Goal: Answer question/provide support: Share knowledge or assist other users

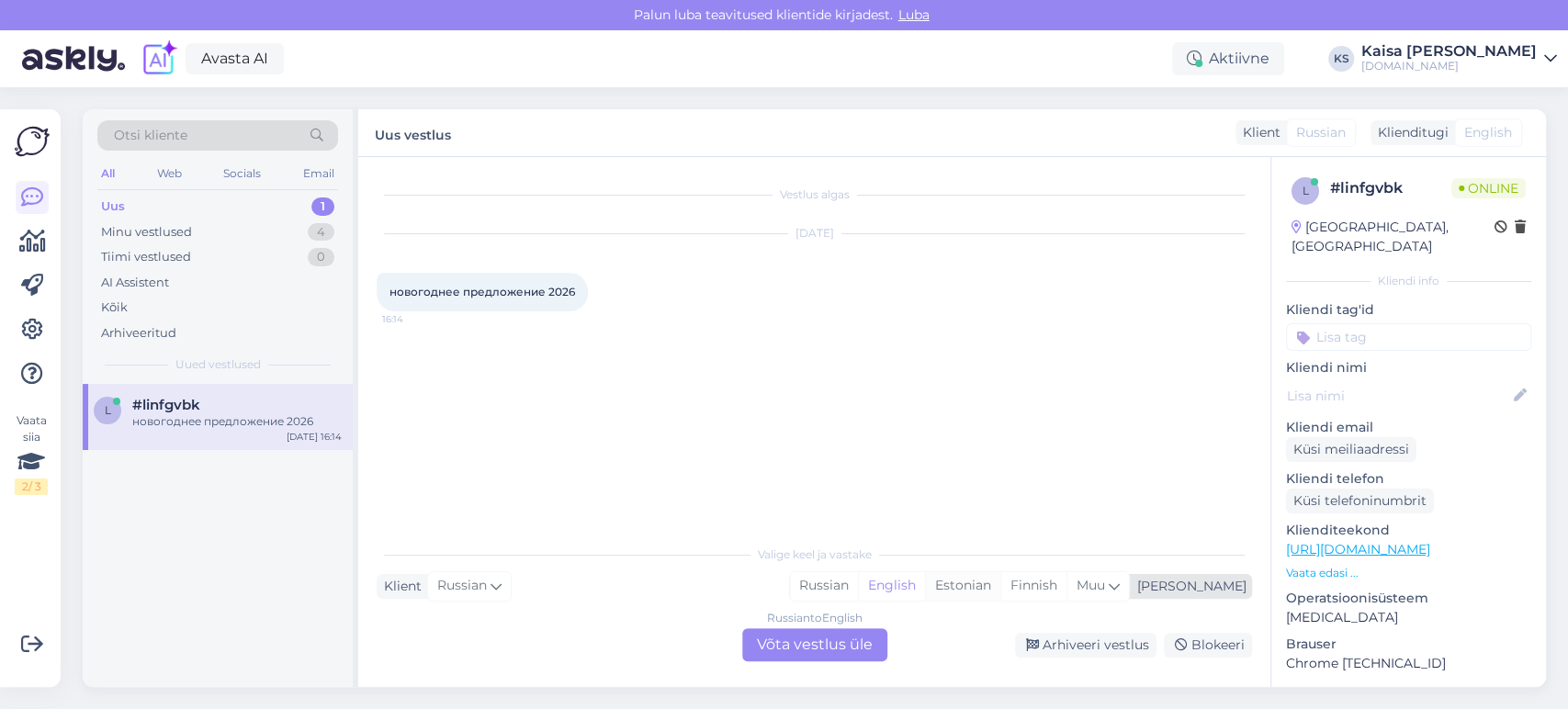
click at [1001, 586] on div "Estonian" at bounding box center [963, 585] width 75 height 27
click at [852, 637] on div "Russian to Estonian Võta vestlus üle" at bounding box center [815, 644] width 145 height 33
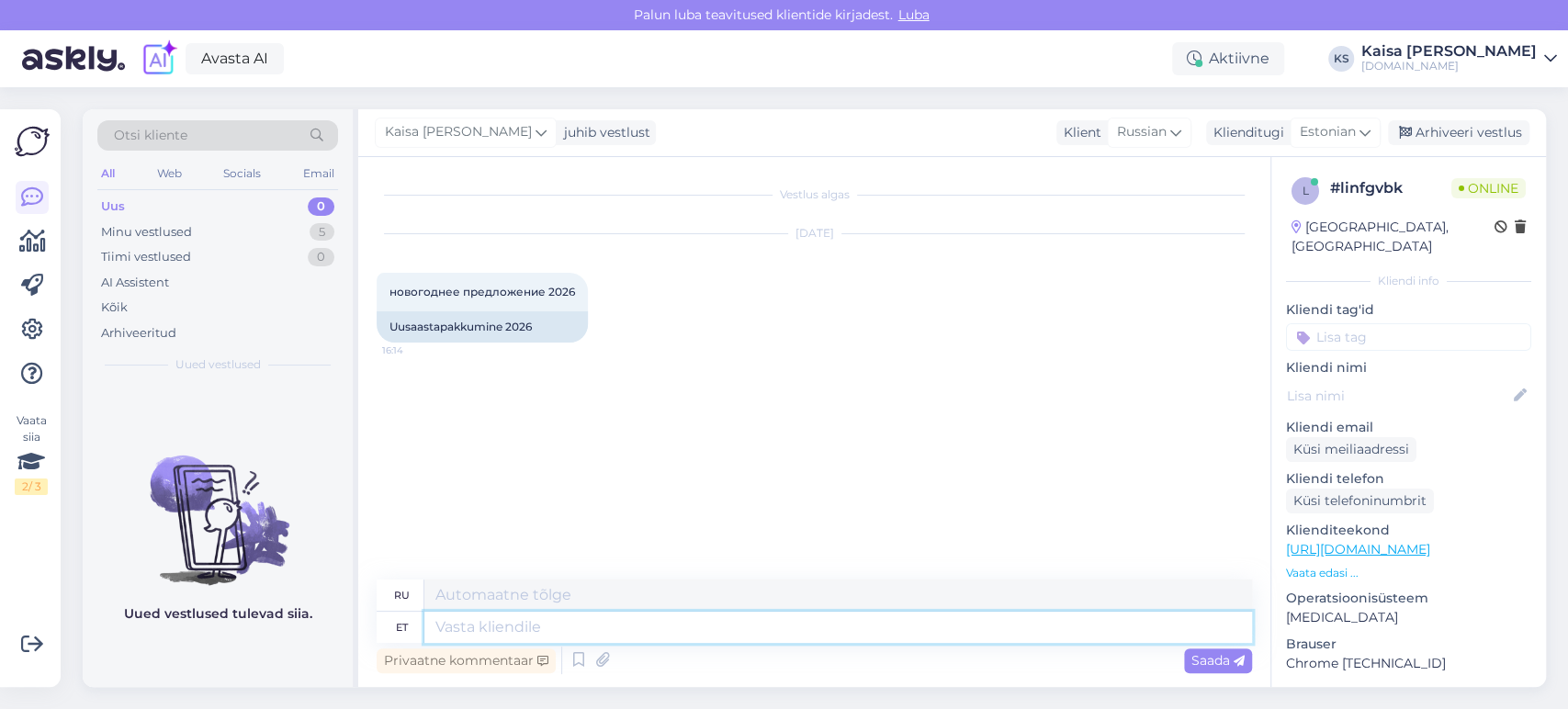
click at [691, 637] on textarea at bounding box center [837, 627] width 828 height 31
type textarea "Tere,"
type textarea "Привет,"
type textarea "Tere, saadavalolevad pa"
type textarea "Привет, доступно"
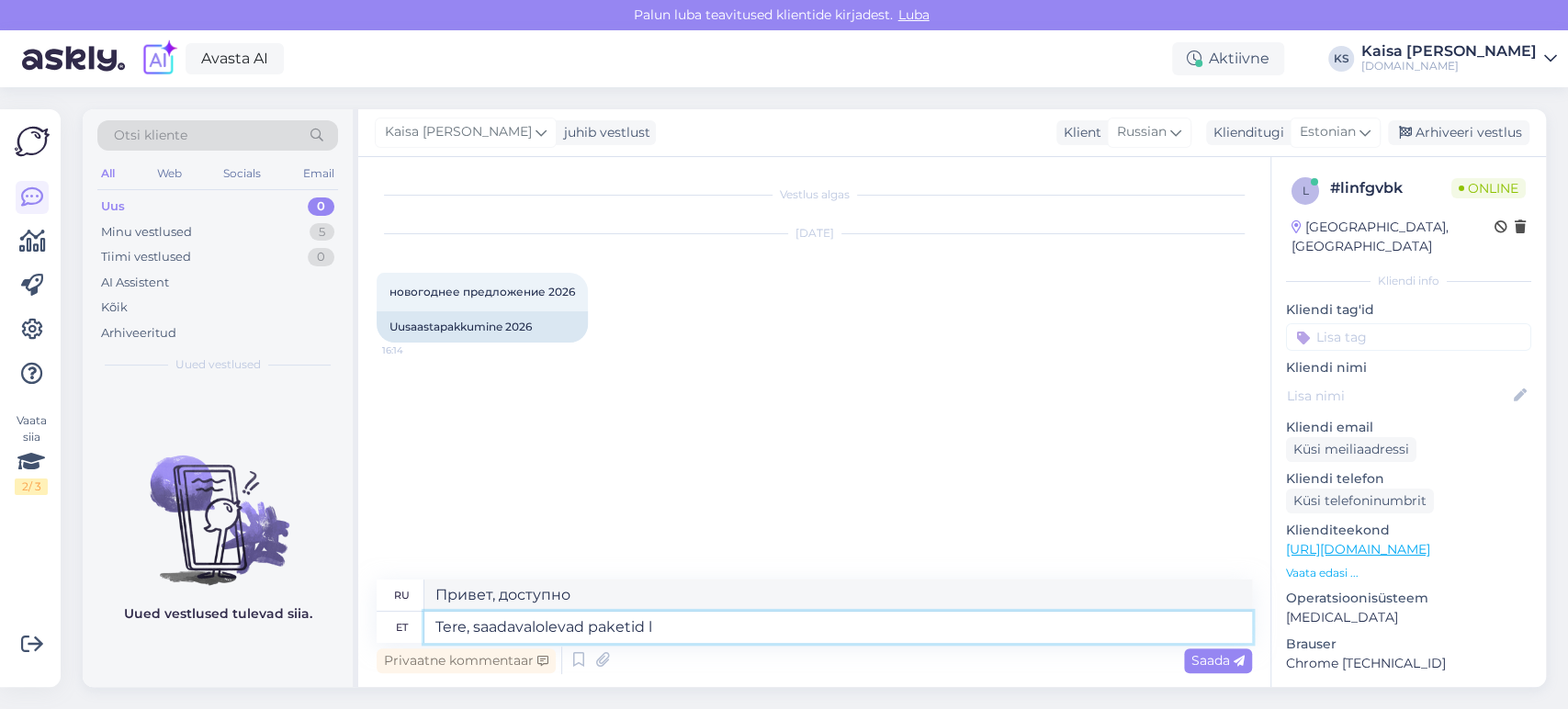
type textarea "Tere, saadavalolevad paketid le"
type textarea "Здравствуйте, доступные пакеты"
type textarea "Tere, saadavalolevad paketid leiate sii"
type textarea "Здравствуйте, вы можете найти доступные пакеты"
type textarea "Tere, saadavalolevad paketid leiate siit :"
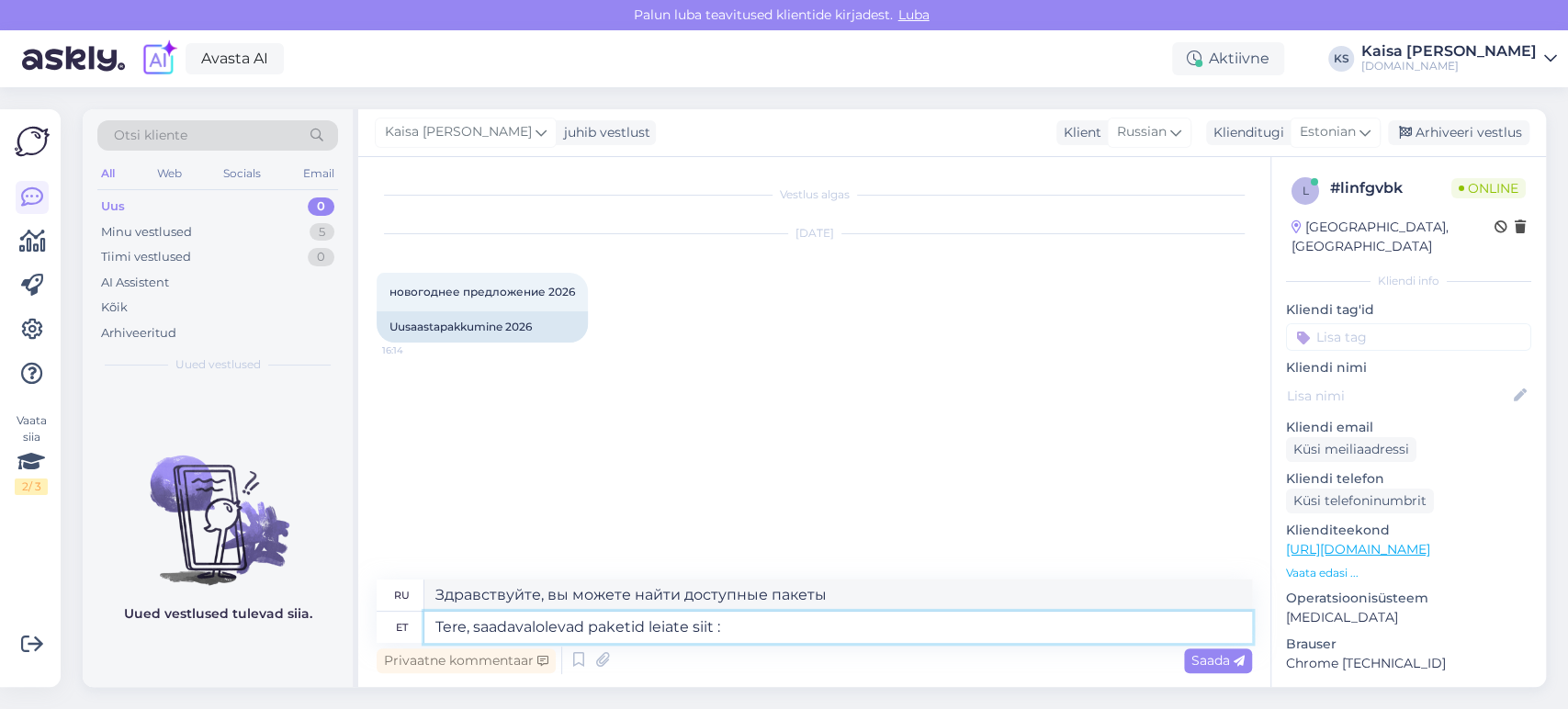
paste textarea "[URL][DOMAIN_NAME][DATE][DATE]"
type textarea "Здравствуйте, доступные пакеты вы можете найти здесь."
type textarea "Tere, saadavalolevad paketid leiate siit :[URL][DOMAIN_NAME][DATE][DATE]"
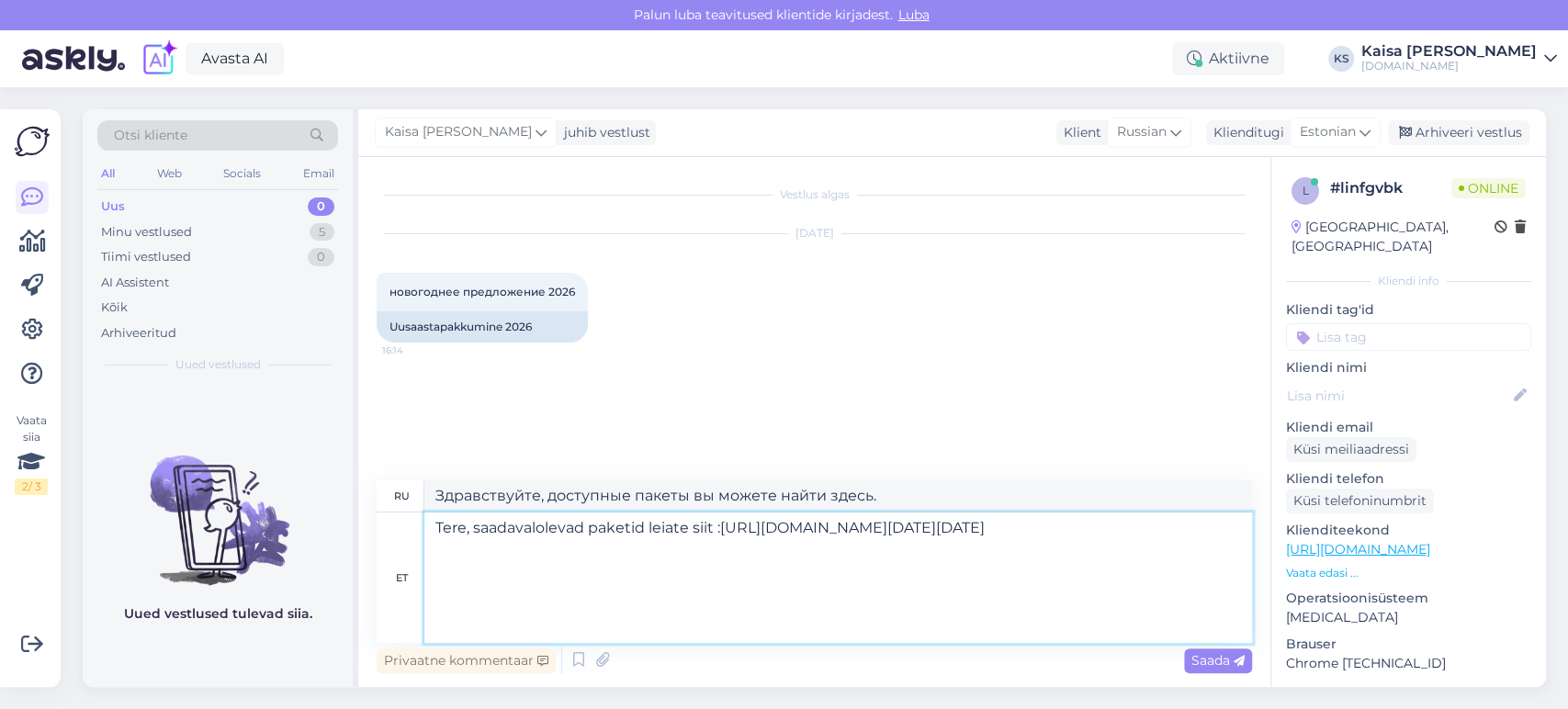
type textarea "Здравствуйте, вы можете найти доступные пакеты здесь :[URL][DOMAIN_NAME][DATE][…"
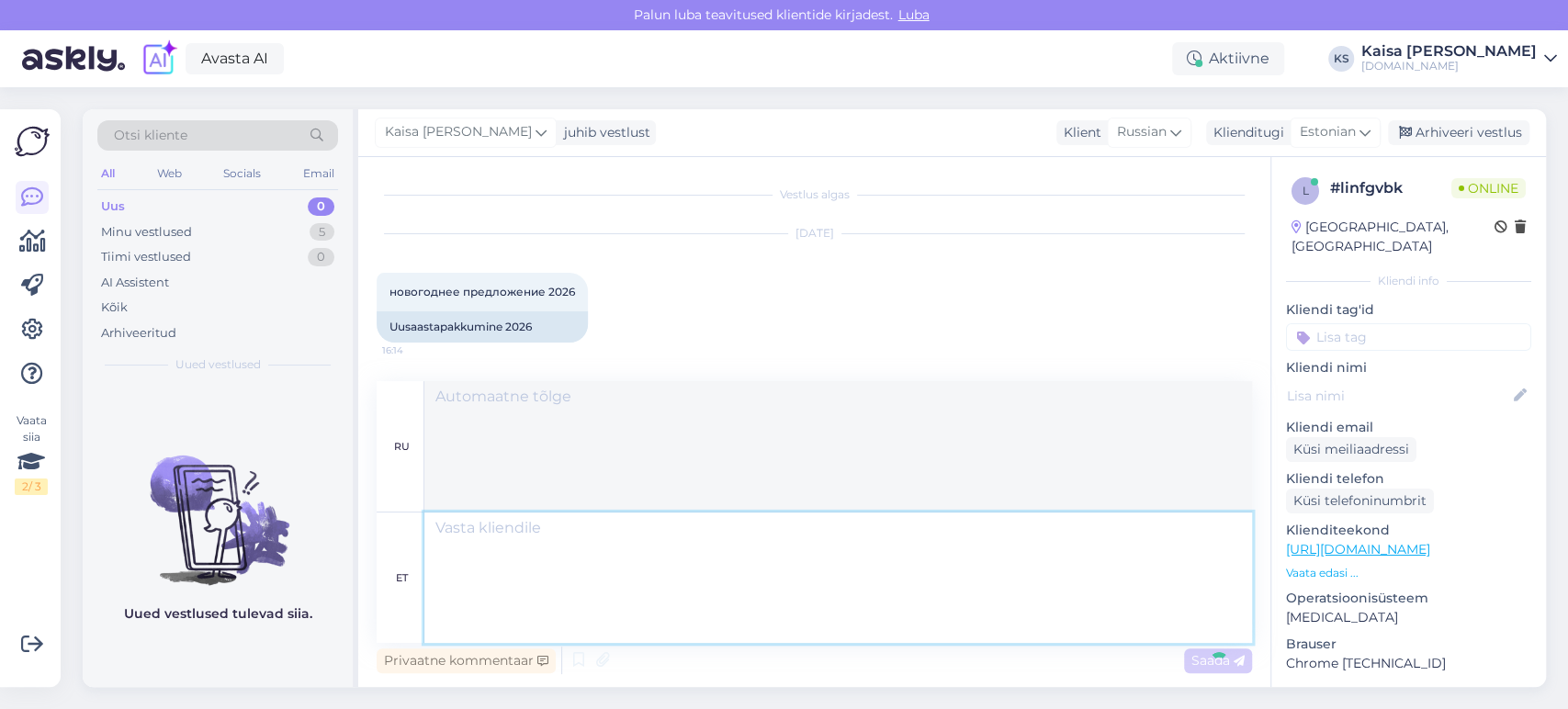
scroll to position [273, 0]
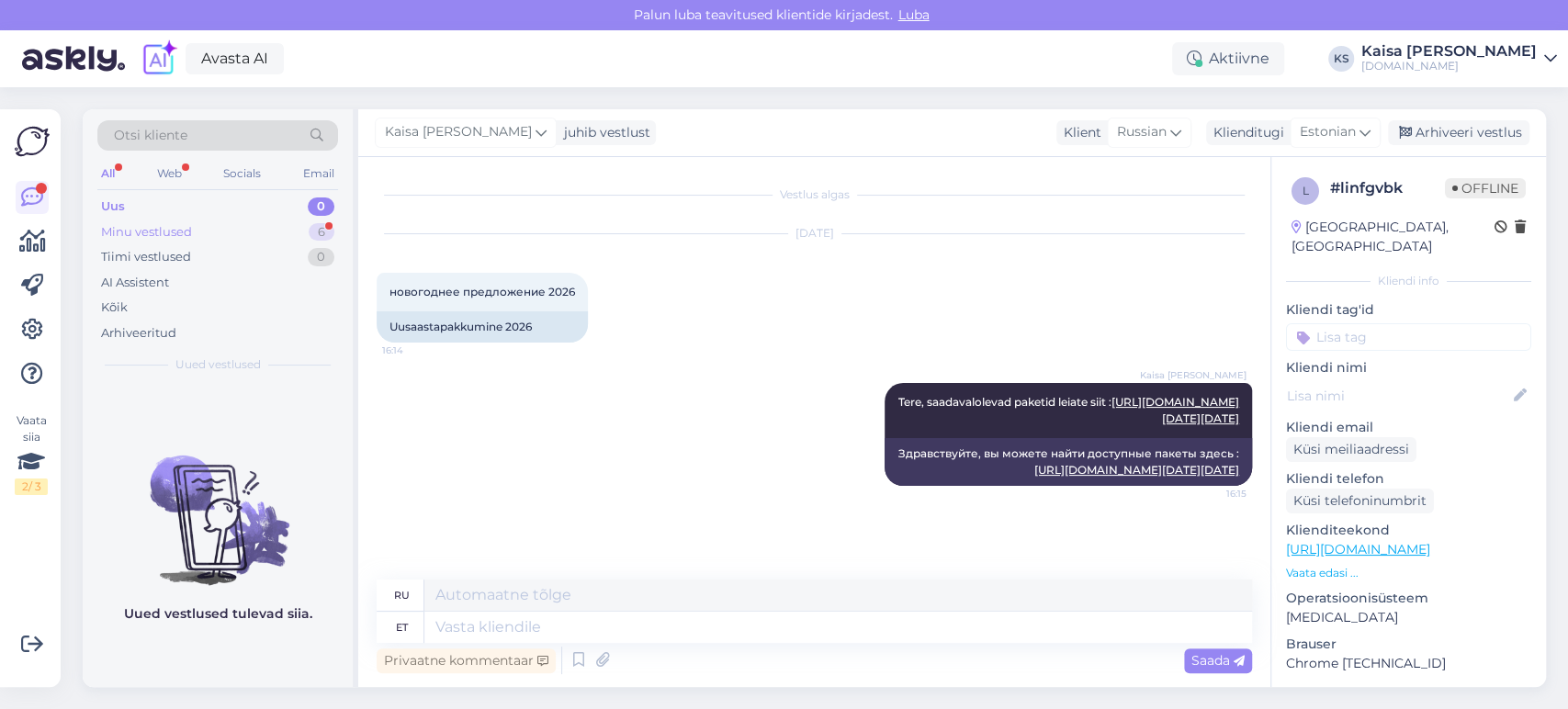
click at [280, 225] on div "Minu vestlused 6" at bounding box center [218, 232] width 241 height 26
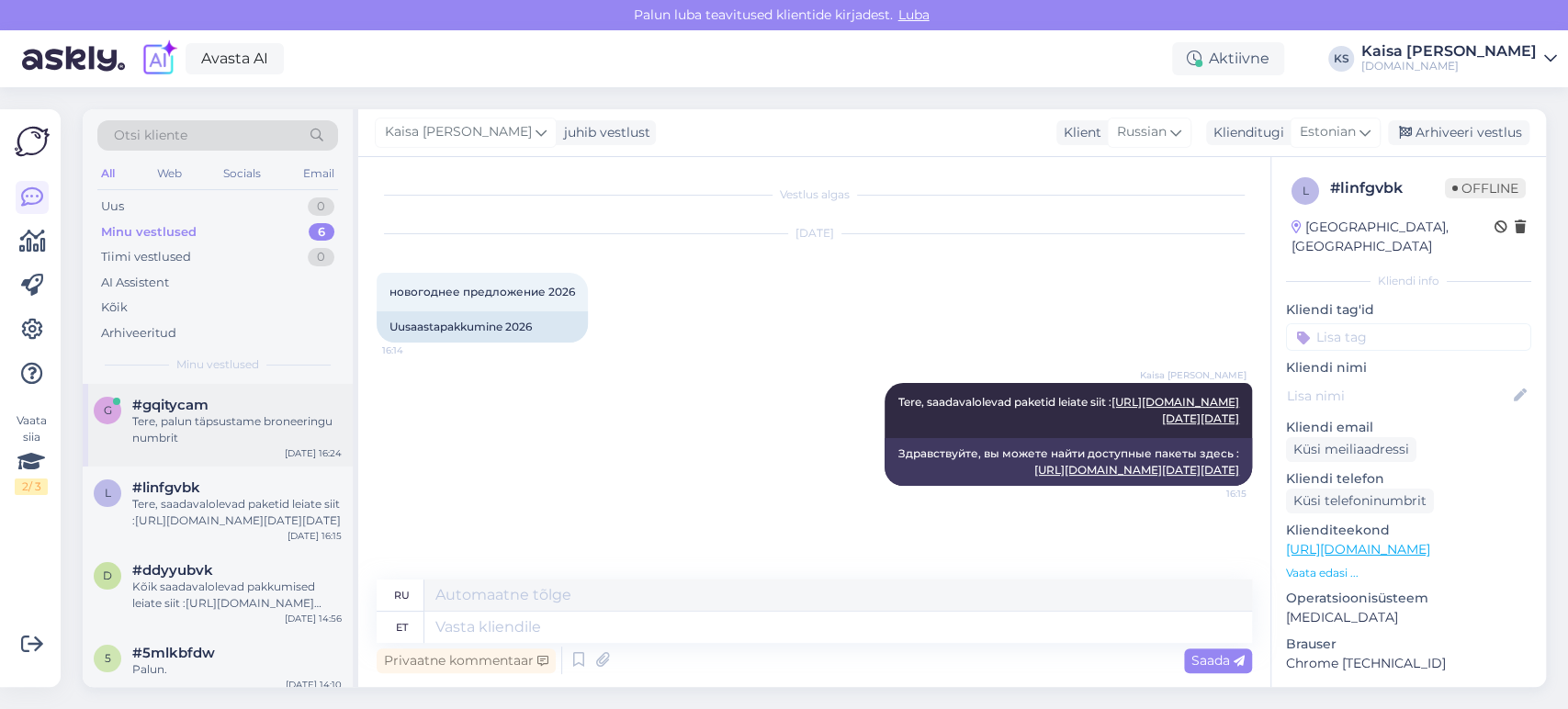
scroll to position [175, 0]
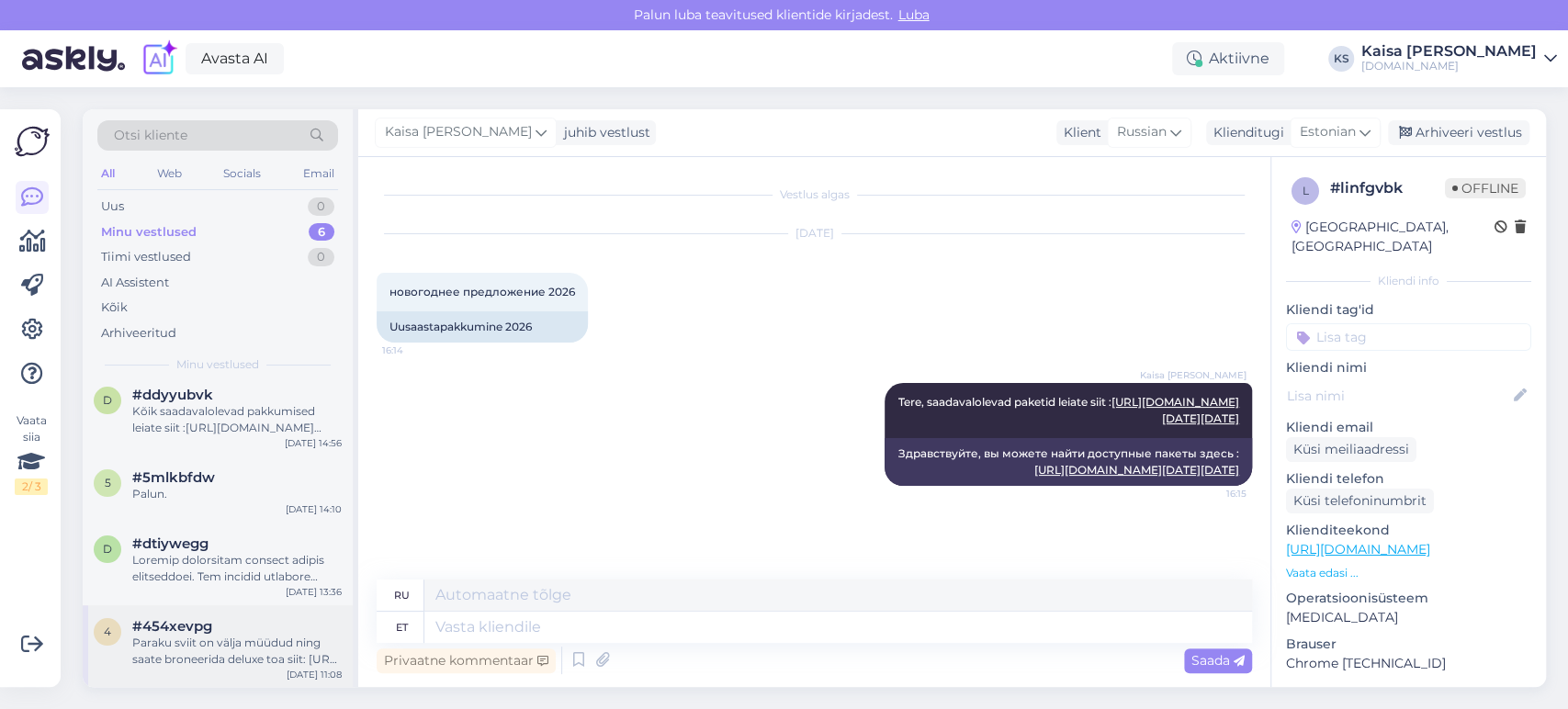
click at [227, 621] on div "#454xevpg" at bounding box center [237, 626] width 209 height 16
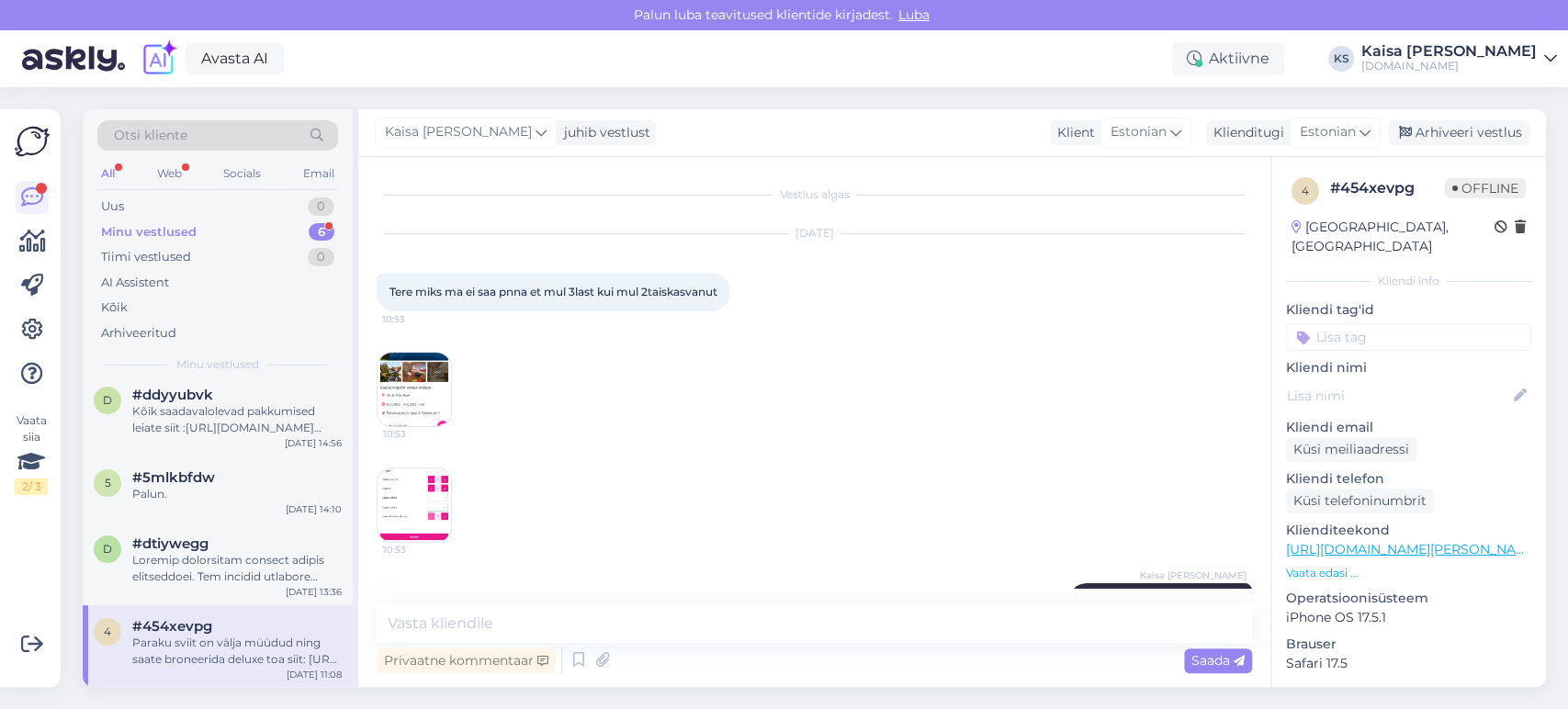
scroll to position [1554, 0]
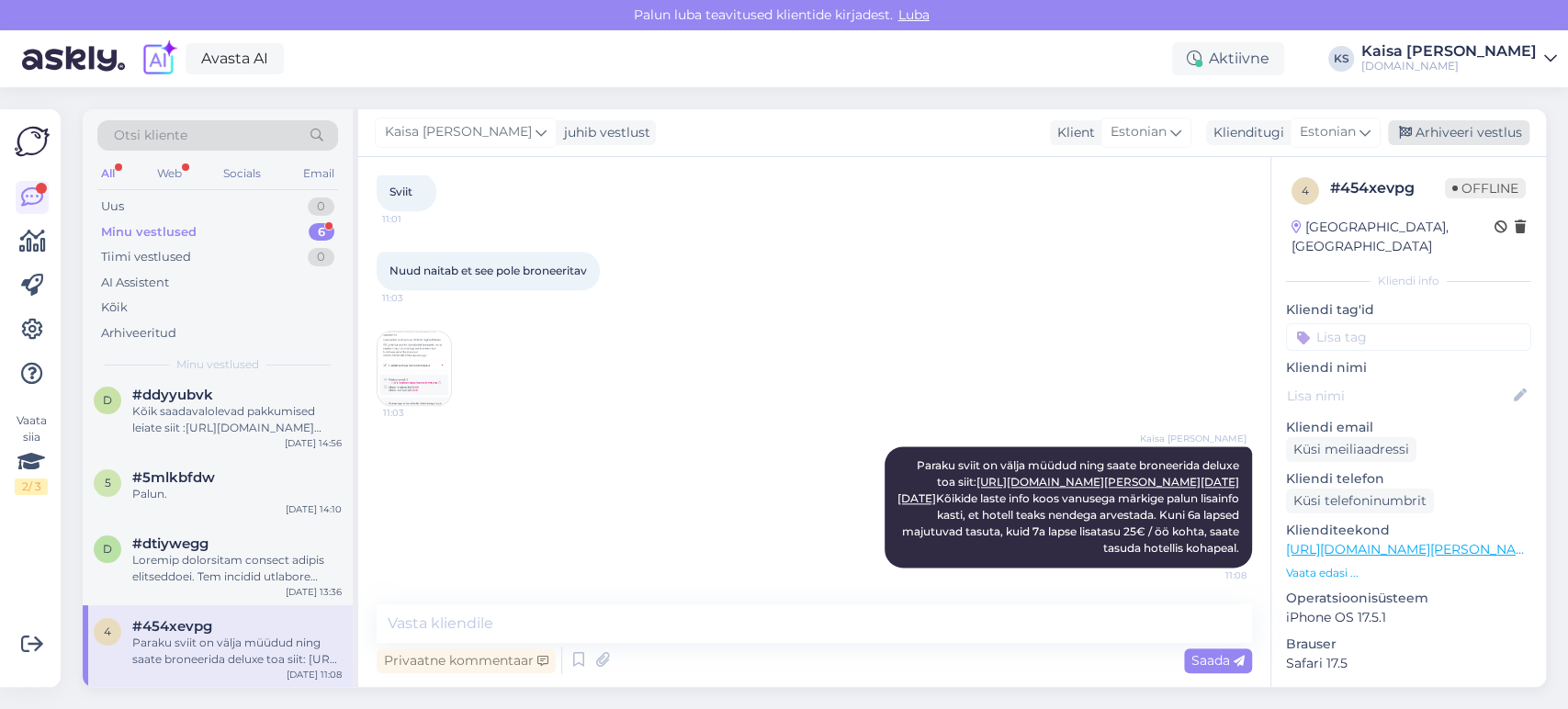
click at [1483, 124] on div "Arhiveeri vestlus" at bounding box center [1459, 133] width 141 height 25
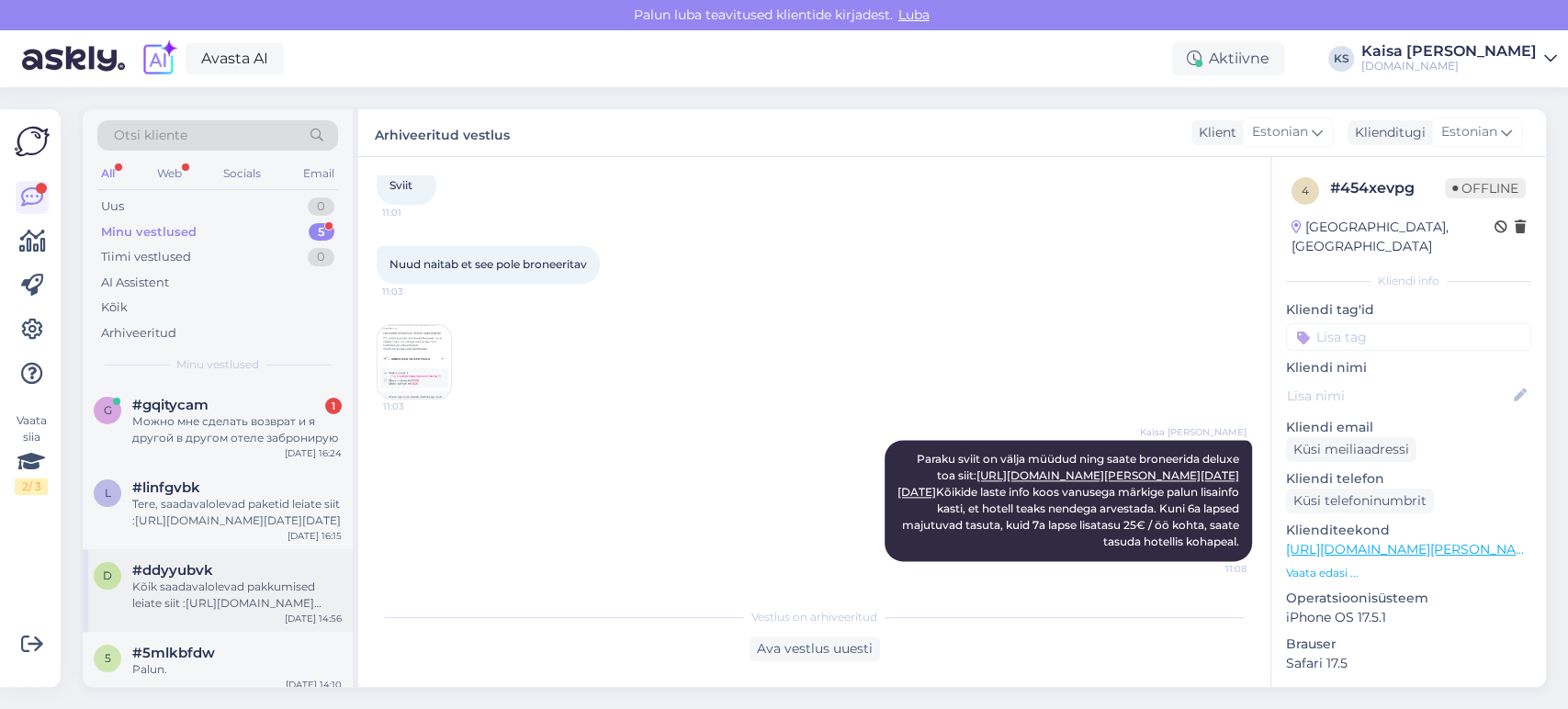
click at [181, 589] on div "Kõik saadavalolevad pakkumised leiate siit :[URL][DOMAIN_NAME][DATE][DATE]" at bounding box center [237, 595] width 209 height 33
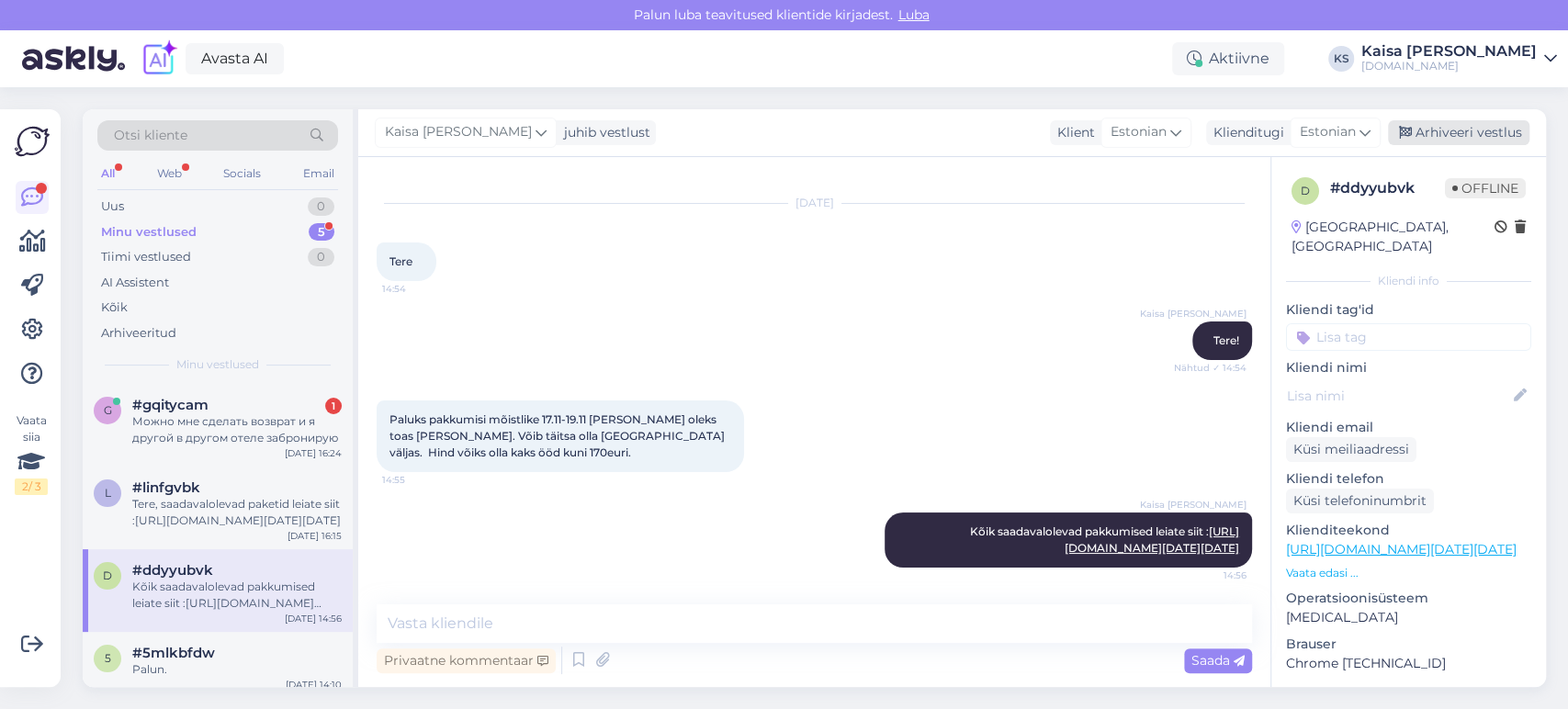
click at [1439, 141] on div "Arhiveeri vestlus" at bounding box center [1459, 133] width 141 height 25
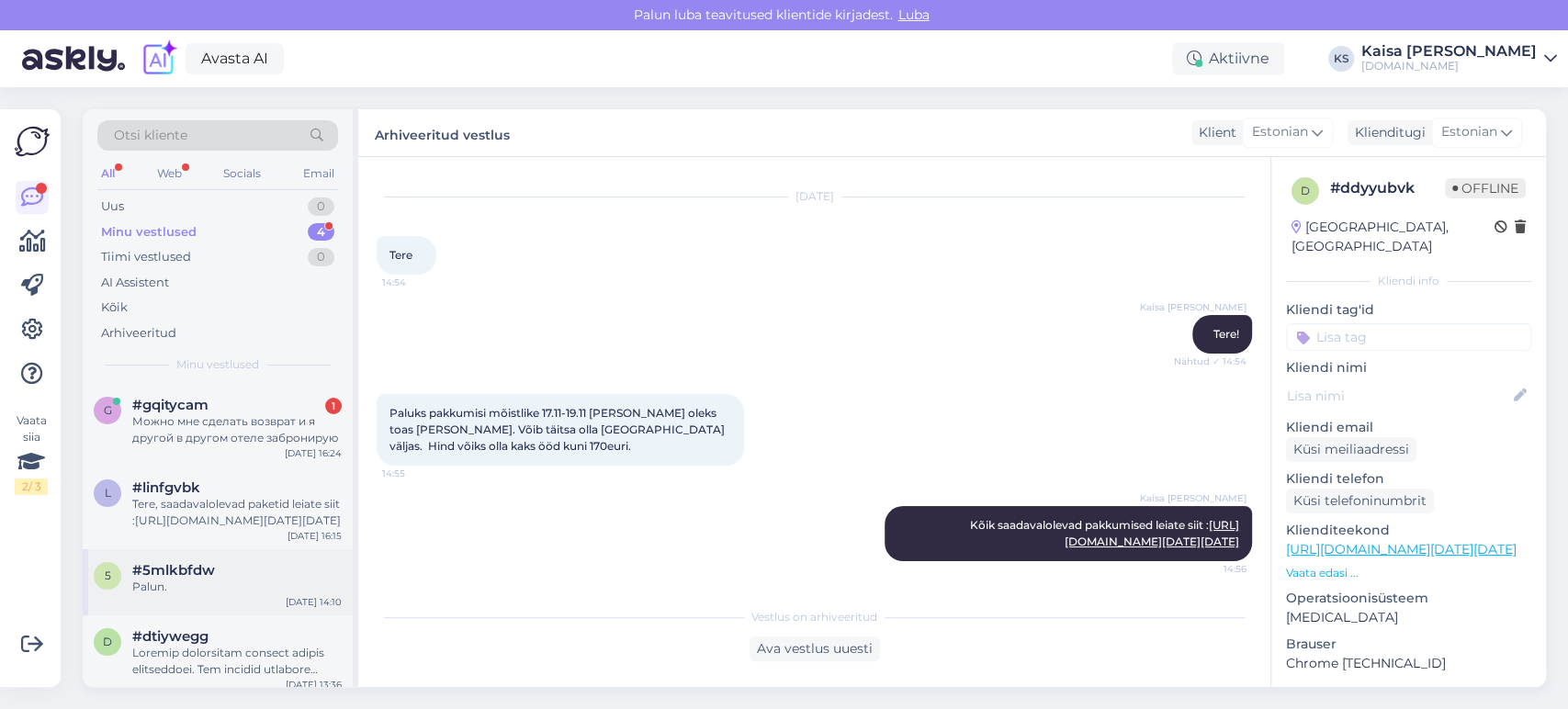
click at [173, 606] on div "5 #5mlkbfdw Palun. [DATE] 14:10" at bounding box center [217, 582] width 270 height 66
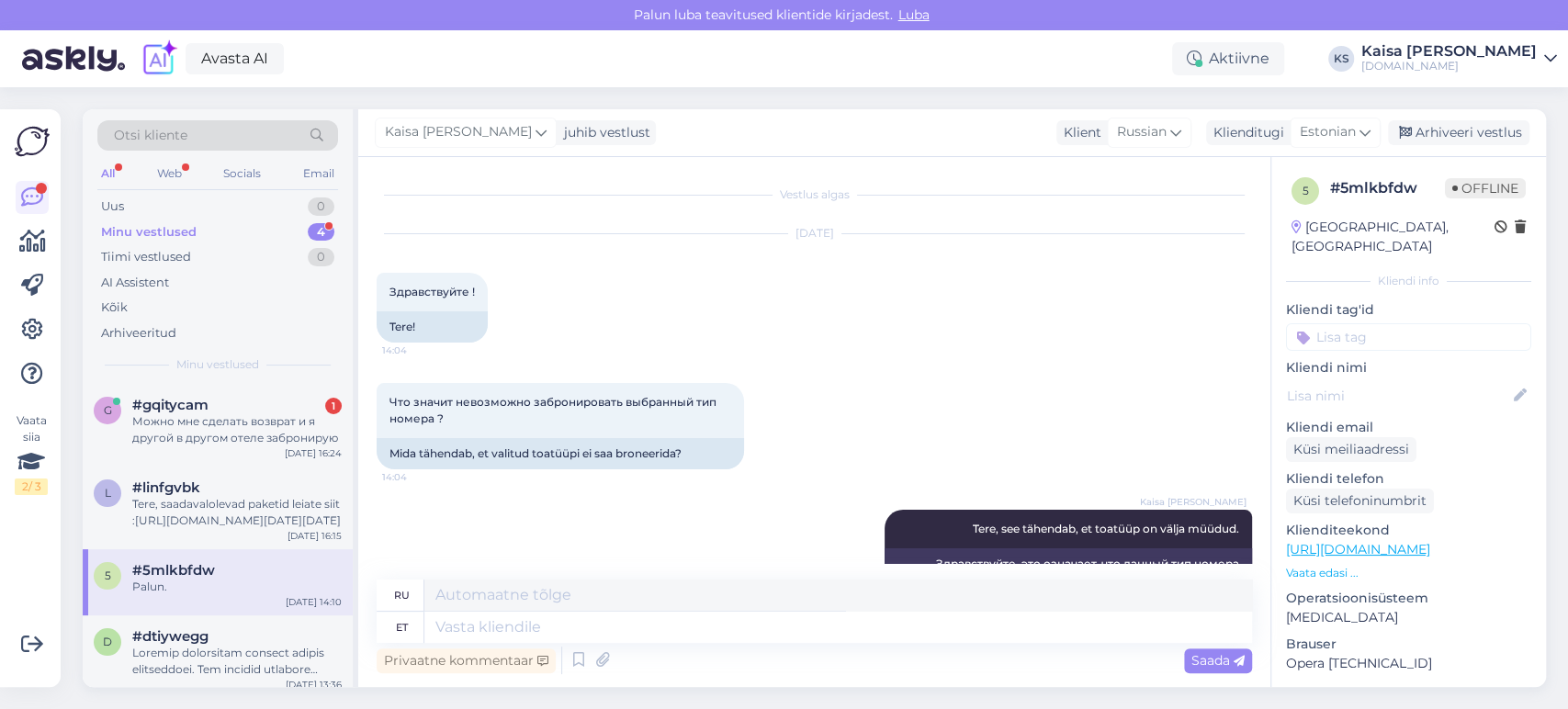
scroll to position [2504, 0]
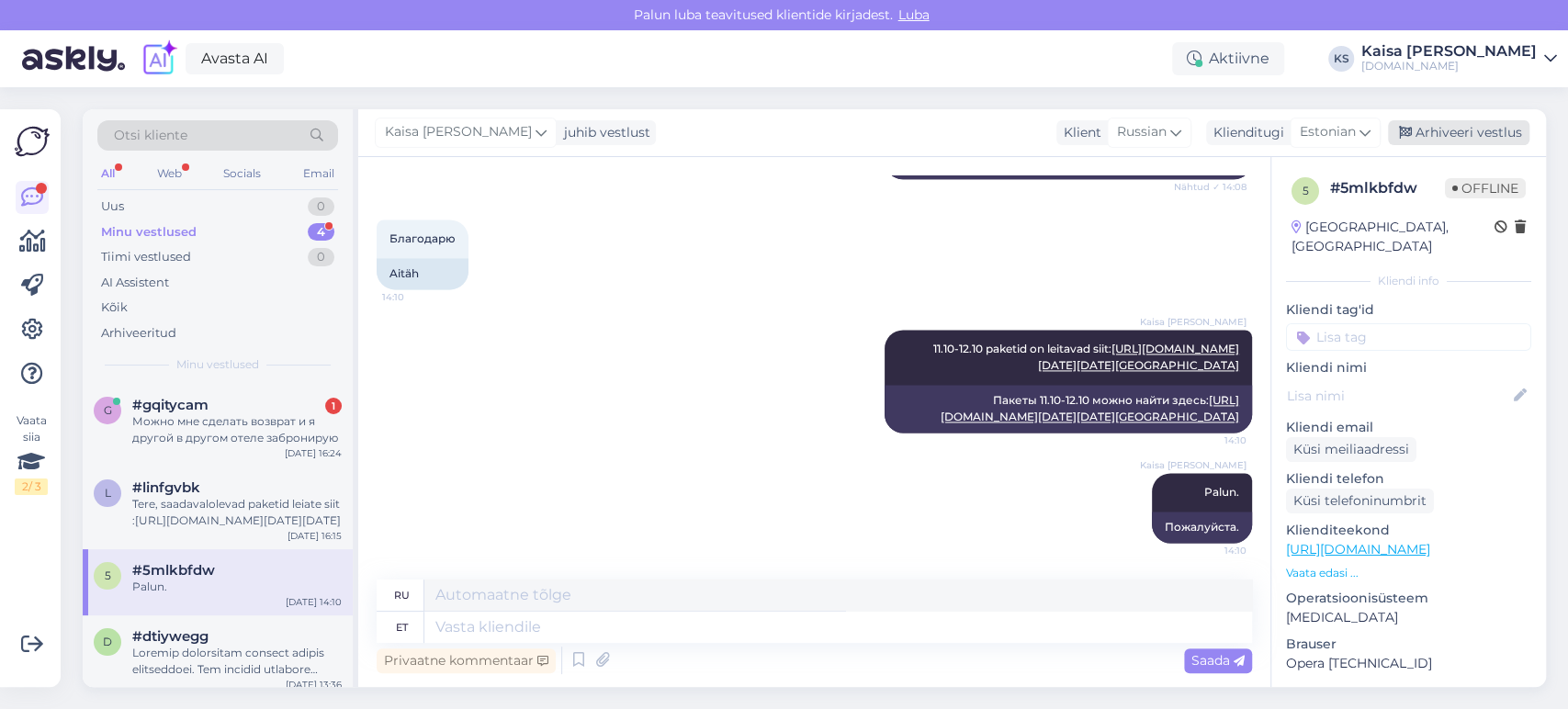
click at [1438, 135] on div "Arhiveeri vestlus" at bounding box center [1459, 133] width 141 height 25
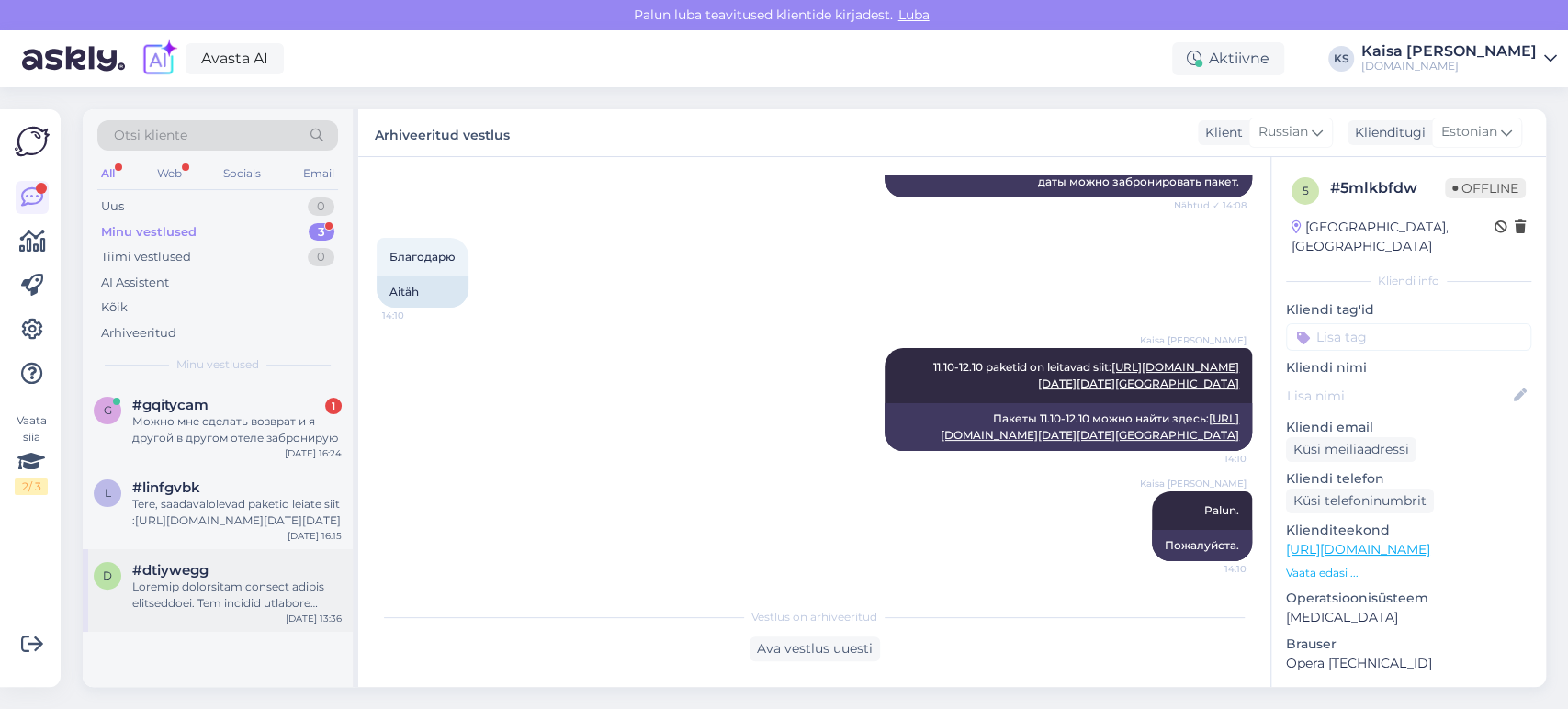
click at [176, 596] on div at bounding box center [237, 595] width 209 height 33
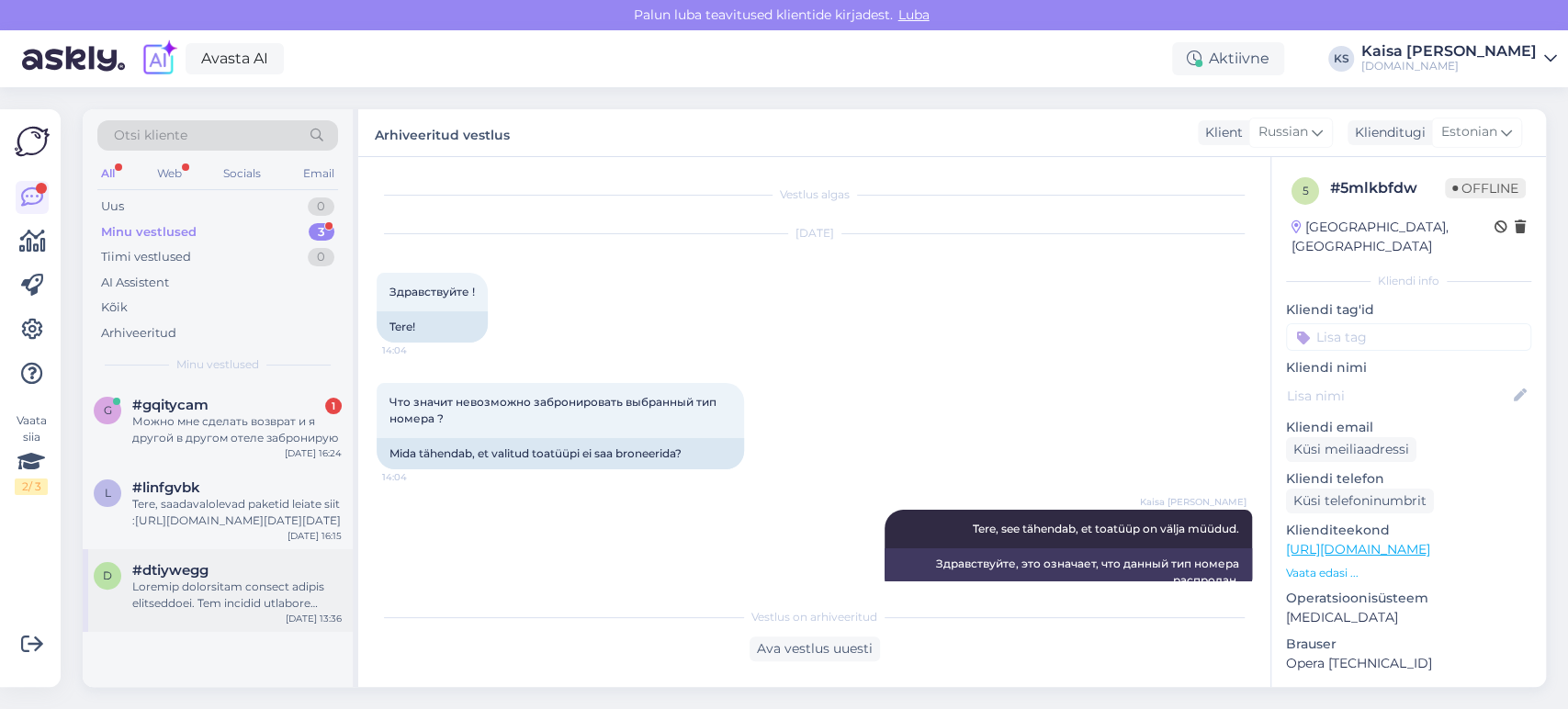
scroll to position [773, 0]
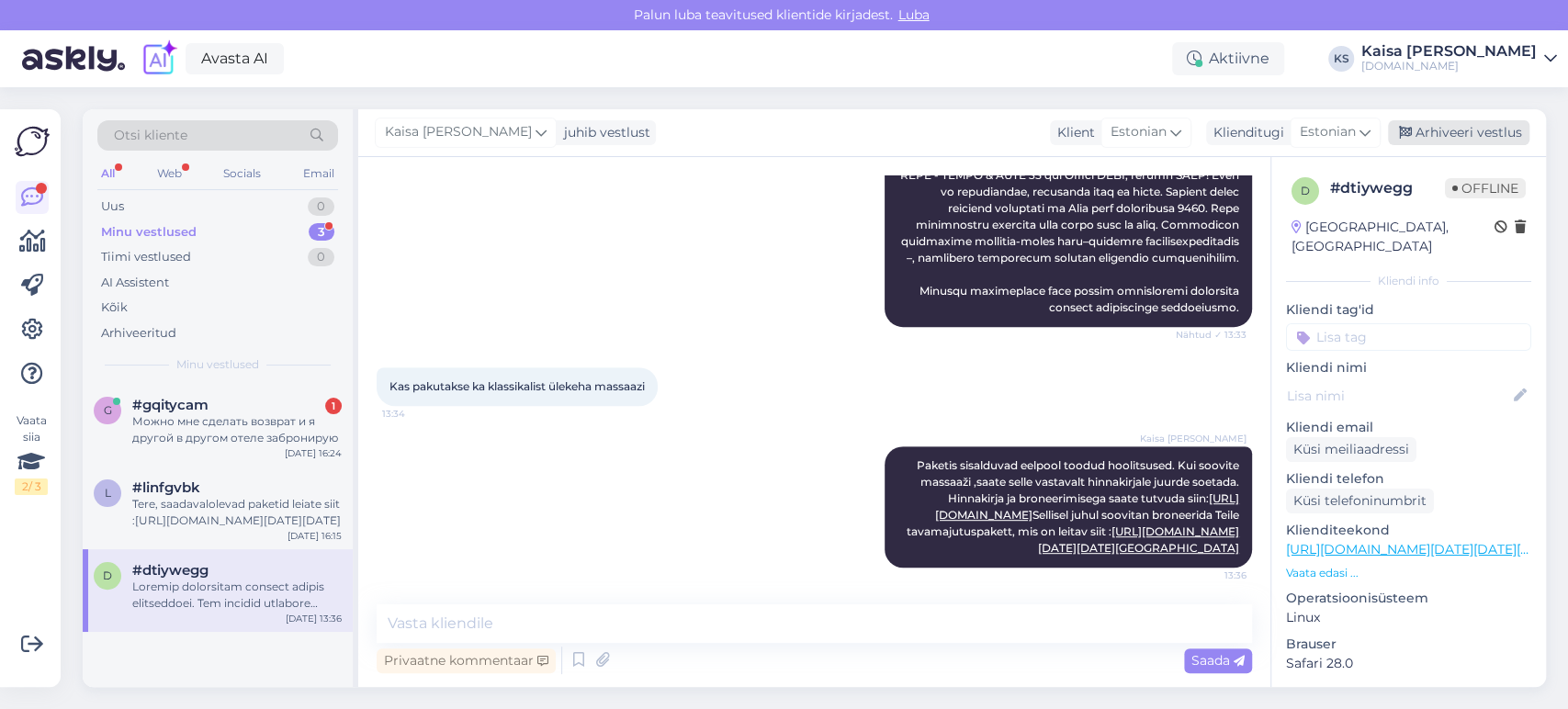
click at [1470, 135] on div "Arhiveeri vestlus" at bounding box center [1459, 133] width 141 height 25
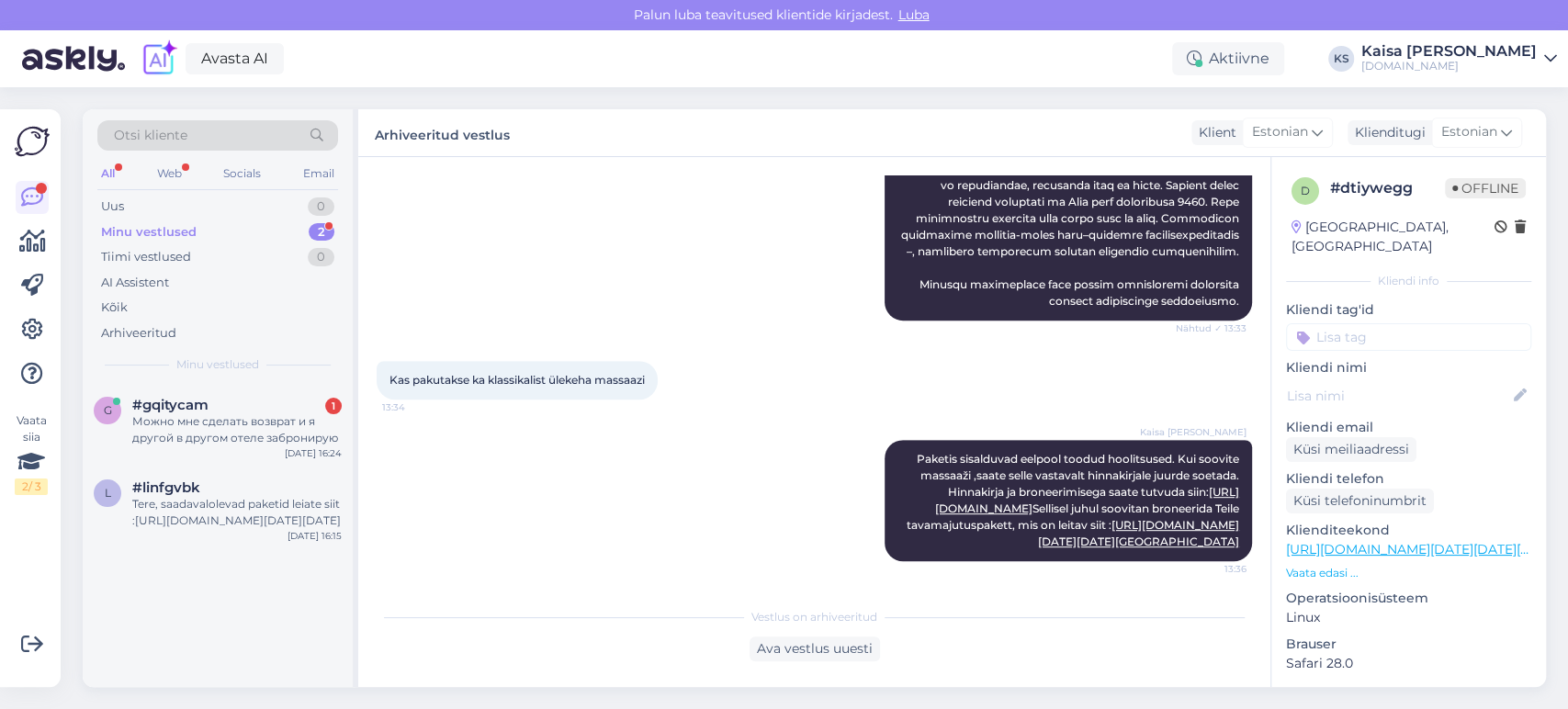
click at [242, 502] on div "Tere, saadavalolevad paketid leiate siit :[URL][DOMAIN_NAME][DATE][DATE]" at bounding box center [237, 513] width 209 height 33
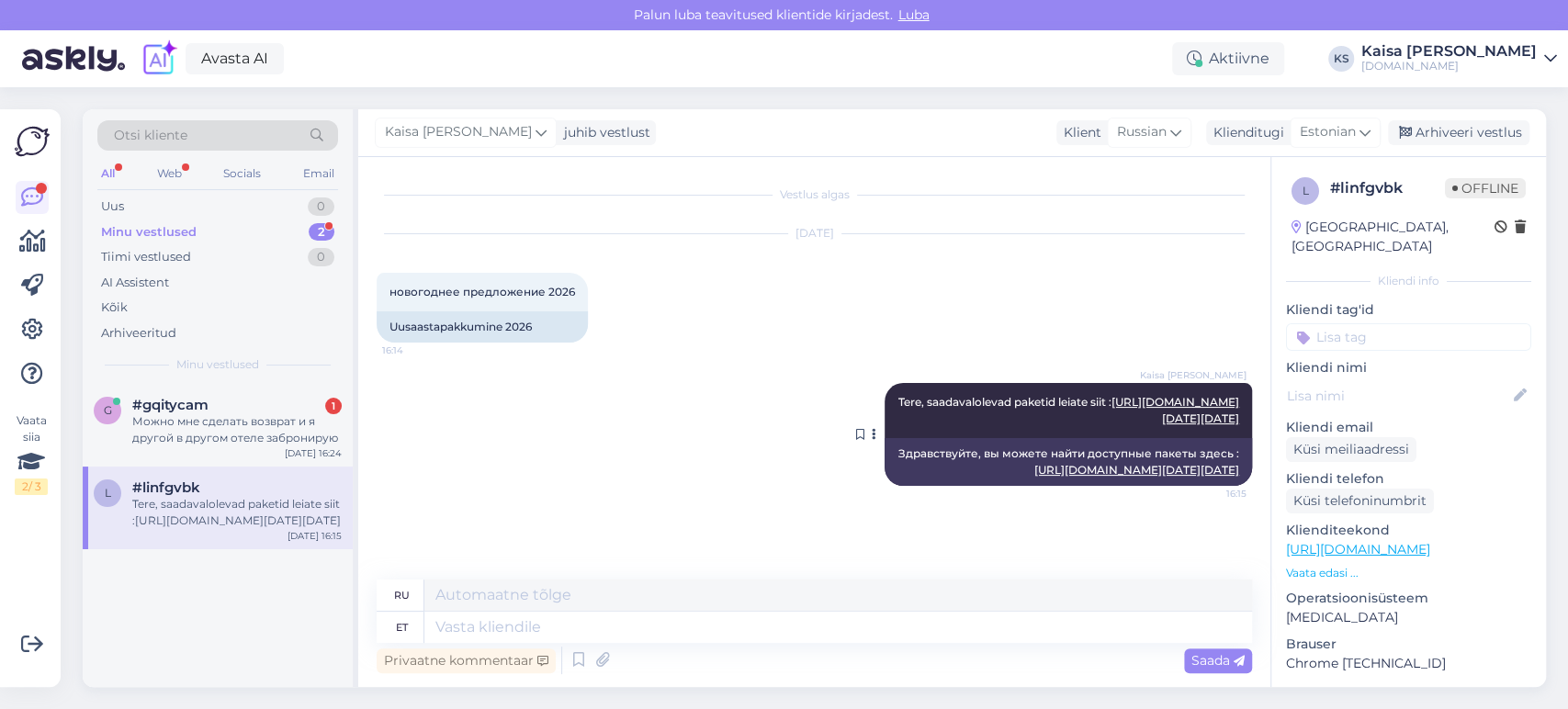
scroll to position [188, 0]
click at [1479, 136] on div "Arhiveeri vestlus" at bounding box center [1459, 133] width 141 height 25
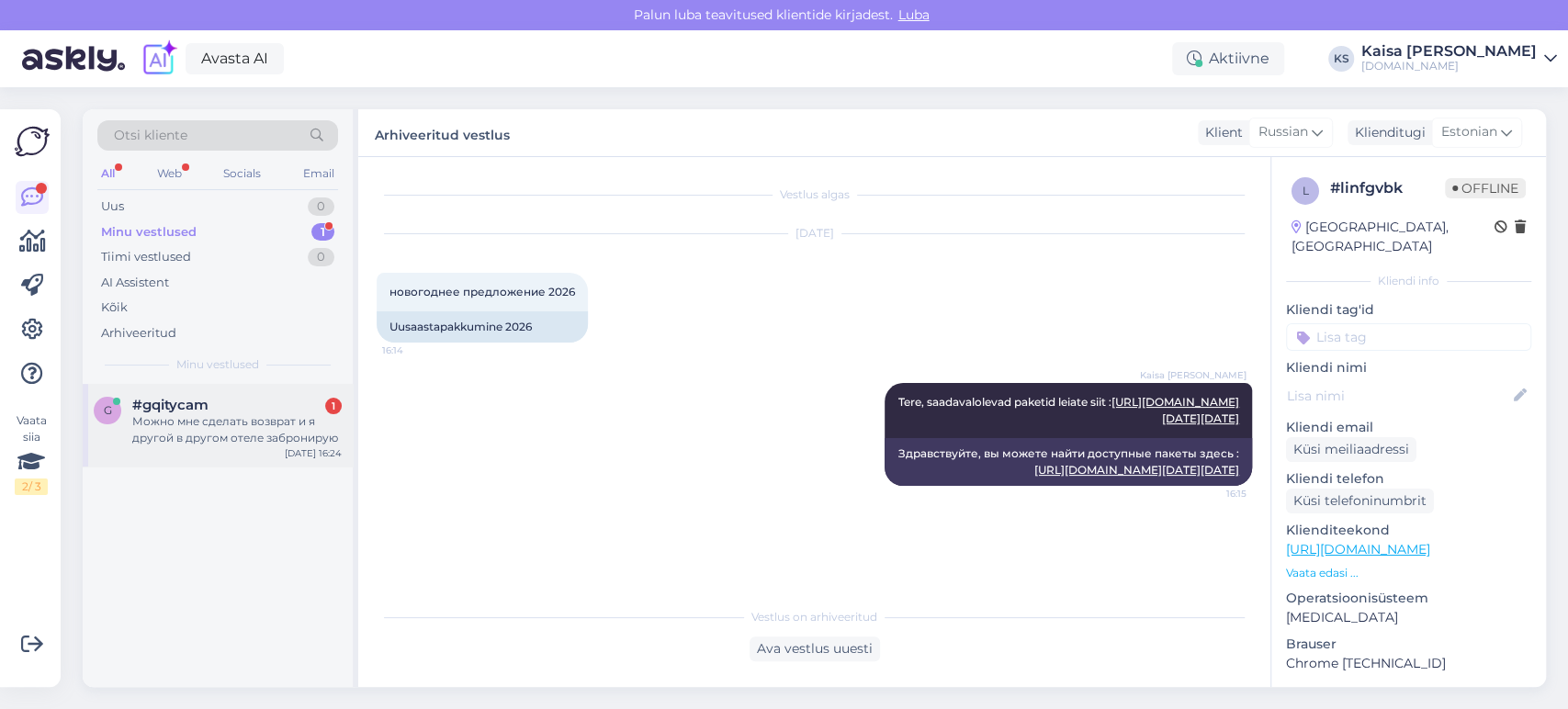
click at [216, 424] on div "Можно мне сделать возврат и я другой в другом отеле забронирую" at bounding box center [237, 429] width 209 height 33
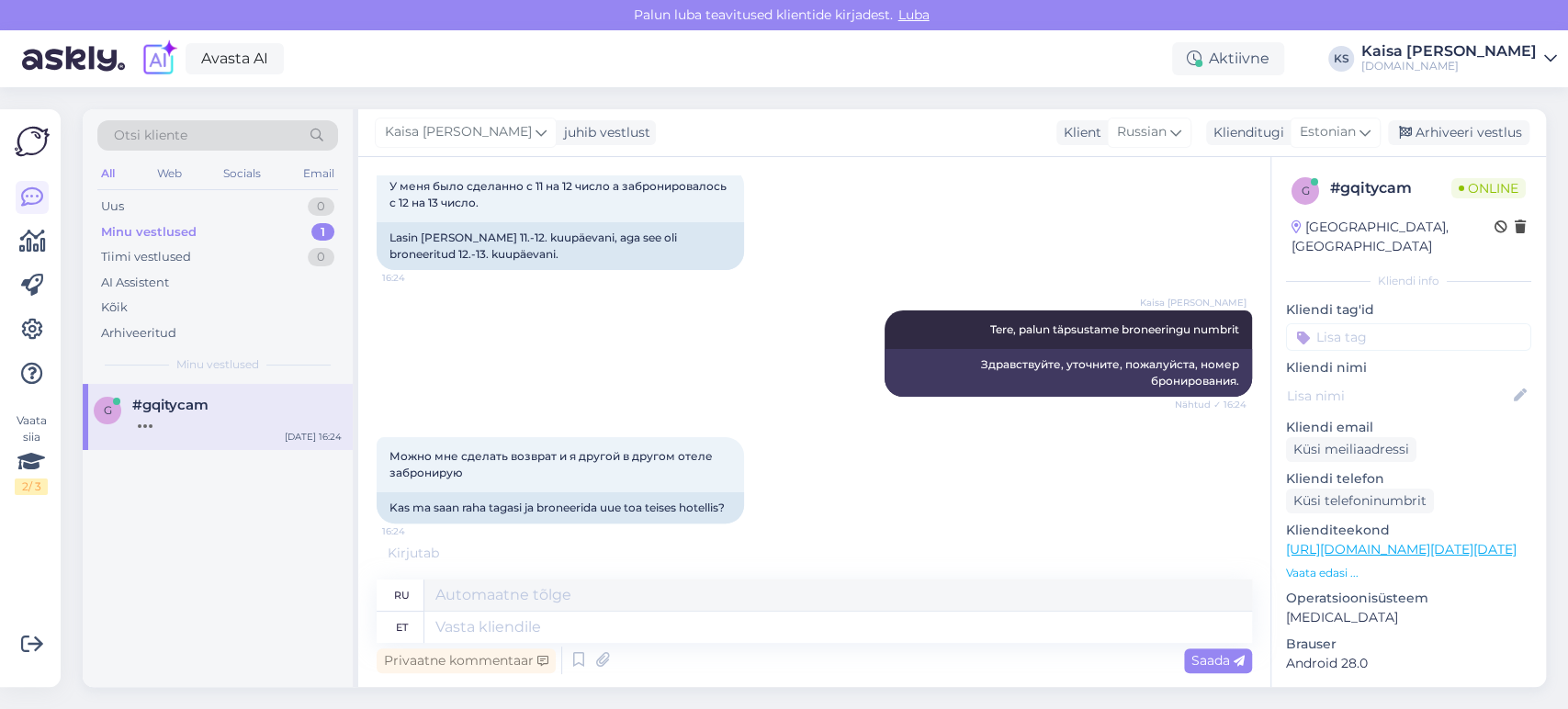
scroll to position [389, 0]
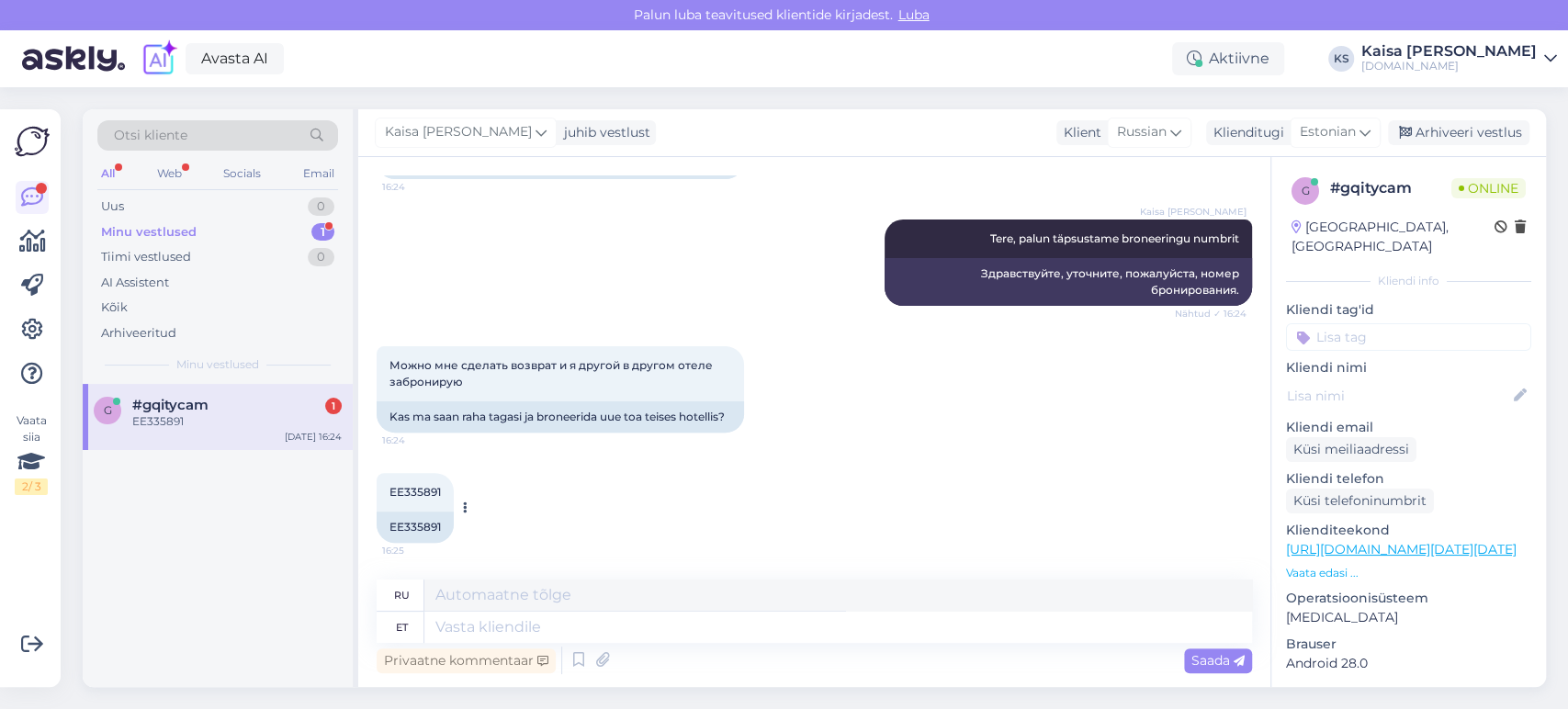
click at [413, 486] on span "EE335891" at bounding box center [414, 491] width 51 height 14
copy div "EE335891 16:25"
click at [695, 624] on textarea at bounding box center [837, 627] width 828 height 31
type textarea "Tänan,"
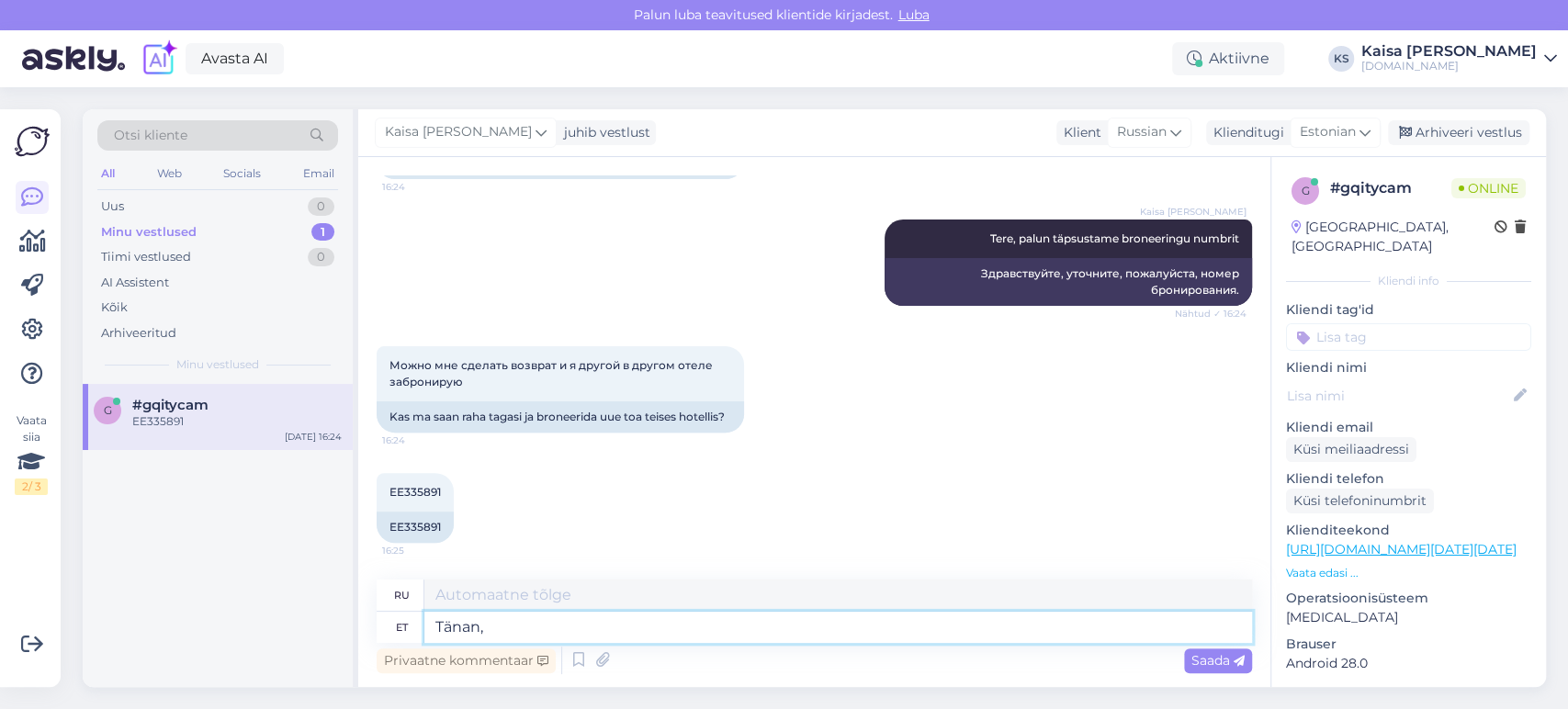
type textarea "Спасибо,"
type textarea "Tänan, uurin ho"
type textarea "Спасибо, я подумаю над этим."
type textarea "Tänan, uurin hotellilt"
type textarea "Спасибо, я уточню в отеле."
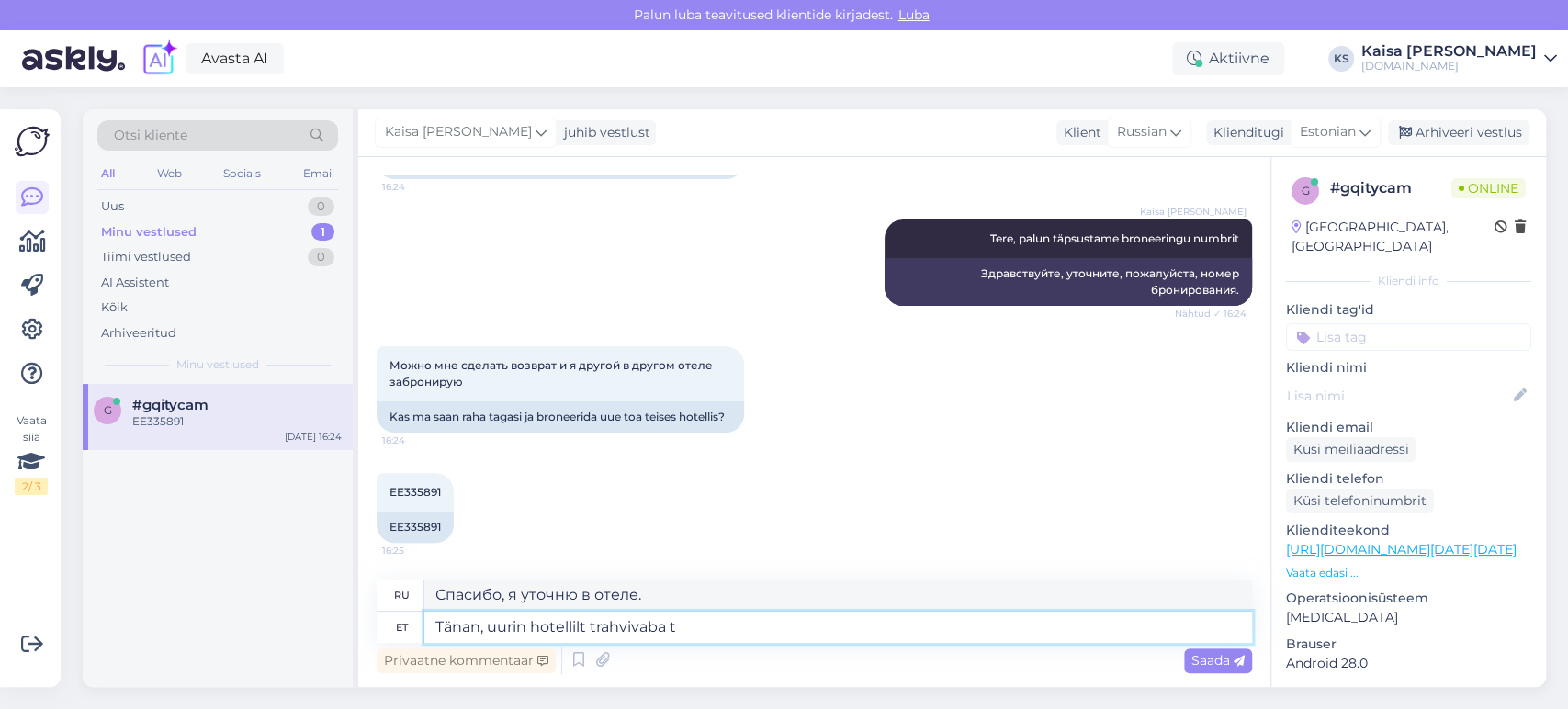
type textarea "Tänan, uurin hotellilt trahvivaba tü"
type textarea "Спасибо, я узнаю в отеле о возможности бесплатного размещения."
type textarea "Tänan, uurin hotellilt trahvivaba tühistamise võ"
type textarea "Спасибо, я узнаю в отеле о возможности отмены бронирования без штрафных санкций."
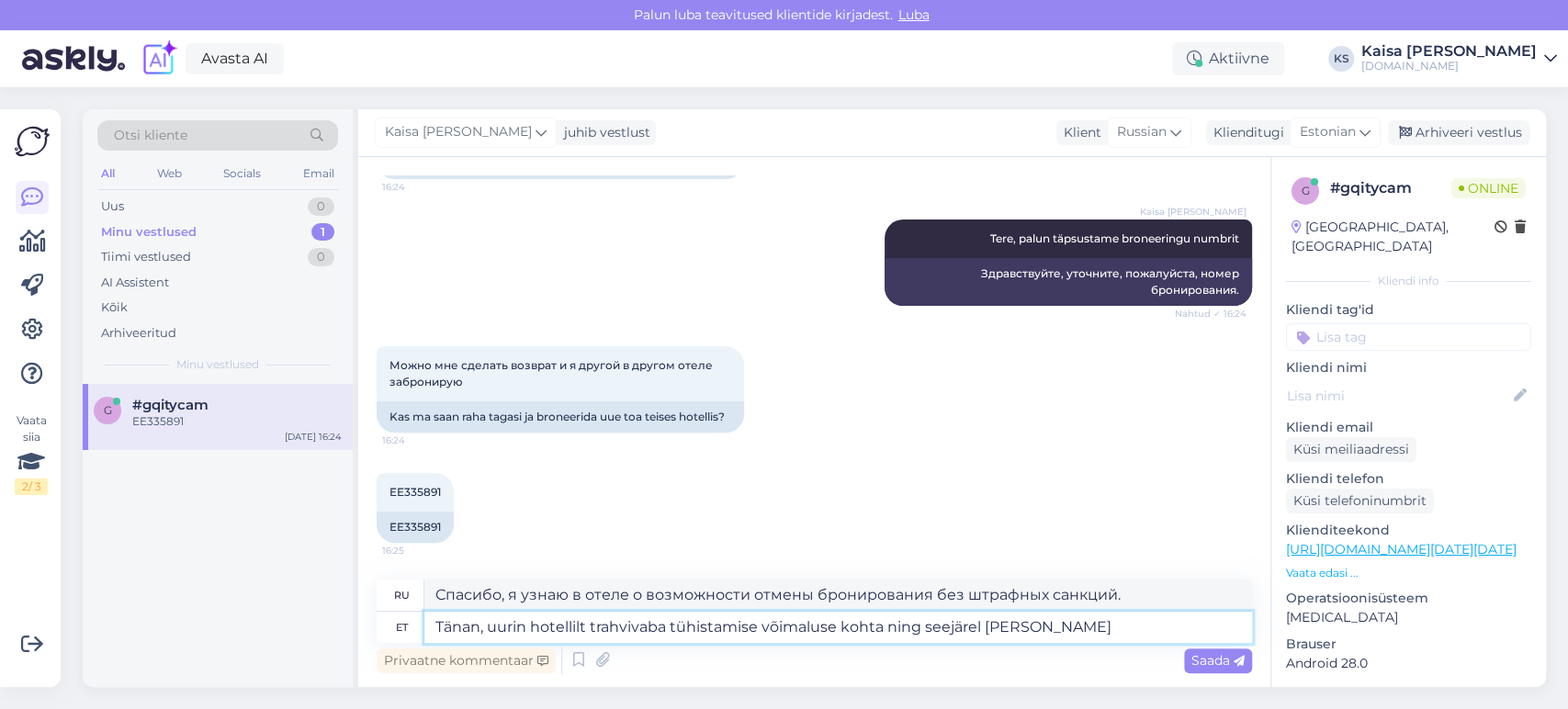
type textarea "Tänan, uurin hotellilt trahvivaba tühistamise võimaluse kohta ning seejärel [PE…"
type textarea "Спасибо, я узнаю в отеле о возможности отмены бронирования без штрафных санкций…"
type textarea "Tänan, uurin hotellilt trahvivaba tühistamise võimaluse kohta ning seejärel [PE…"
type textarea "Спасибо, я узнаю в отеле о возможности отмены бронирования без штрафных санкций…"
type textarea "Tänan, uurin hotellilt trahvivaba tühistamise võimaluse kohta ning seejärel [PE…"
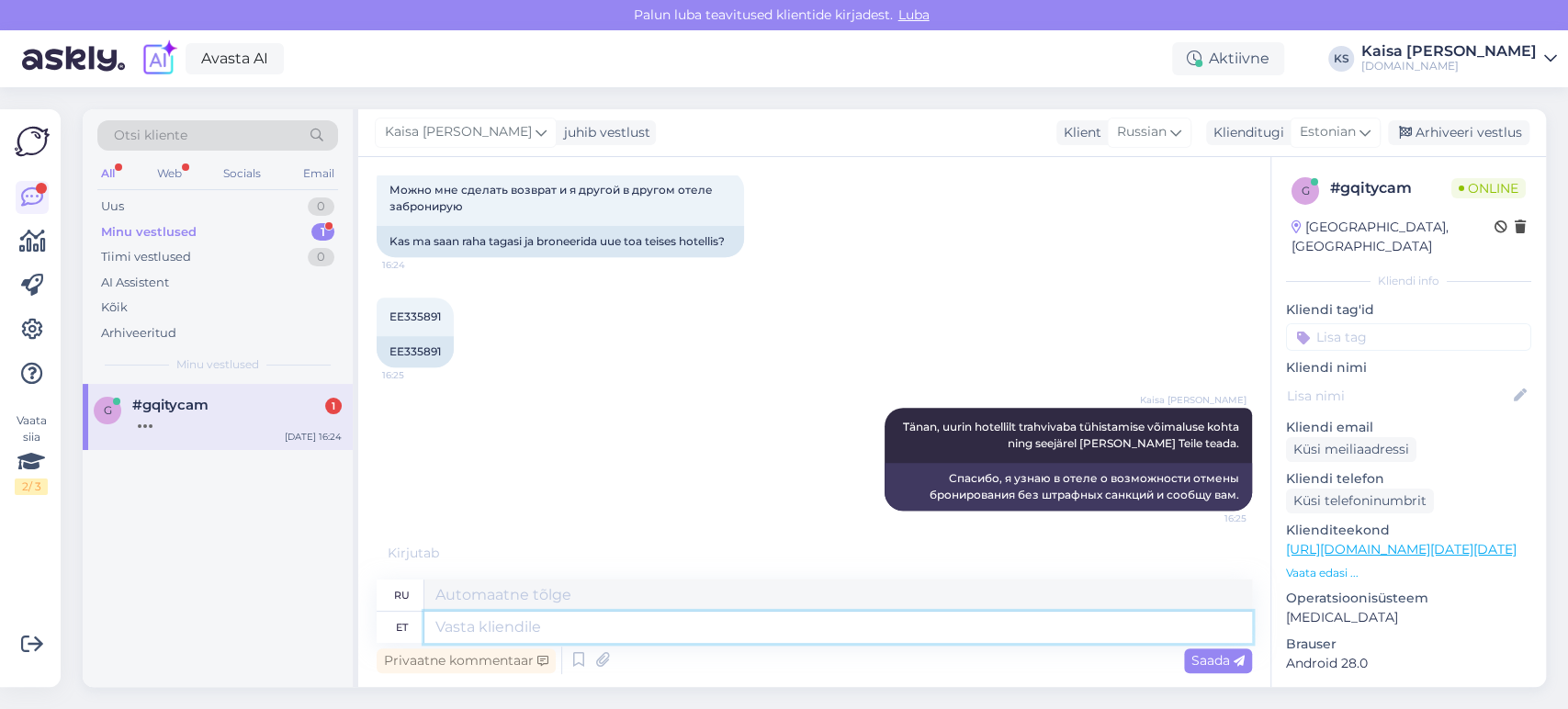
scroll to position [647, 0]
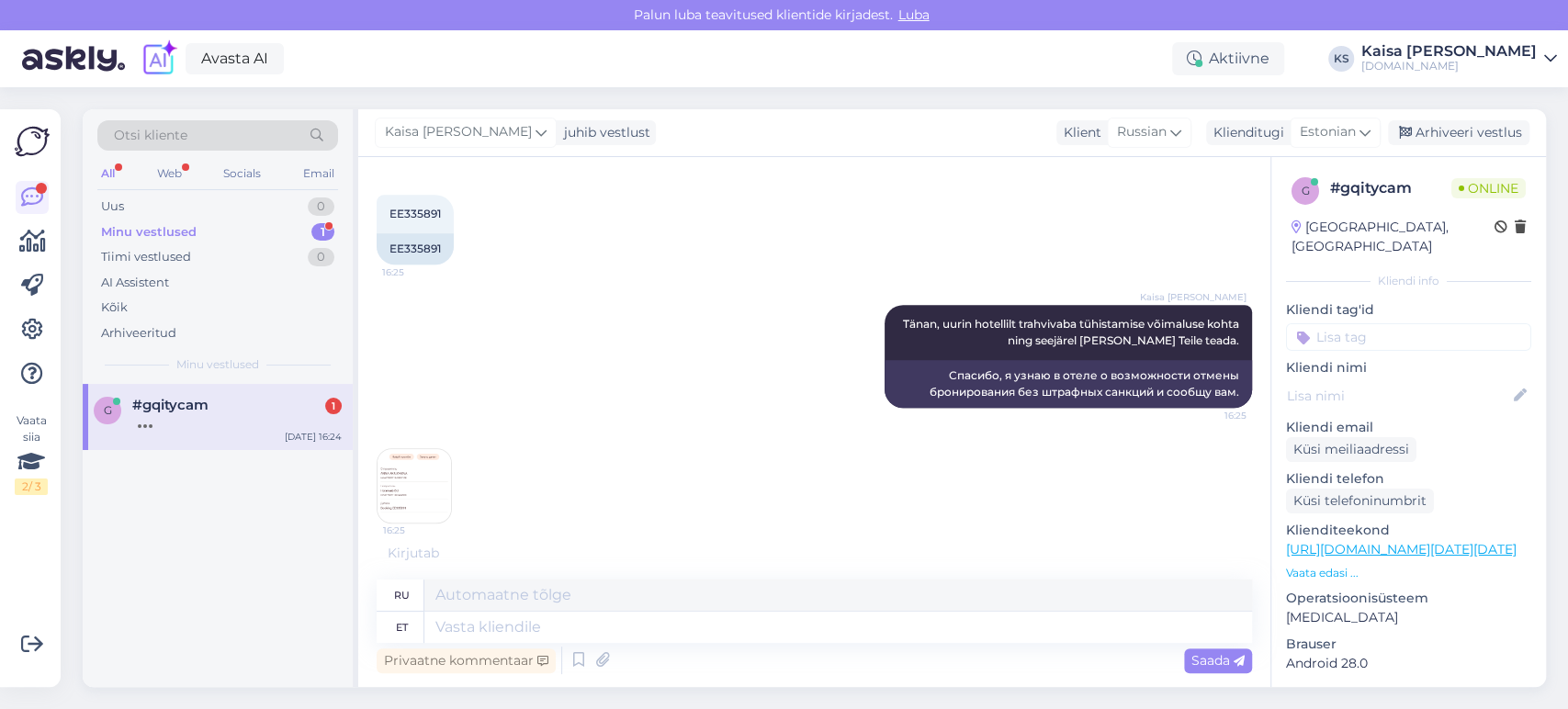
click at [426, 496] on img at bounding box center [414, 486] width 74 height 74
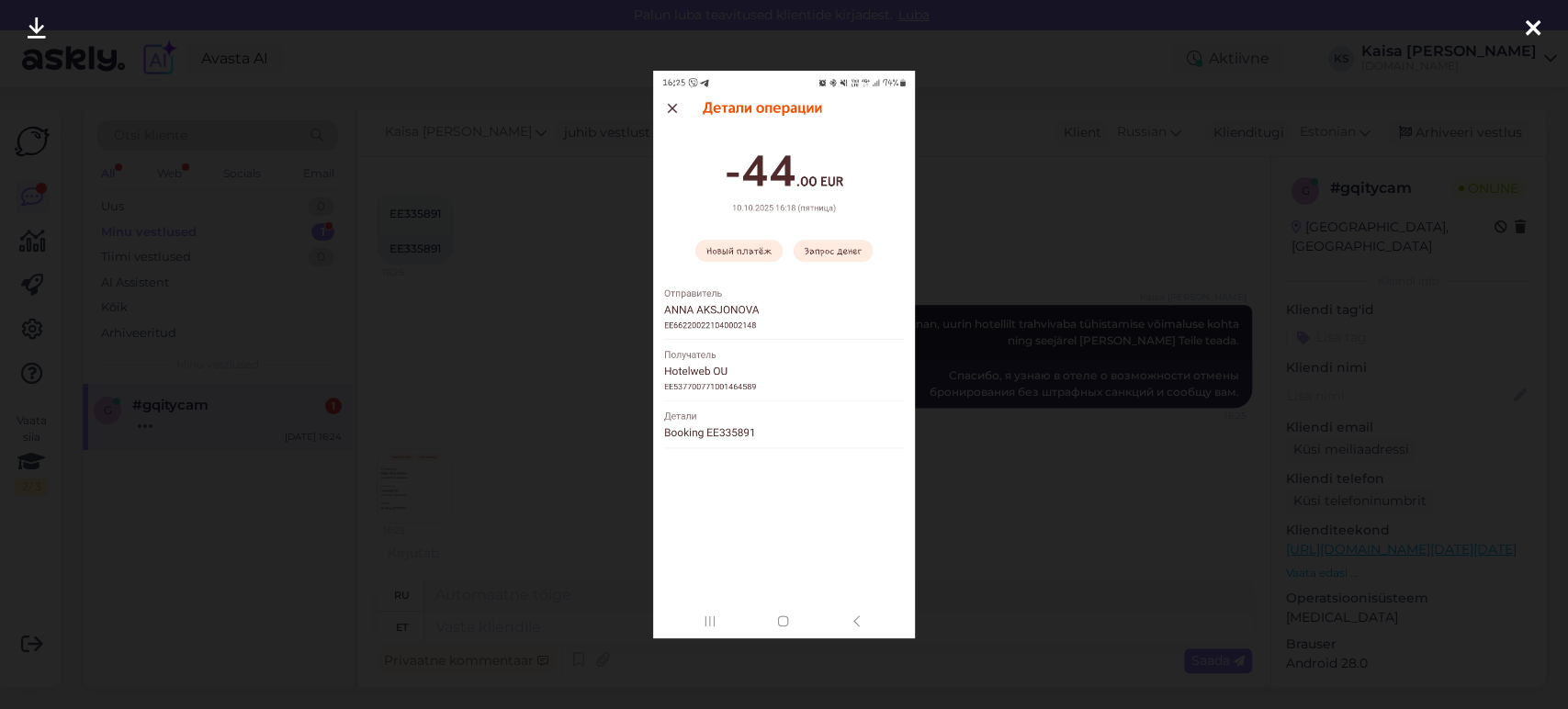
scroll to position [757, 0]
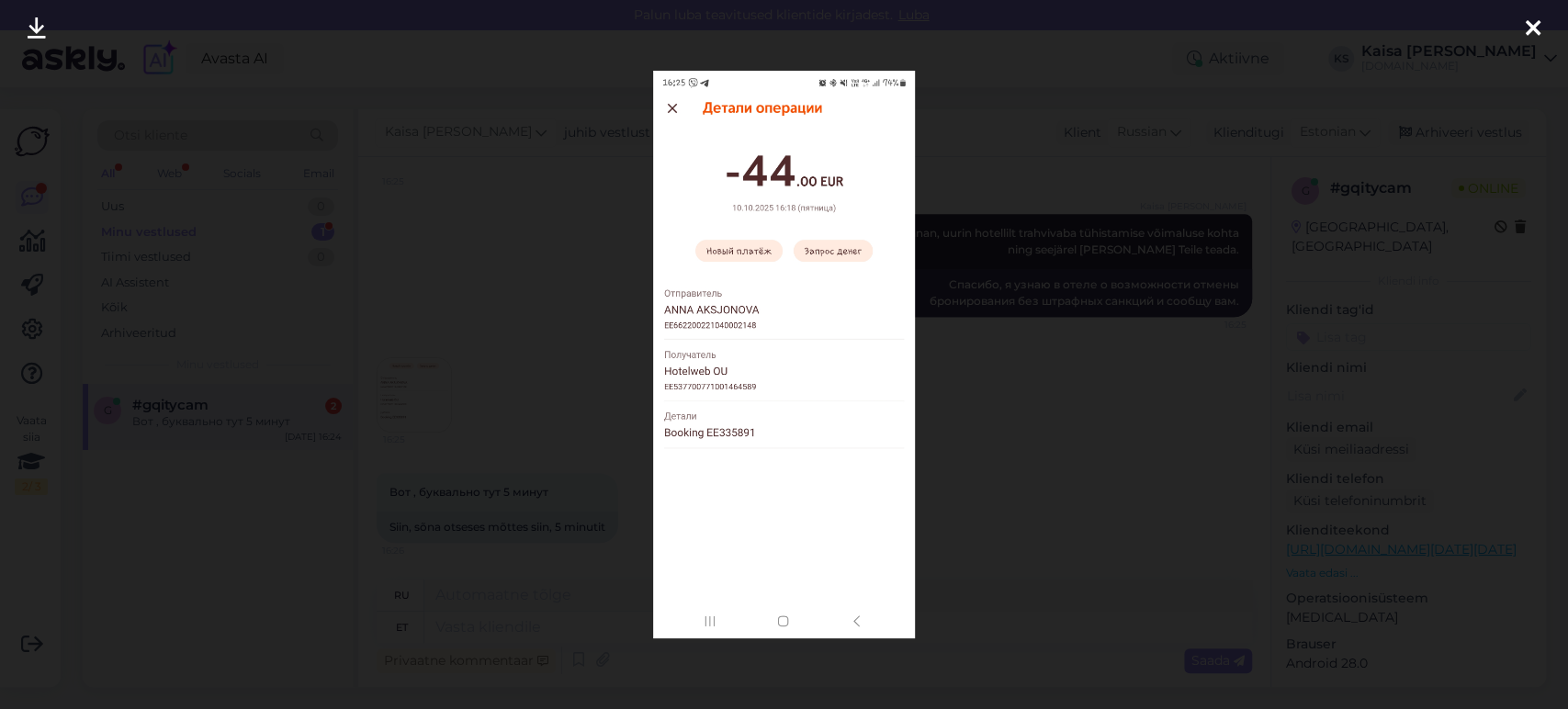
click at [421, 93] on div at bounding box center [784, 354] width 1568 height 709
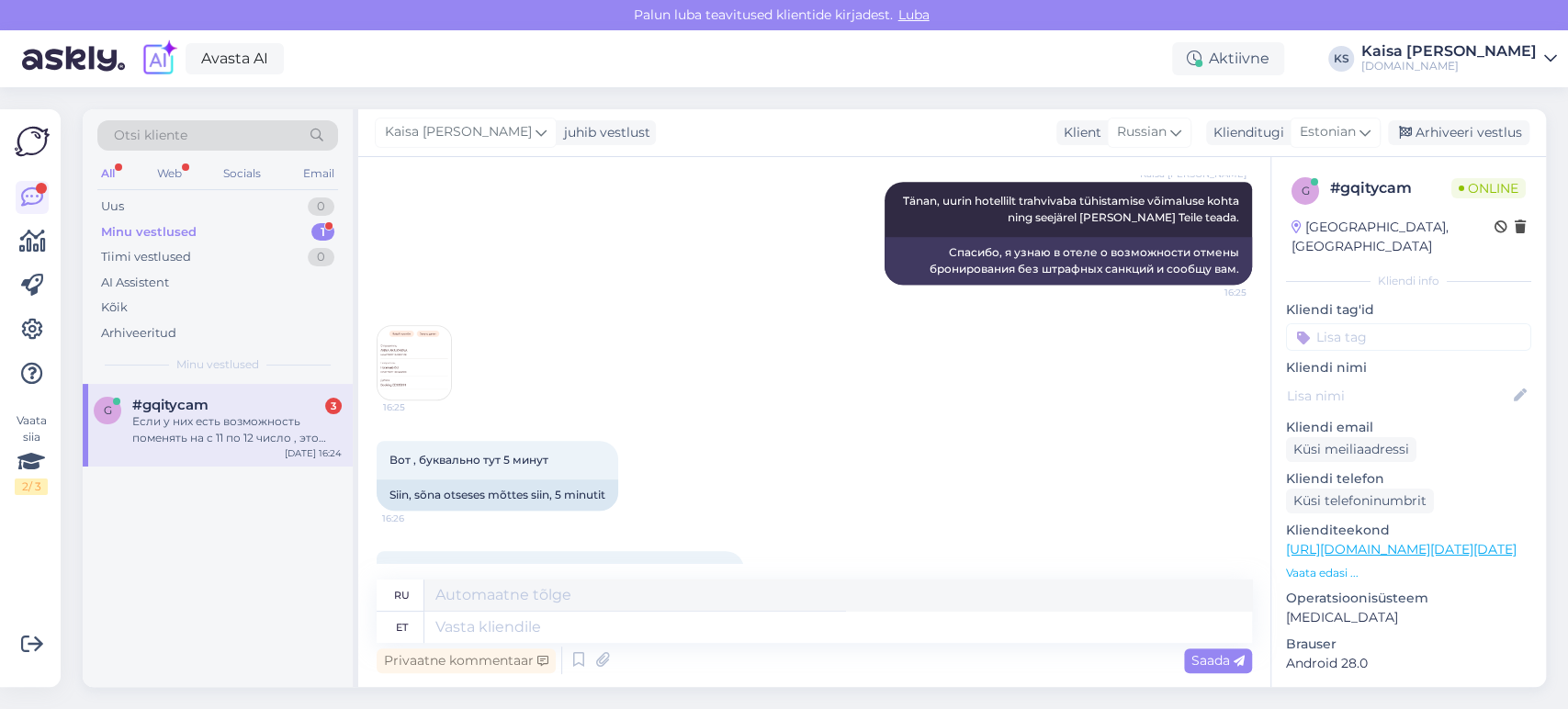
scroll to position [901, 0]
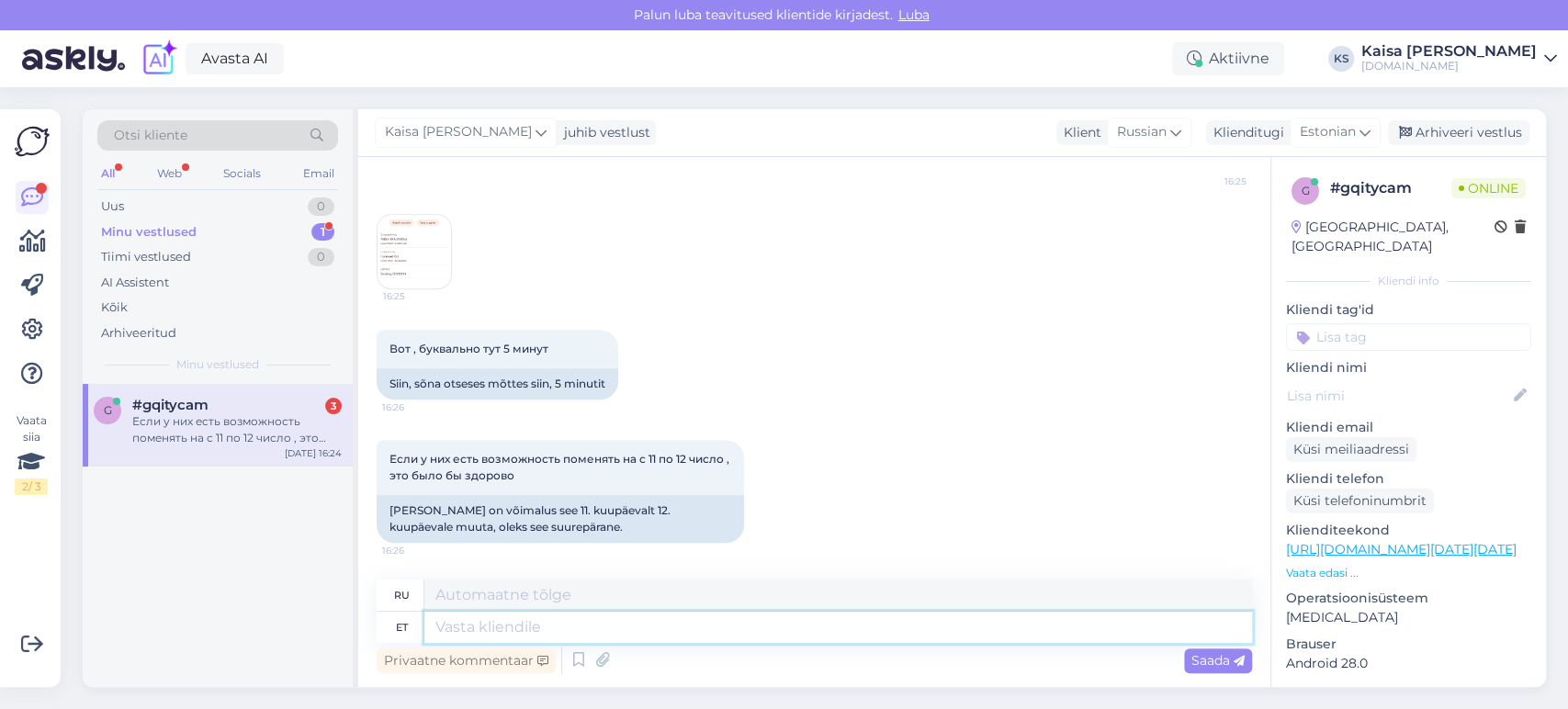
click at [668, 629] on textarea at bounding box center [837, 627] width 828 height 31
type textarea "Proovin h"
type textarea "Я пытаюсь."
type textarea "Proovin hotelliga ü"
type textarea "Я попробую с отелем."
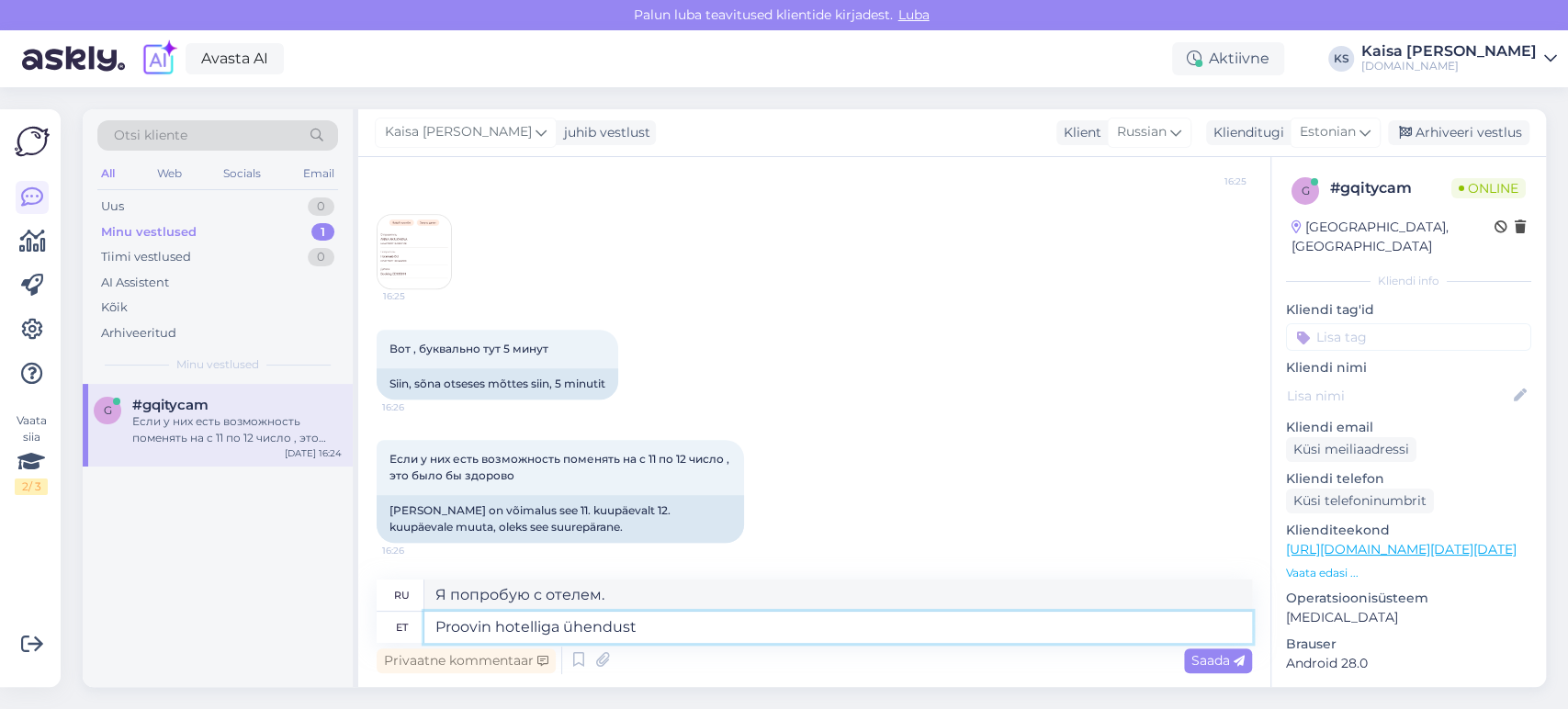
type textarea "Proovin hotelliga ühendust"
type textarea "Я пытаюсь связаться с отелем."
type textarea "Proovin hotelliga ühendust saada esimesel"
type textarea "Я постараюсь связаться с отелем как можно скорее."
type textarea "Proovin hotelliga ühendust saada"
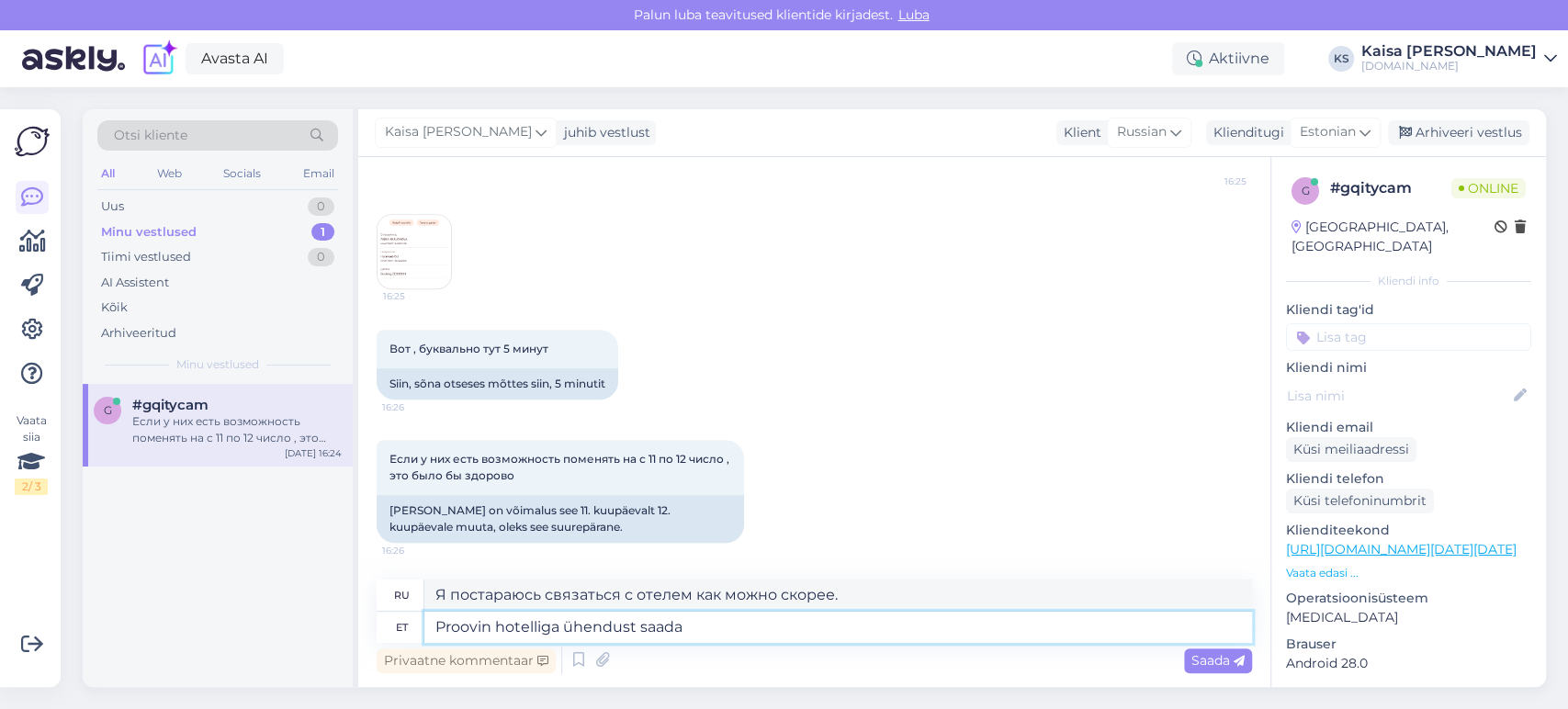
type textarea "Я пытаюсь связаться с отелем."
type textarea "Proovin hotelliga ühendust saada ning e"
type textarea "Я пытаюсь связаться с отелем [PERSON_NAME]"
type textarea "Proovin hotelliga ühendust saada ning esimesel v"
type textarea "Я пытаюсь связаться с [PERSON_NAME] и первым"
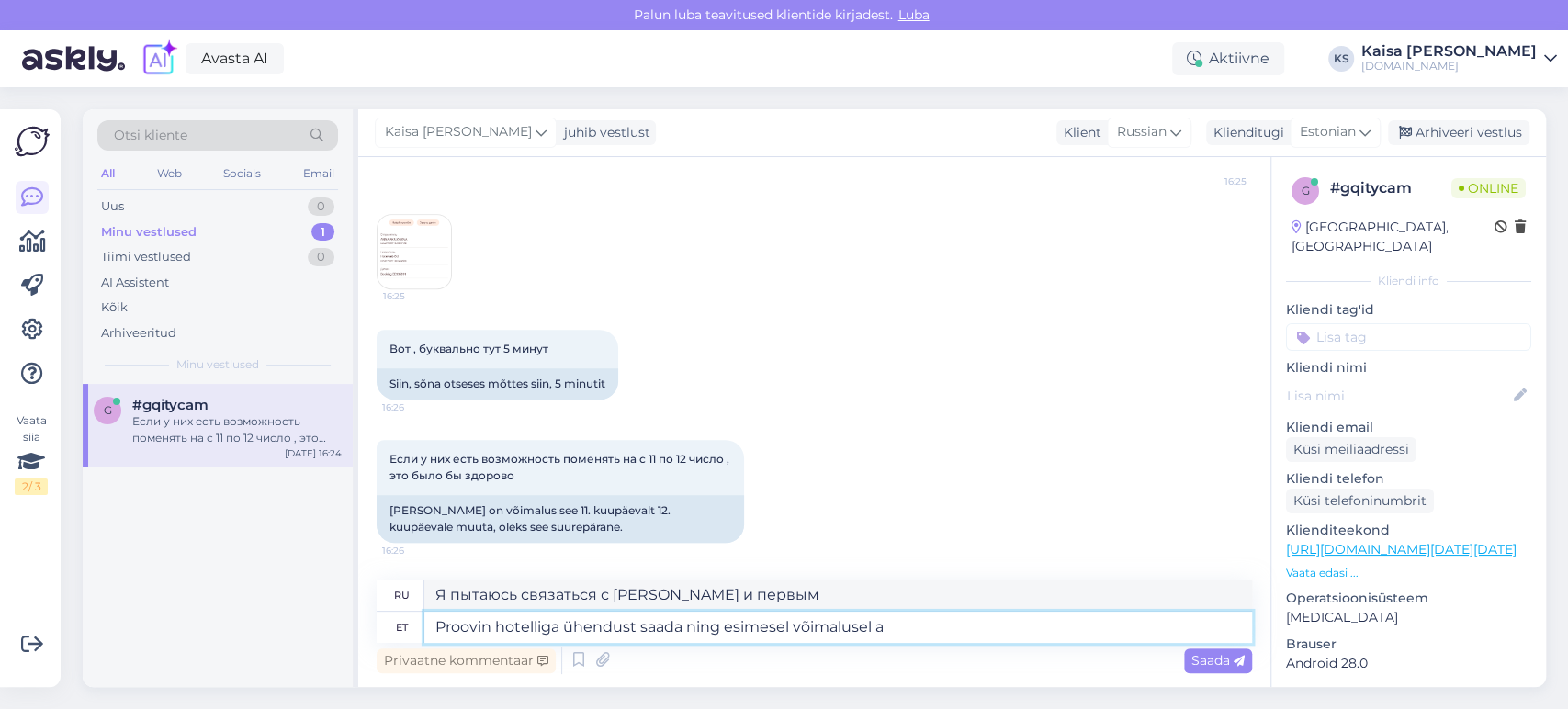
type textarea "Proovin hotelliga ühendust saada ning esimesel võimalusel an"
type textarea "Я постараюсь связаться с отелем как можно скорее."
type textarea "Proovin hotelliga ühendust saada ning esimesel võimalusel [PERSON_NAME] T"
type textarea "Я постараюсь связаться с отелем и дам вам знать как можно скорее."
type textarea "Proovin hotelliga ühendust saada ning esimesel võimalusel [PERSON_NAME] Teile e…"
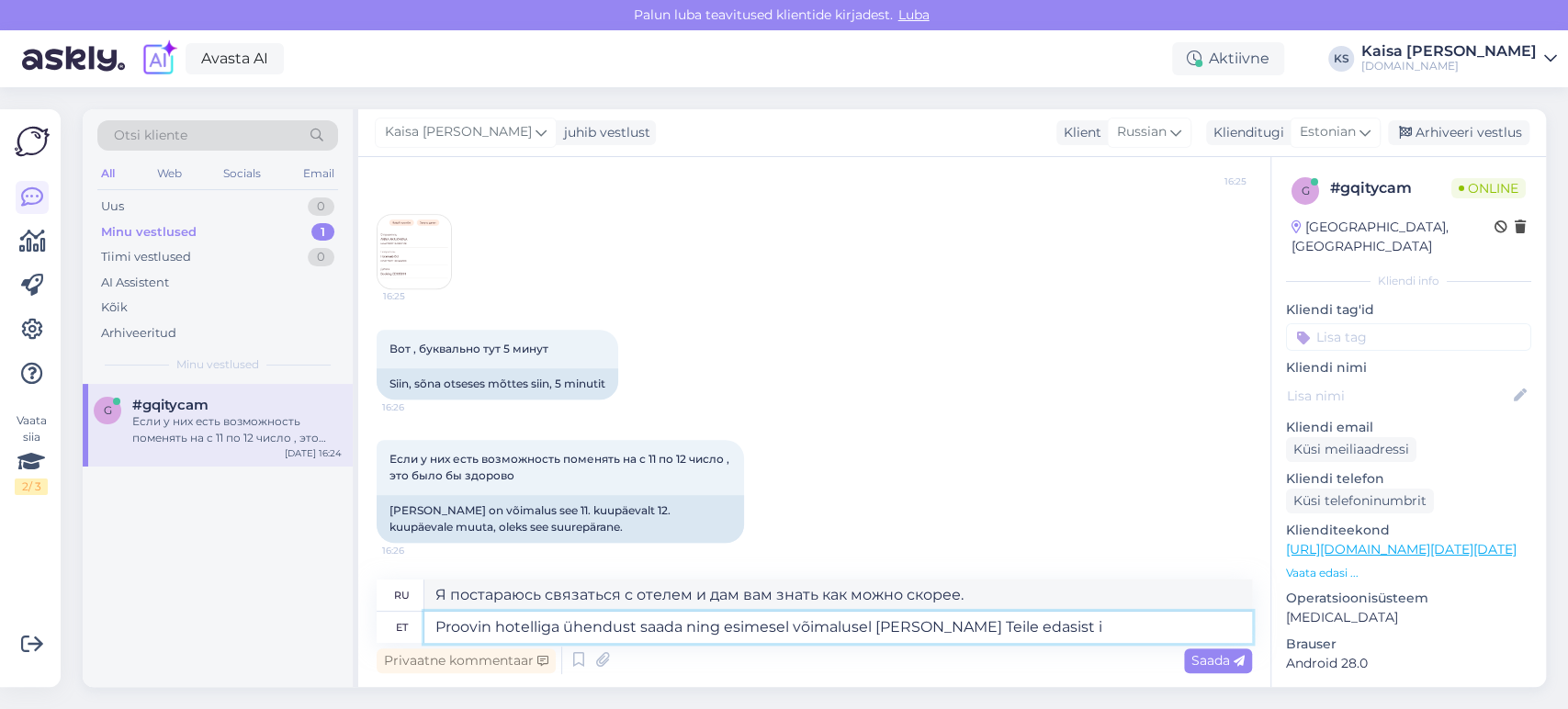
type textarea "Я постараюсь связаться с отелем и предоставить вам дополнительную информацию ка…"
type textarea "Proovin hotelliga ühendust saada ning esimesel võimalusel [PERSON_NAME] Teile e…"
type textarea "Я постараюсь связаться с [PERSON_NAME] и отправлю вам дополнительную информацию…"
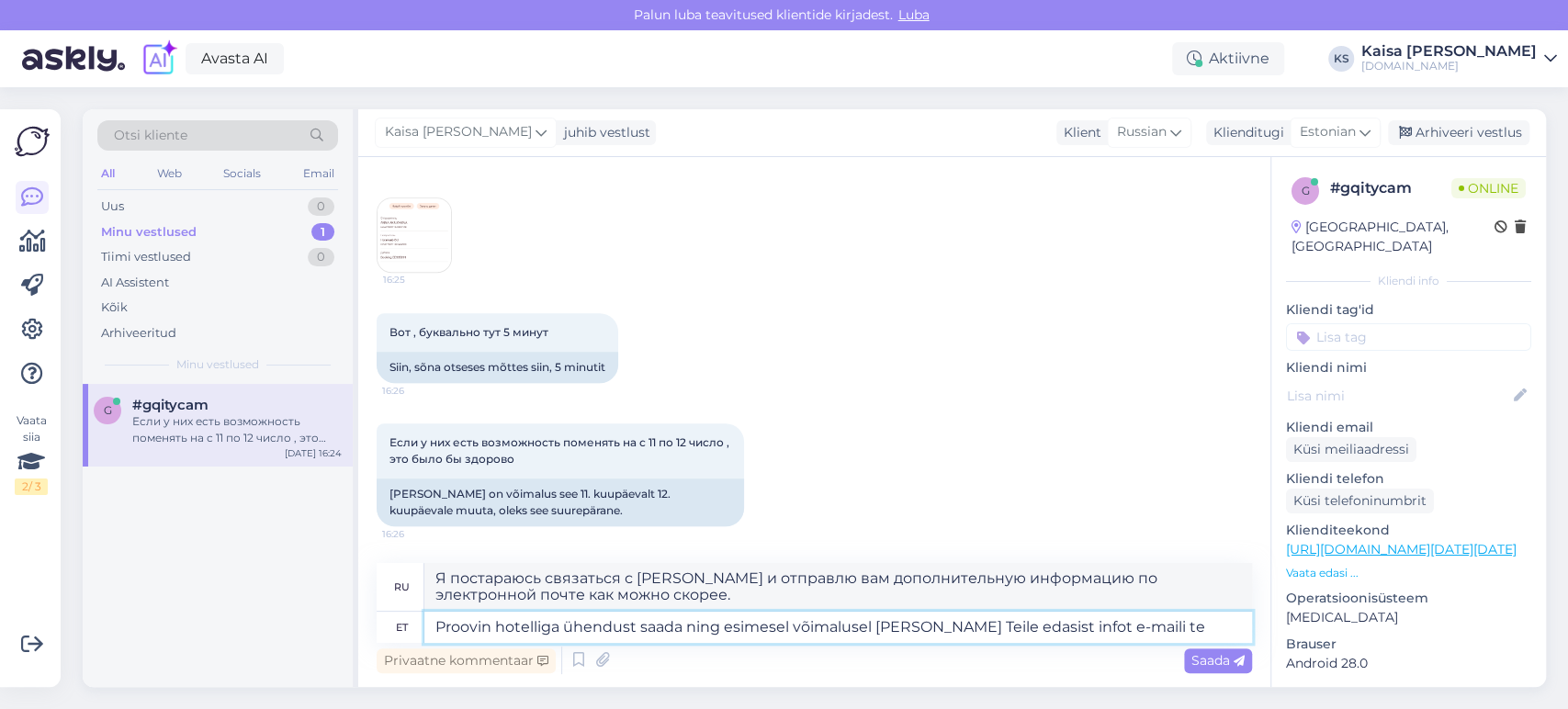
scroll to position [917, 0]
type textarea "Proovin hotelliga ühendust saada ning esimesel võimalusel [PERSON_NAME] Teile e…"
type textarea "Я постараюсь связаться с отелем и предоставить вам дополнительную информацию по…"
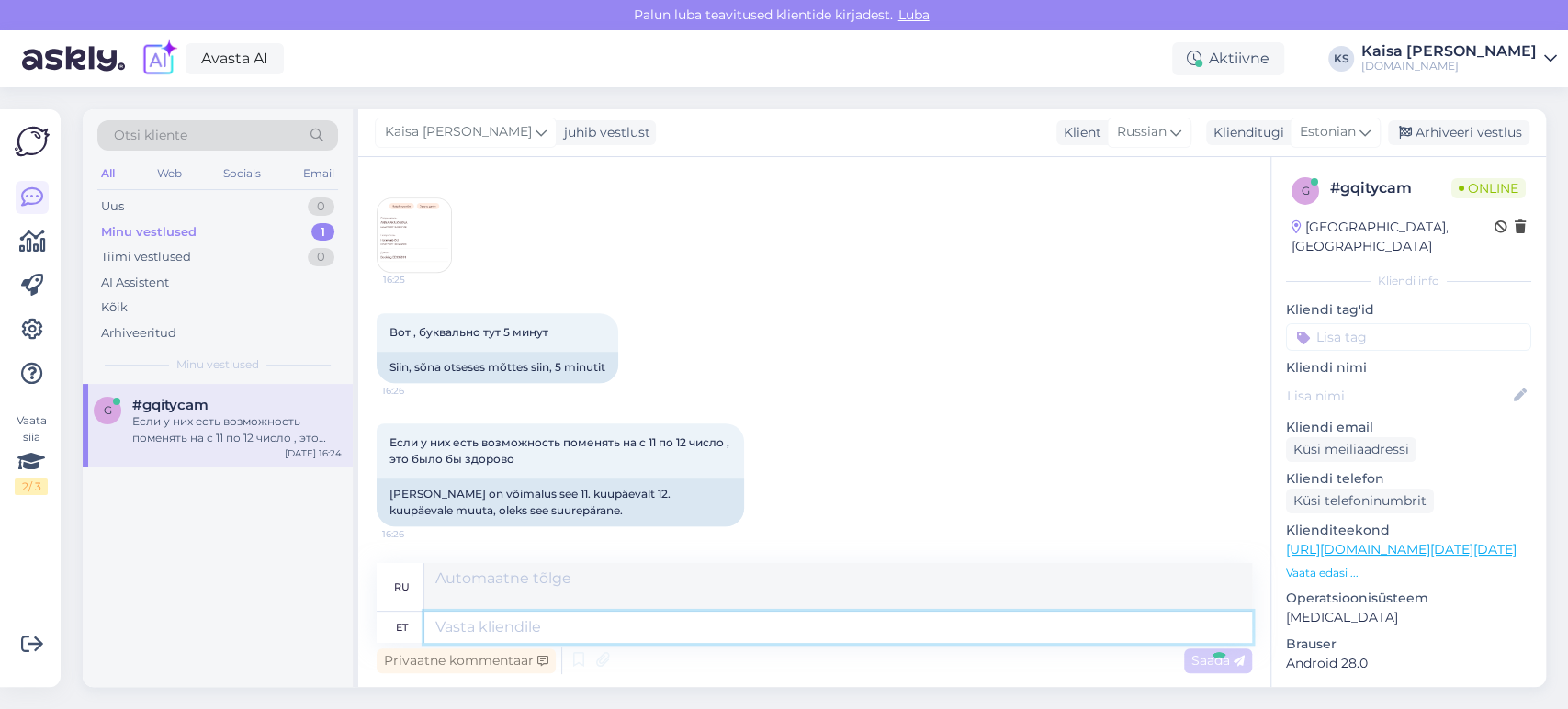
scroll to position [1060, 0]
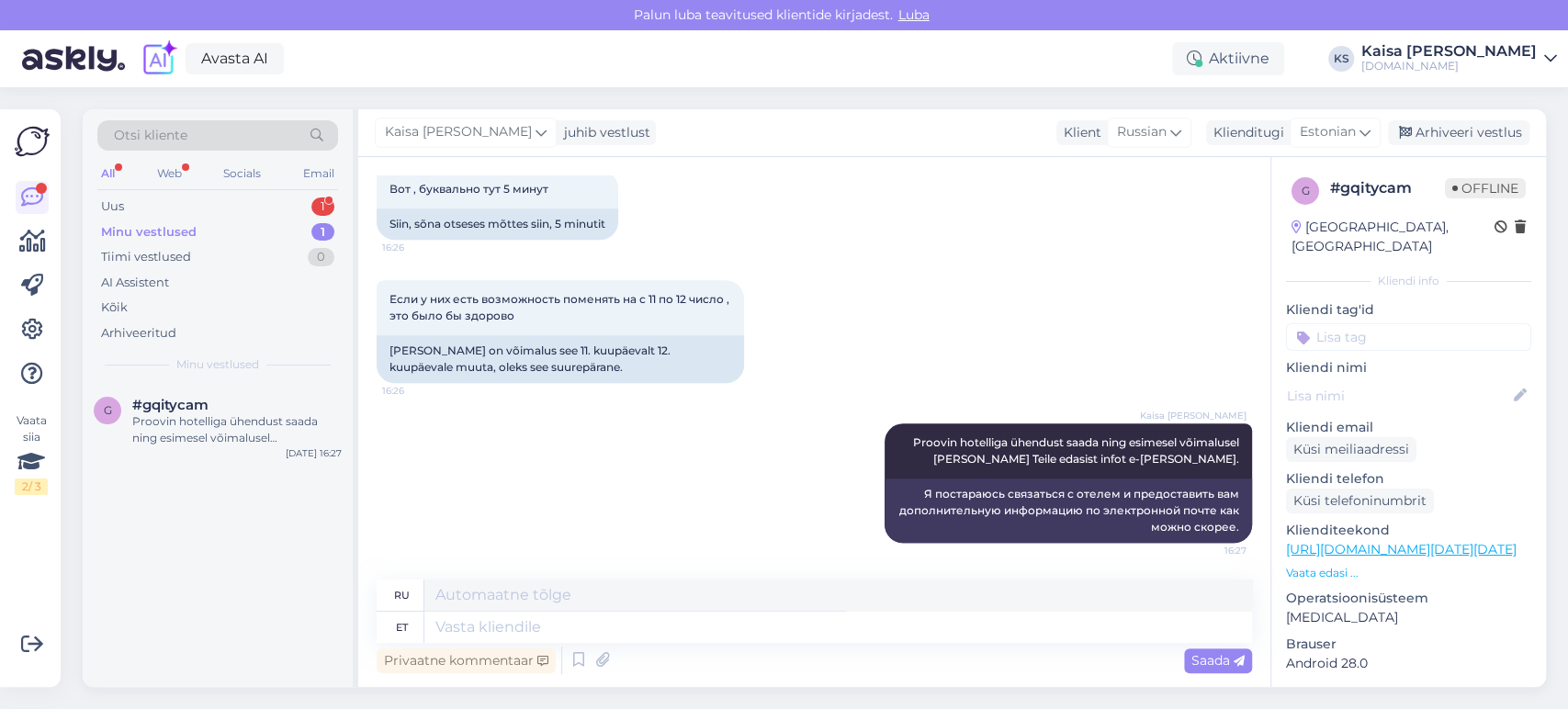
click at [261, 192] on div "Otsi kliente All Web Socials Email Uus 1 Minu vestlused 1 Tiimi vestlused 0 AI …" at bounding box center [217, 247] width 270 height 275
click at [259, 210] on div "Uus 1" at bounding box center [218, 206] width 241 height 26
click at [217, 428] on div "[PERSON_NAME] ma nii ei saa et [PERSON_NAME] 3taiskasvanut sisi saan uhe lapse …" at bounding box center [237, 429] width 209 height 33
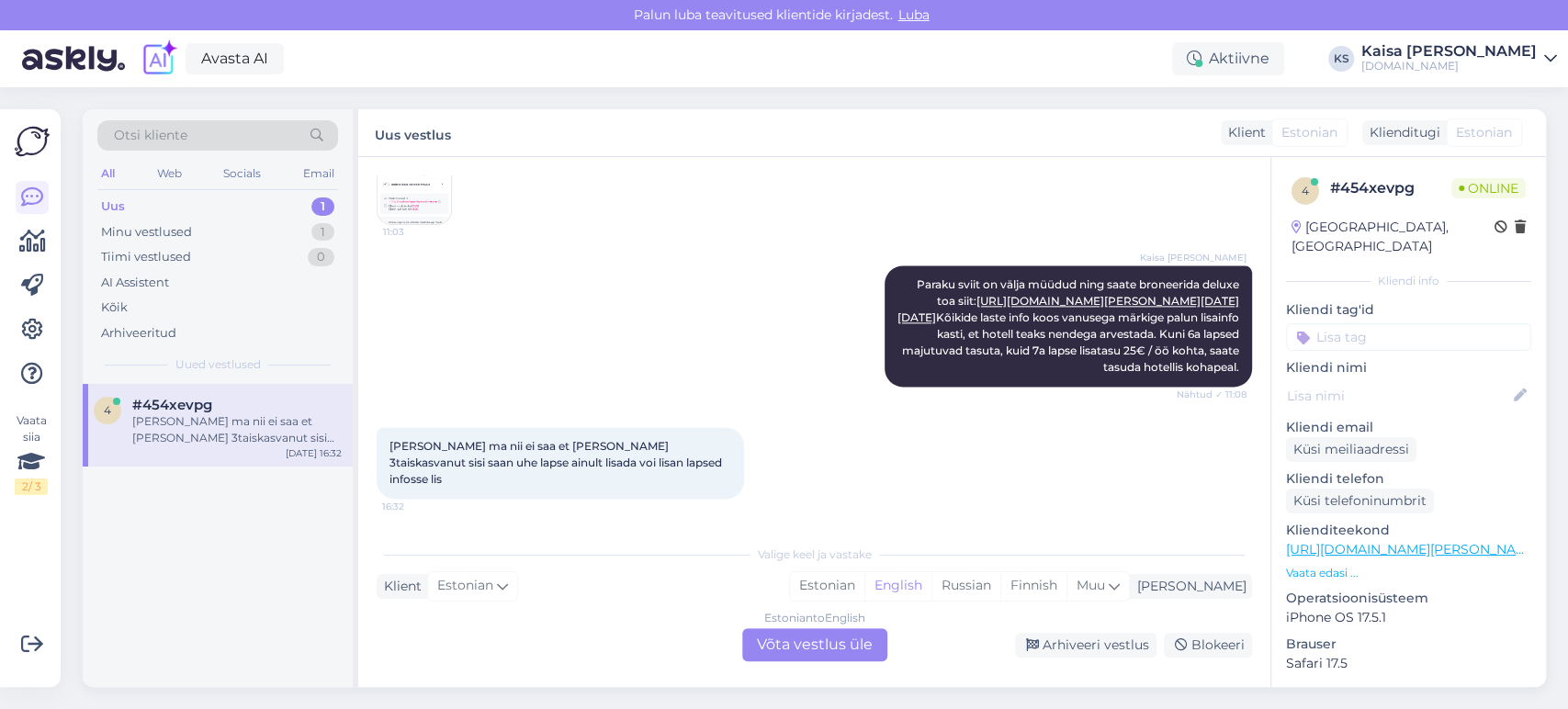
scroll to position [1719, 0]
click at [864, 583] on div "Estonian" at bounding box center [827, 585] width 75 height 27
click at [865, 638] on div "Estonian to Estonian Võta vestlus üle" at bounding box center [815, 644] width 145 height 33
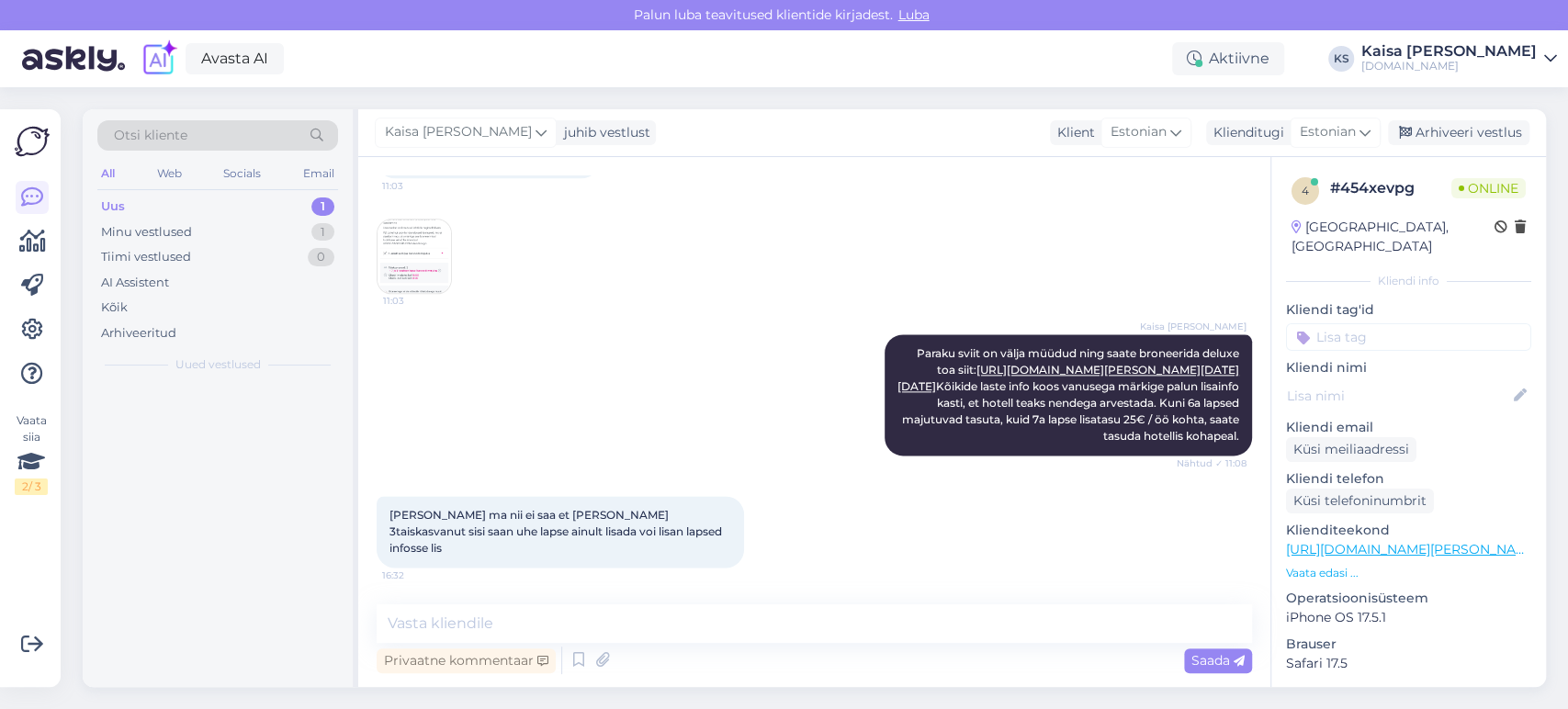
scroll to position [1650, 0]
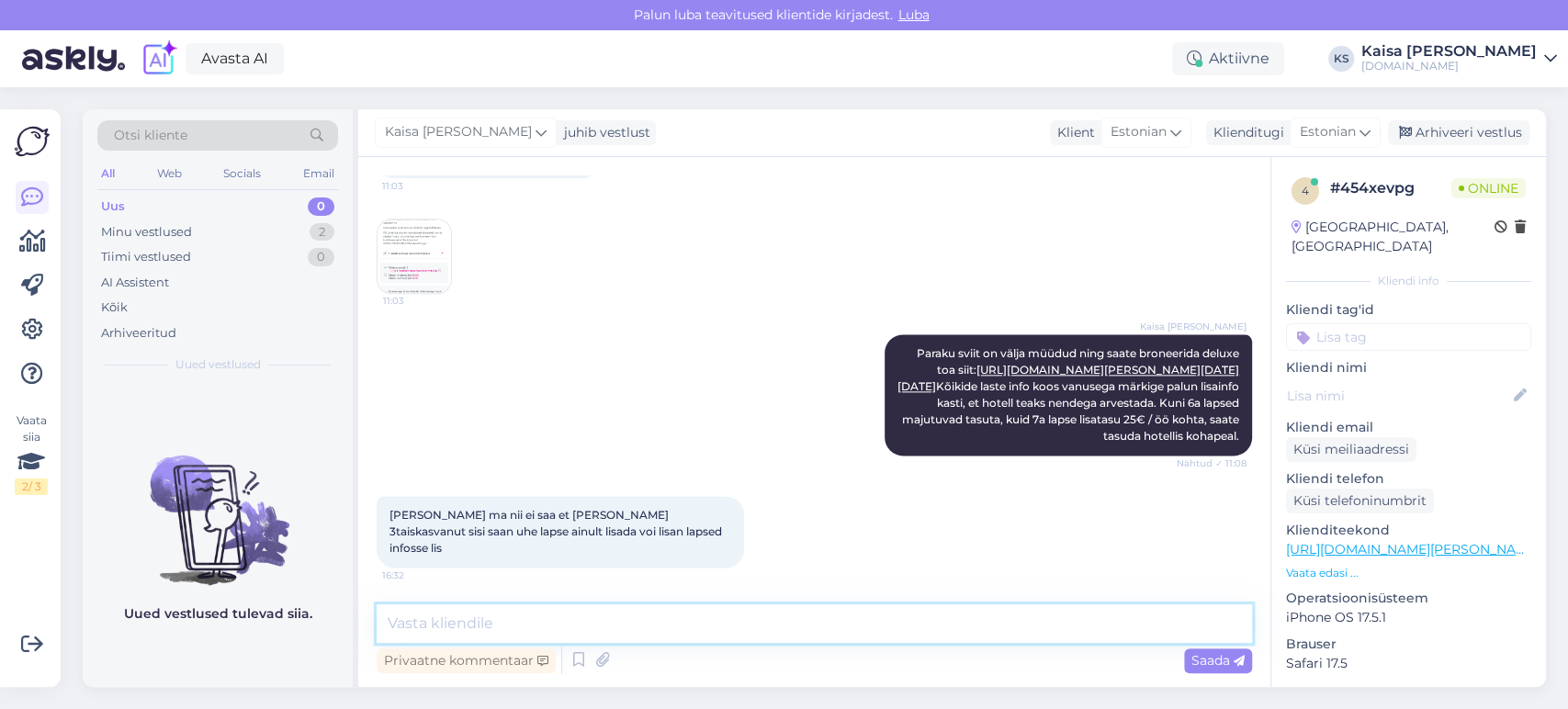
click at [867, 634] on textarea at bounding box center [814, 624] width 876 height 39
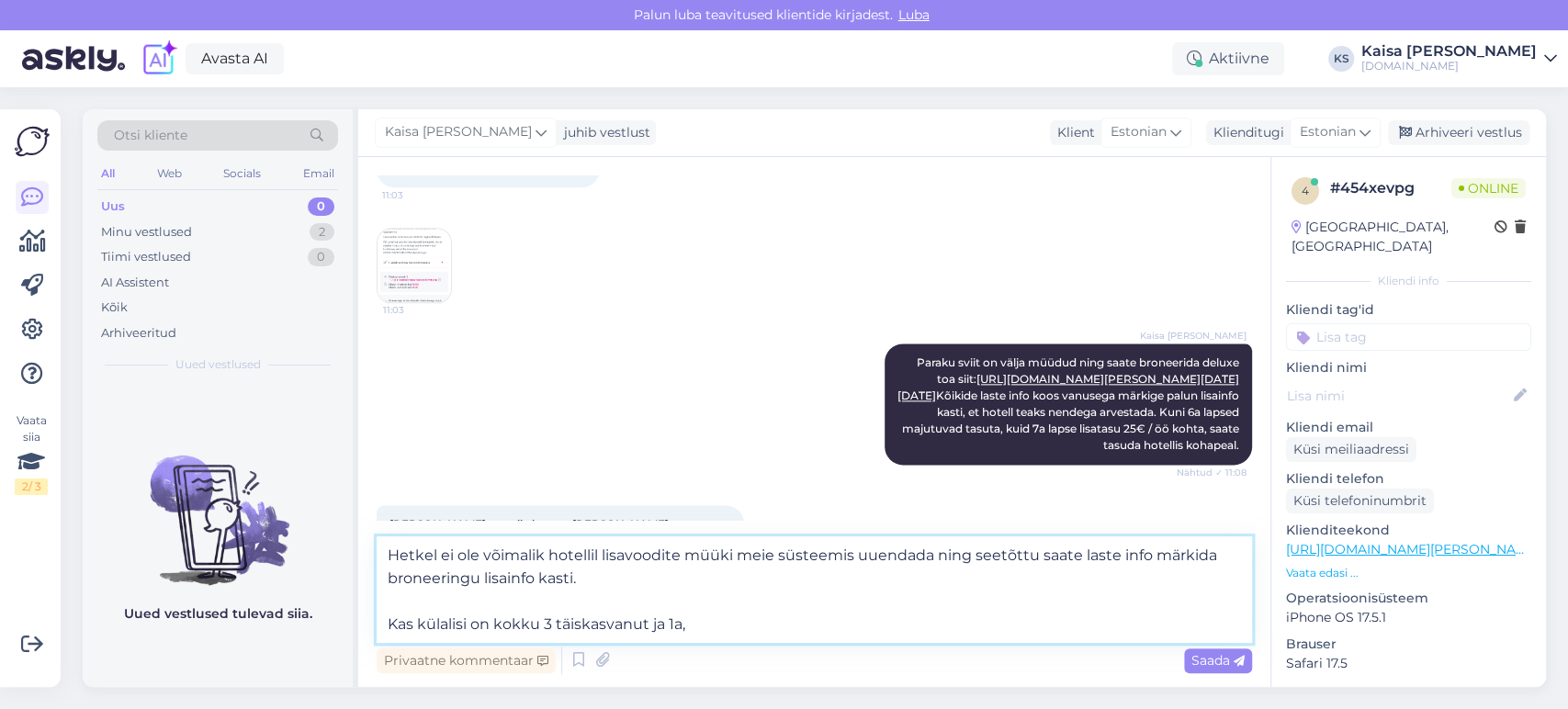
scroll to position [1514, 0]
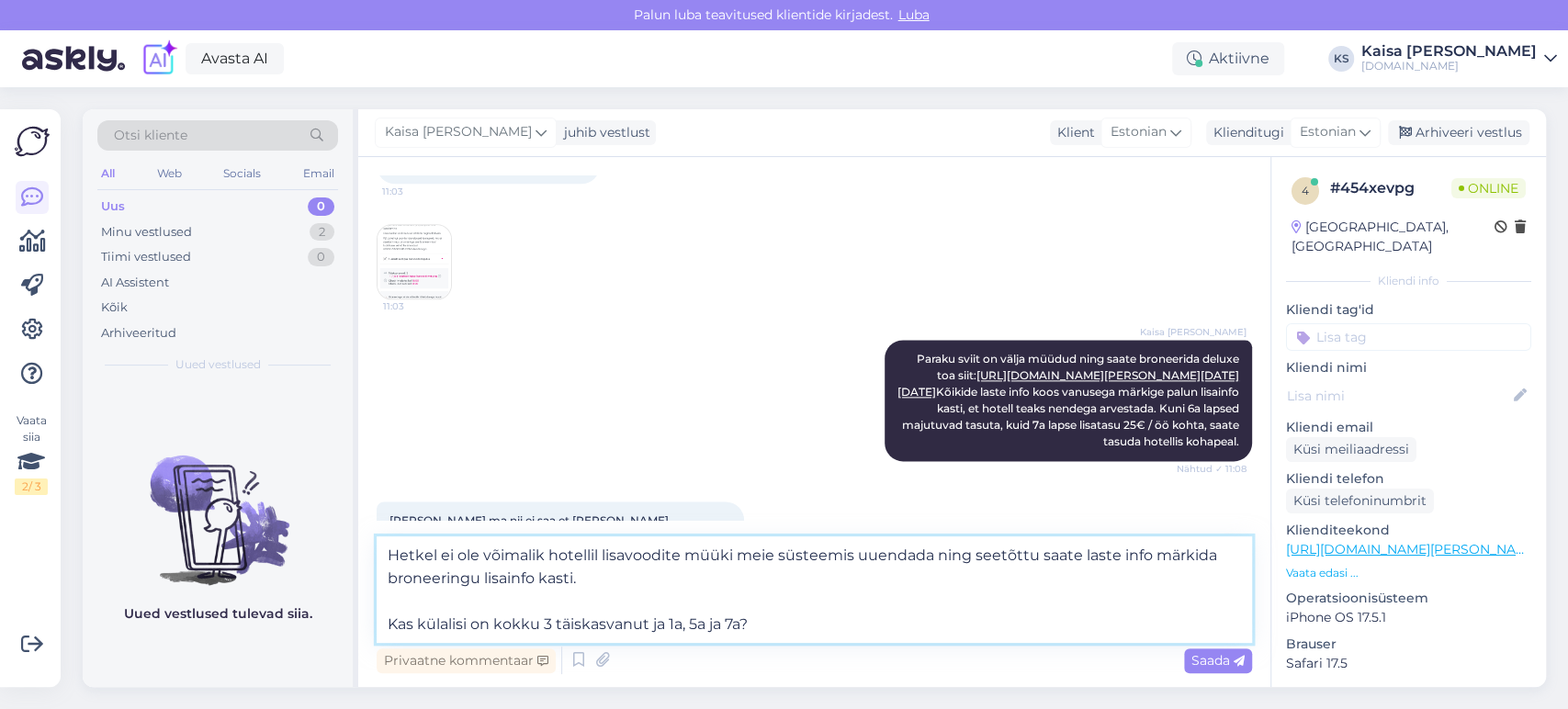
click at [470, 625] on textarea "Hetkel ei ole võimalik hotellil lisavoodite müüki meie süsteemis uuendada ning …" at bounding box center [814, 589] width 876 height 106
type textarea "Hetkel ei ole võimalik hotellil lisavoodite müüki meie süsteemis uuendada ning …"
click at [845, 615] on textarea "Hetkel ei ole võimalik hotellil lisavoodite müüki meie süsteemis uuendada ning …" at bounding box center [814, 589] width 876 height 106
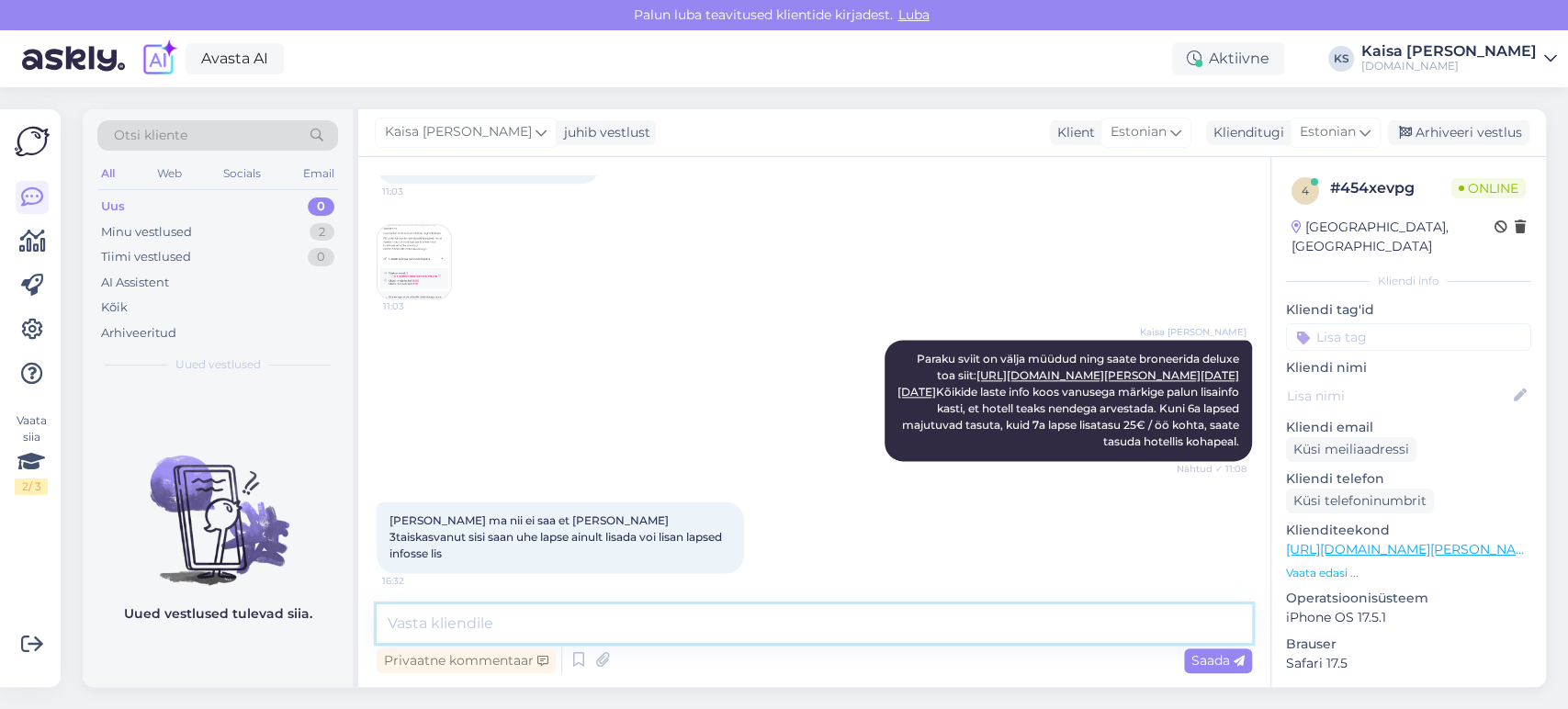
scroll to position [1795, 0]
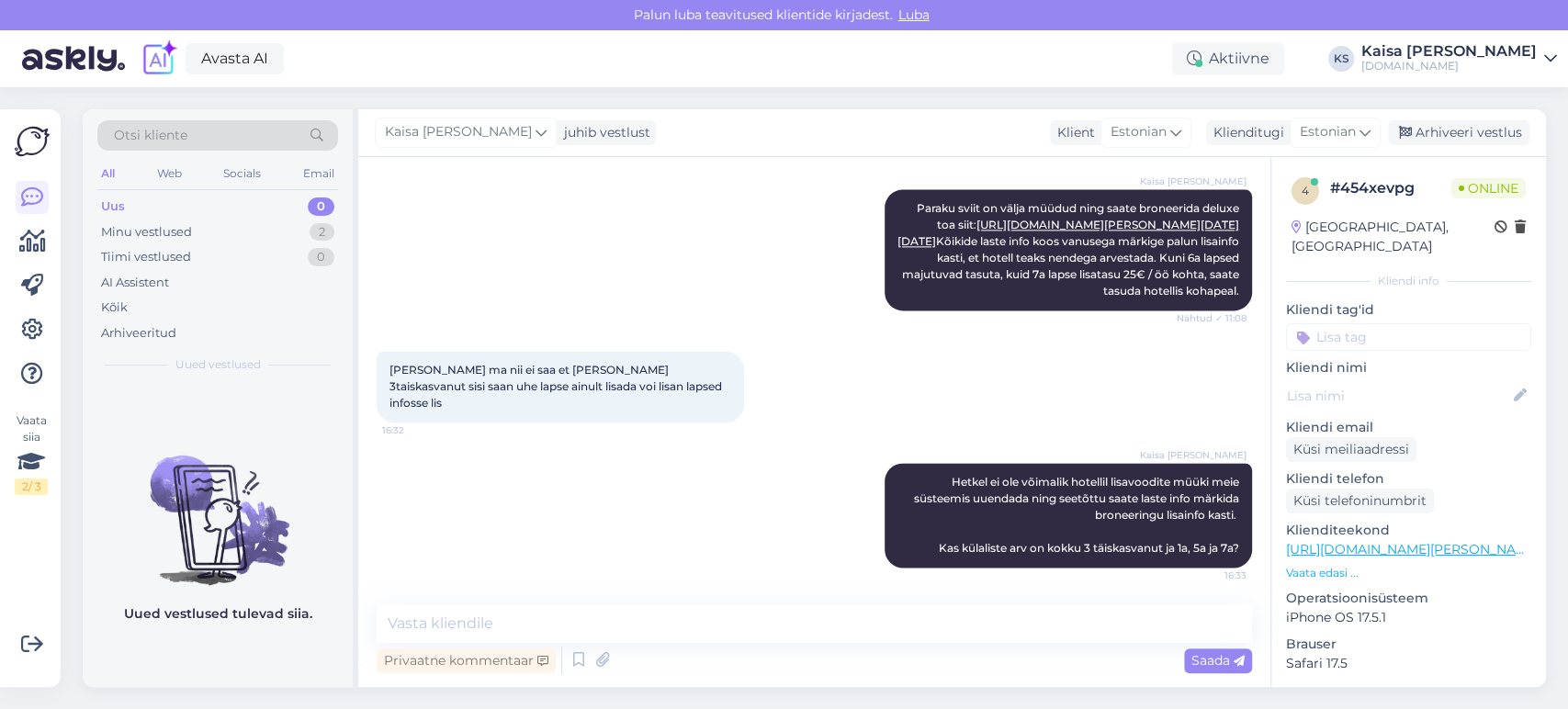
click at [779, 312] on div "Kaisa [PERSON_NAME] Paraku sviit on välja müüdud ning saate broneerida deluxe t…" at bounding box center [814, 250] width 876 height 162
click at [1330, 565] on p "Vaata edasi ..." at bounding box center [1408, 573] width 245 height 16
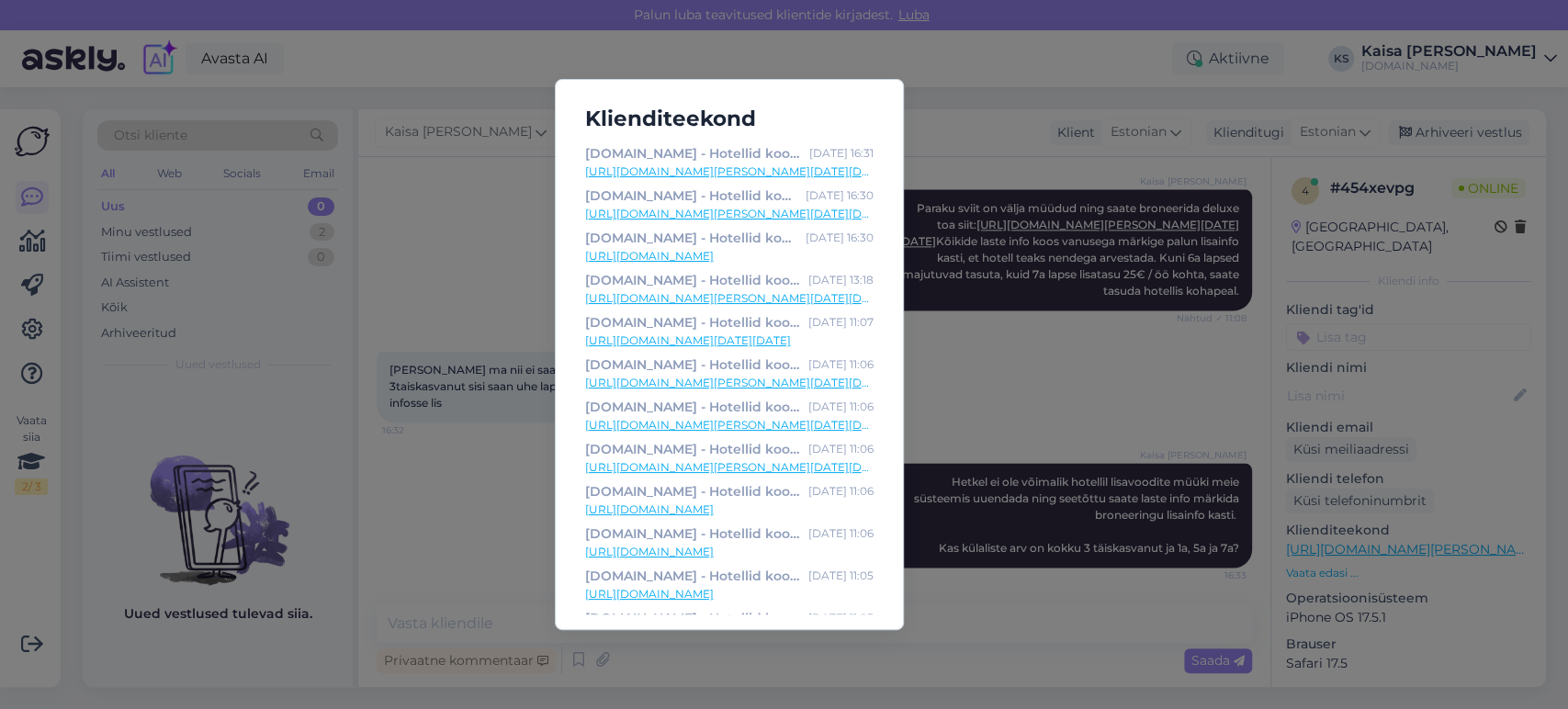
click at [1029, 399] on div "Klienditeekond [DOMAIN_NAME] - Hotellid koos võluvate lisavõimalustega [DATE] 1…" at bounding box center [784, 354] width 1568 height 709
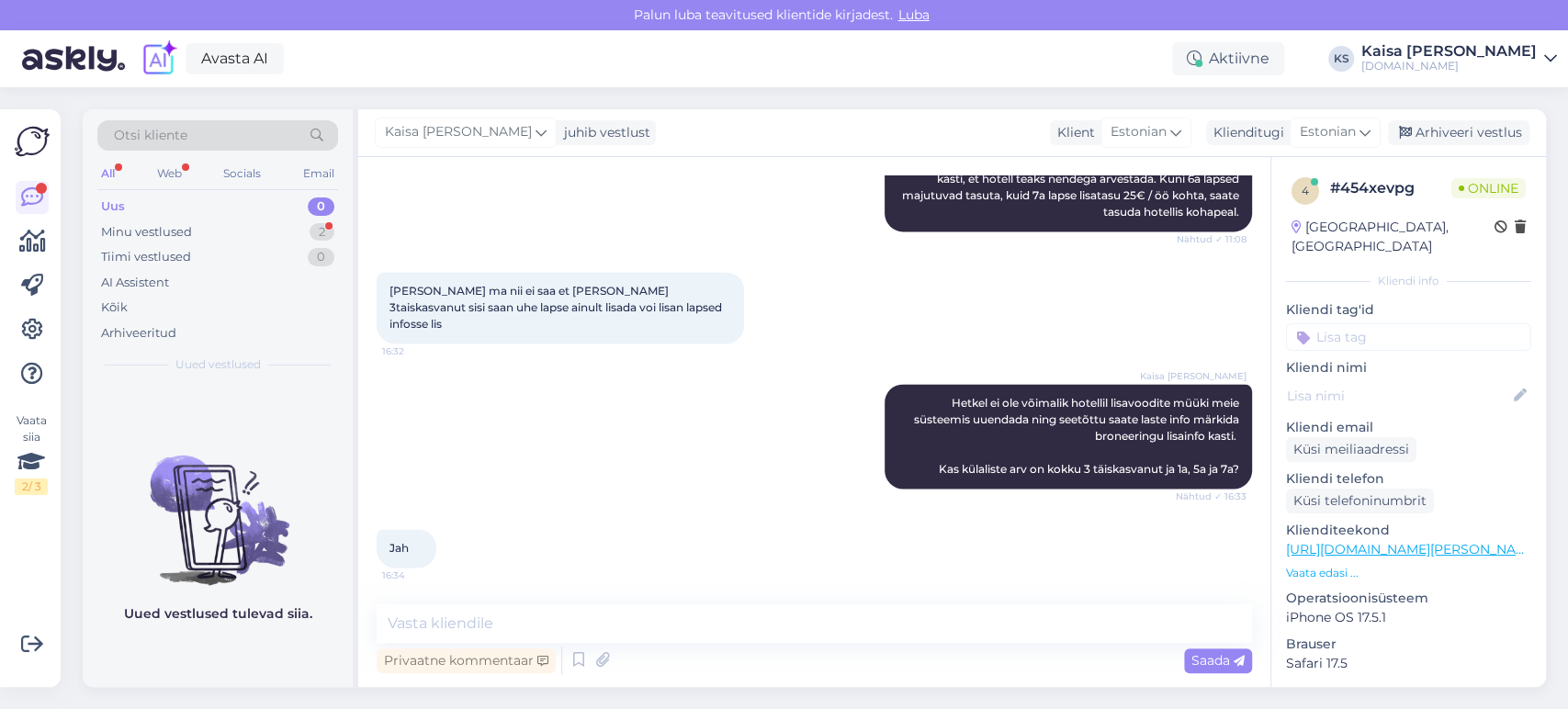
scroll to position [1874, 0]
click at [724, 478] on div "Kaisa [PERSON_NAME] ei ole võimalik hotellil lisavoodite müüki meie süsteemis u…" at bounding box center [814, 436] width 876 height 145
click at [301, 239] on div "Minu vestlused 2" at bounding box center [218, 232] width 241 height 26
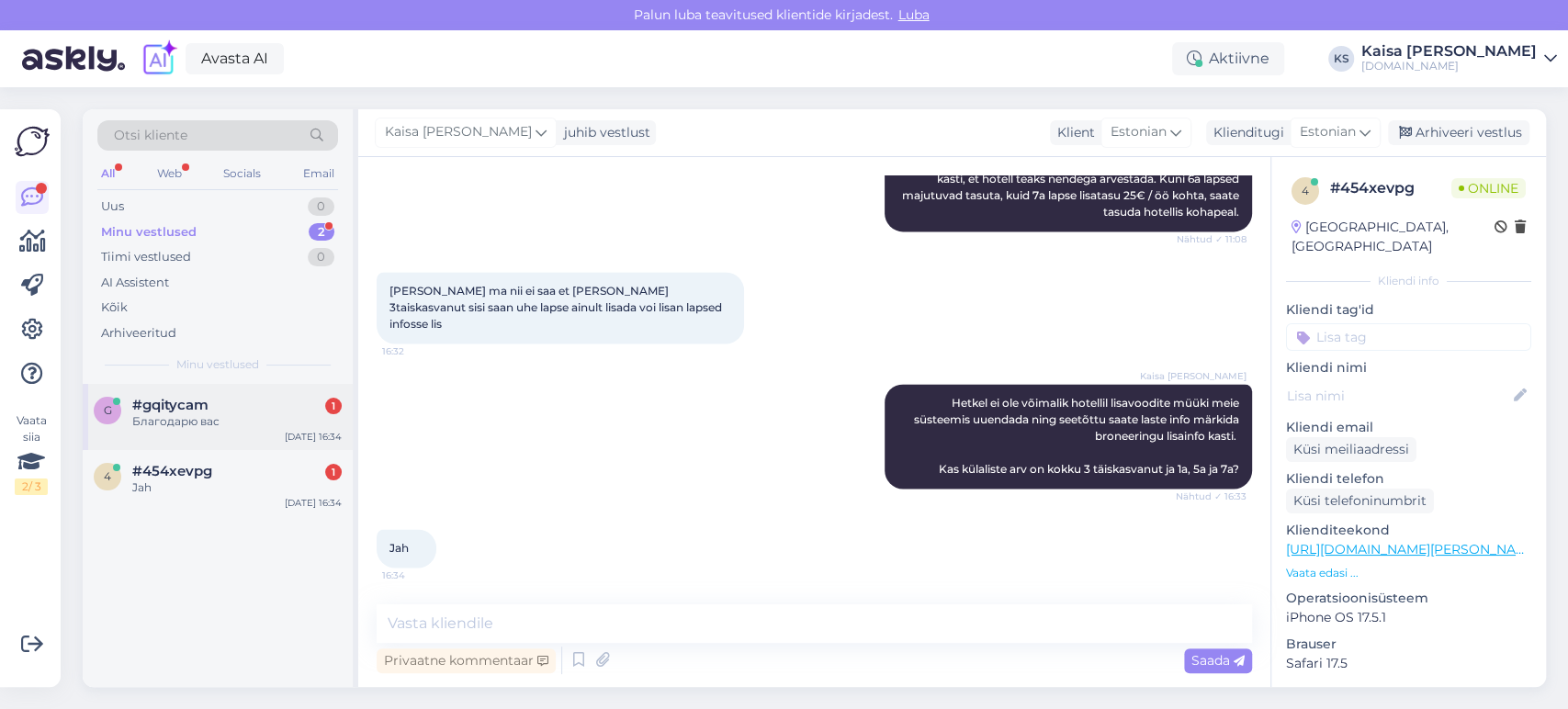
click at [236, 427] on div "Благодарю вас" at bounding box center [237, 421] width 209 height 16
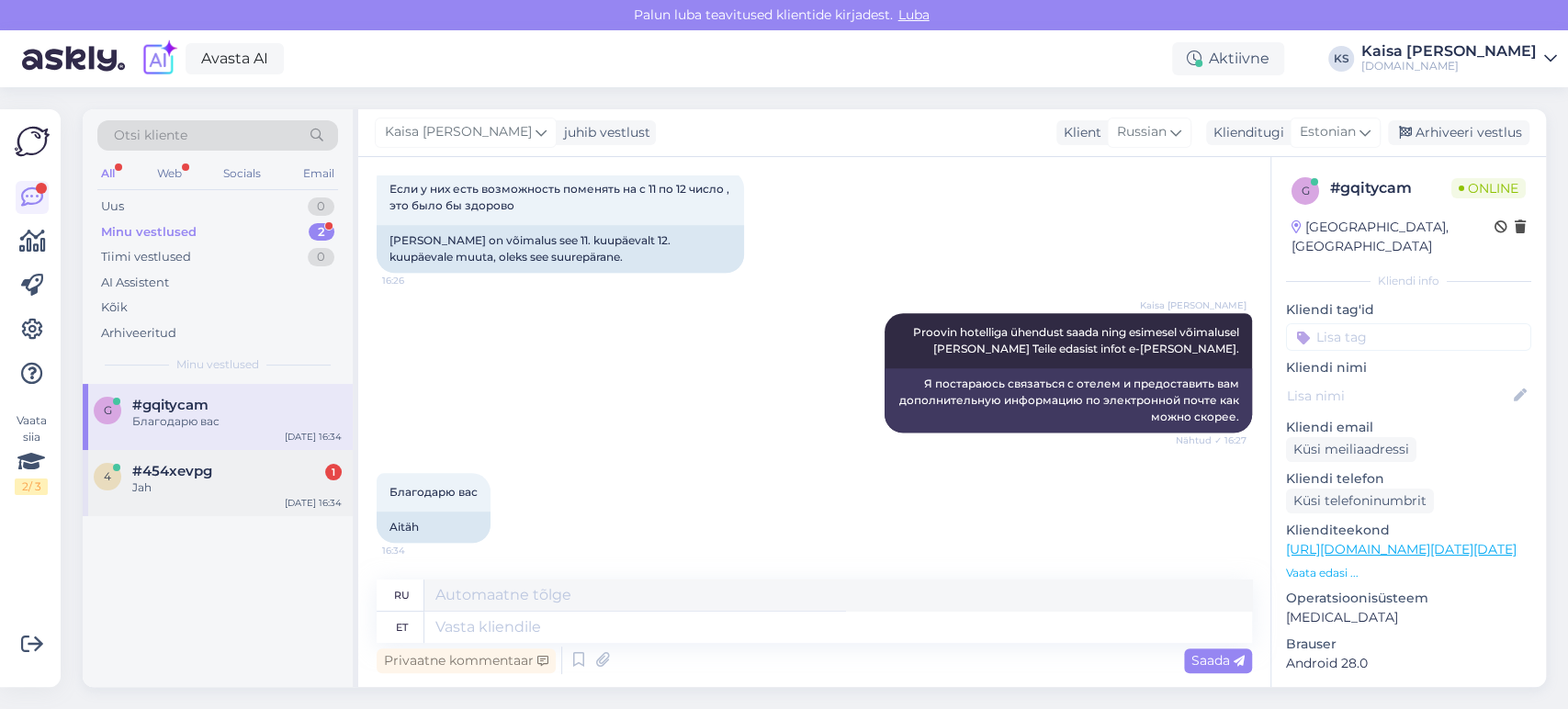
click at [259, 491] on div "Jah" at bounding box center [237, 487] width 209 height 16
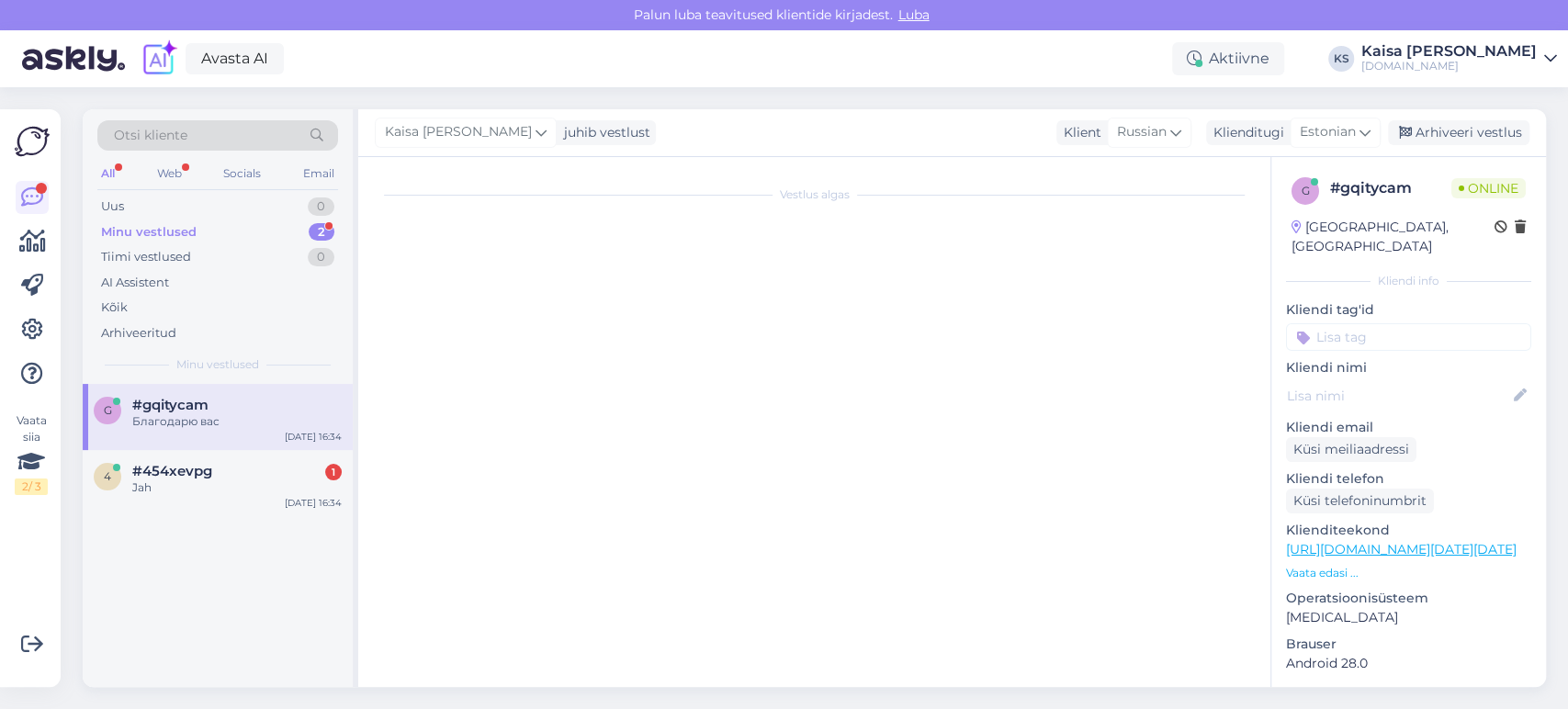
scroll to position [1874, 0]
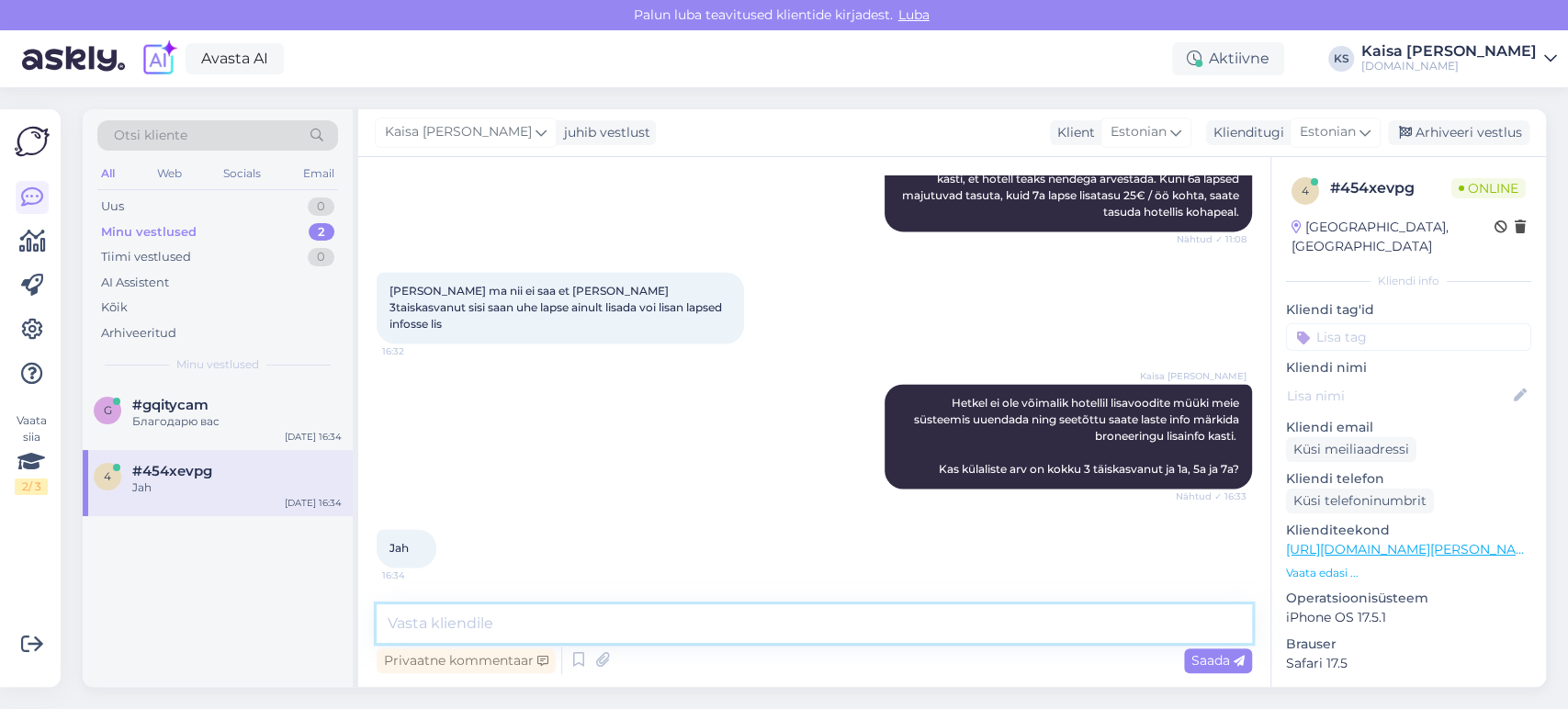
click at [647, 623] on textarea at bounding box center [814, 624] width 876 height 39
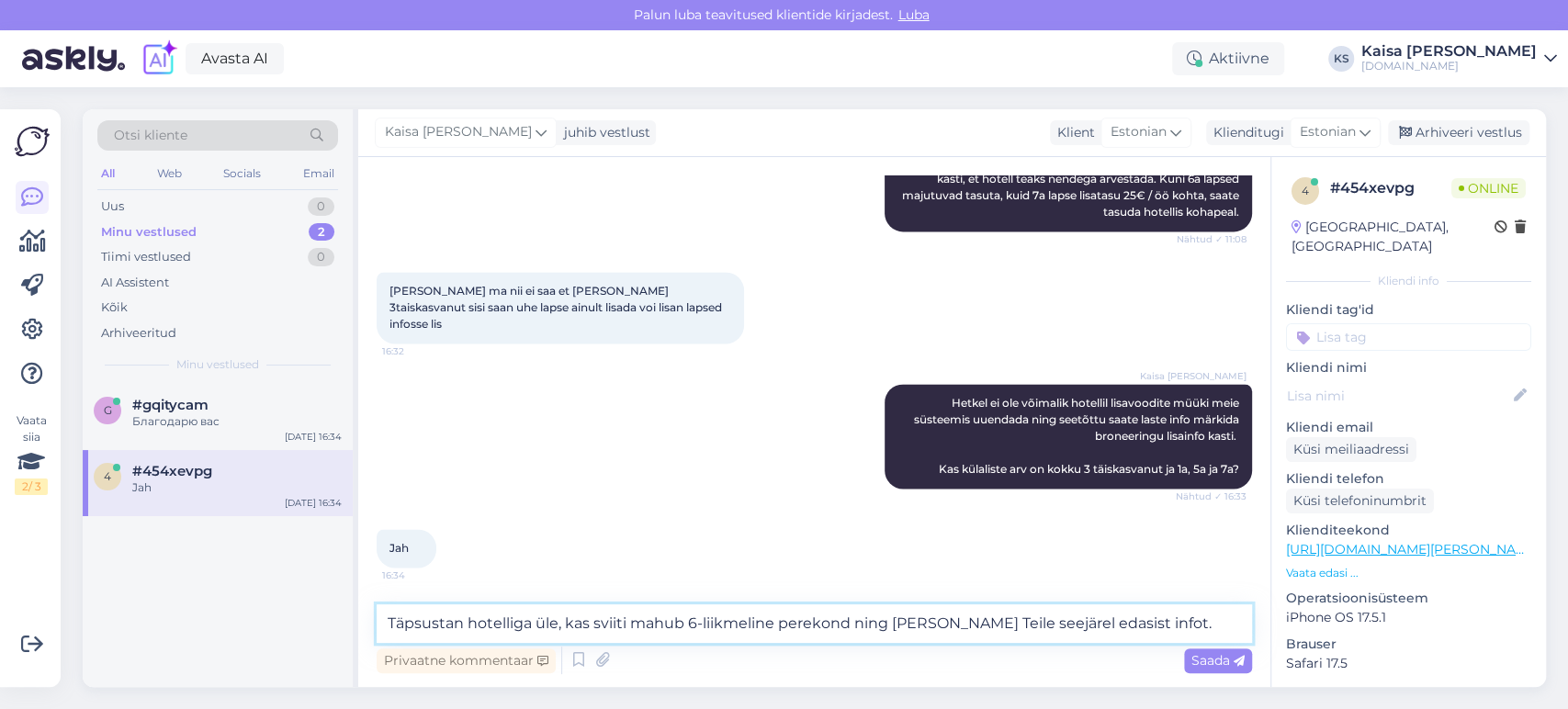
type textarea "Täpsustan hotelliga üle, kas sviiti mahub 6-liikmeline perekond ning [PERSON_NA…"
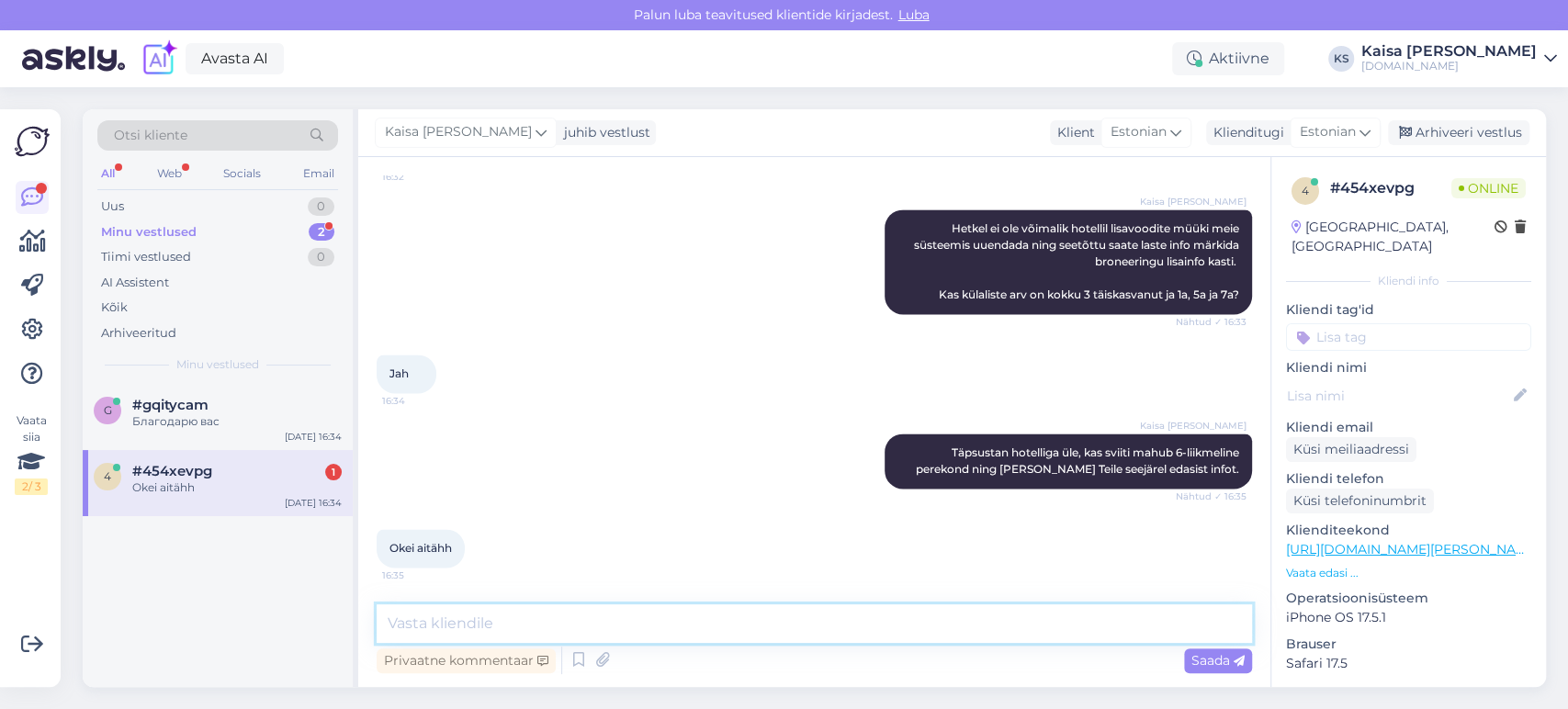
scroll to position [2049, 0]
click at [785, 317] on div "Kaisa [PERSON_NAME] ei ole võimalik hotellil lisavoodite müüki meie süsteemis u…" at bounding box center [814, 262] width 876 height 145
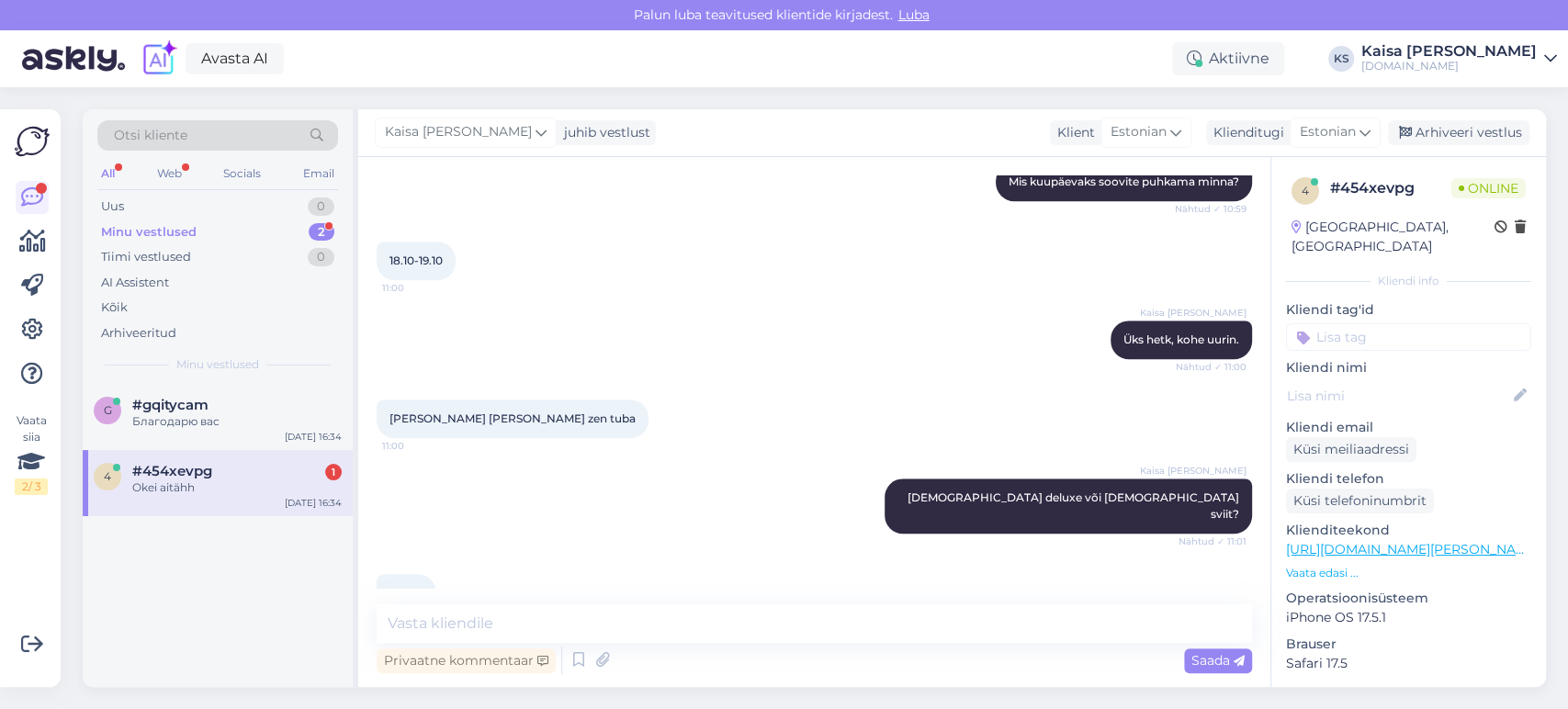
scroll to position [926, 0]
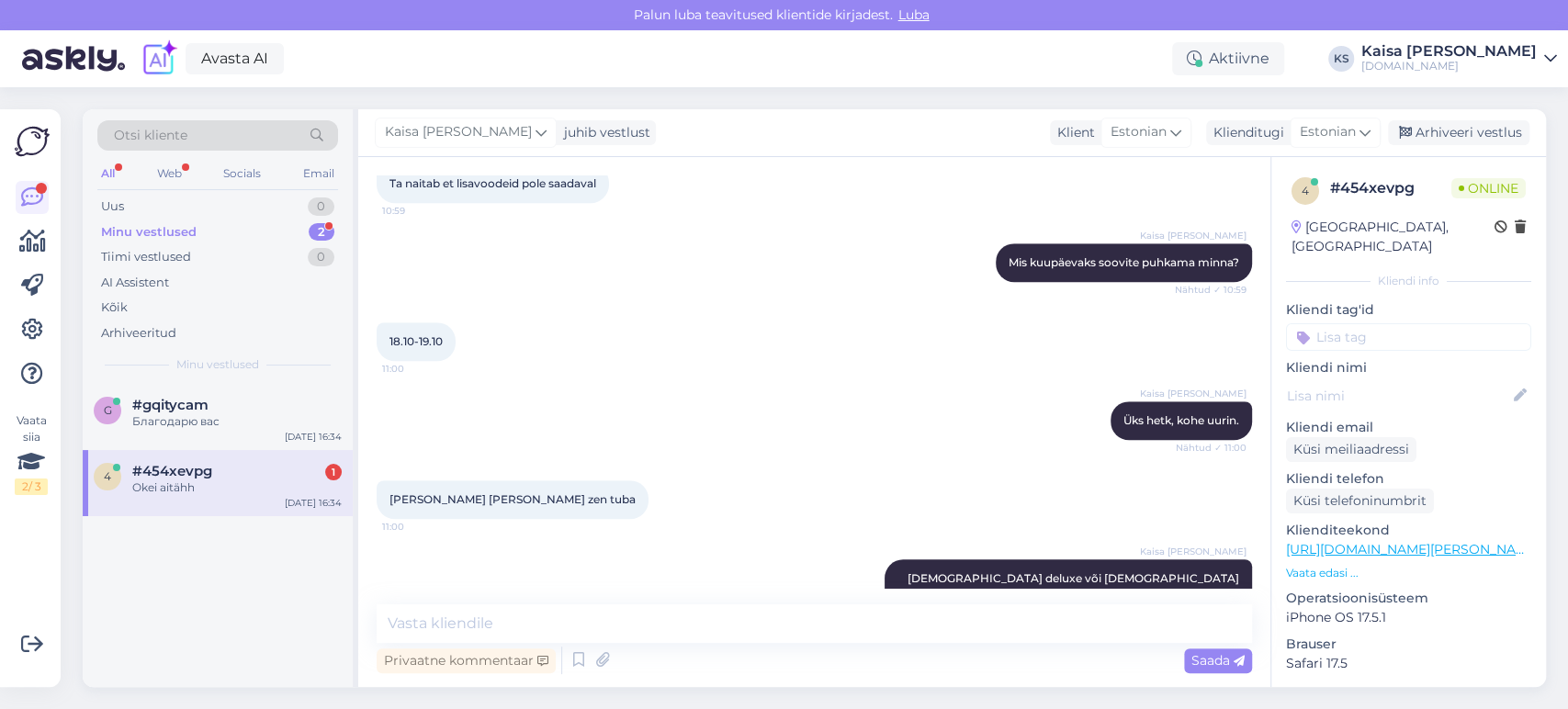
click at [764, 334] on div "18.10-19.10 11:00" at bounding box center [814, 341] width 876 height 79
click at [728, 381] on div "Kaisa [PERSON_NAME] Üks hetk, kohe uurin. Nähtud ✓ 11:00" at bounding box center [814, 421] width 876 height 79
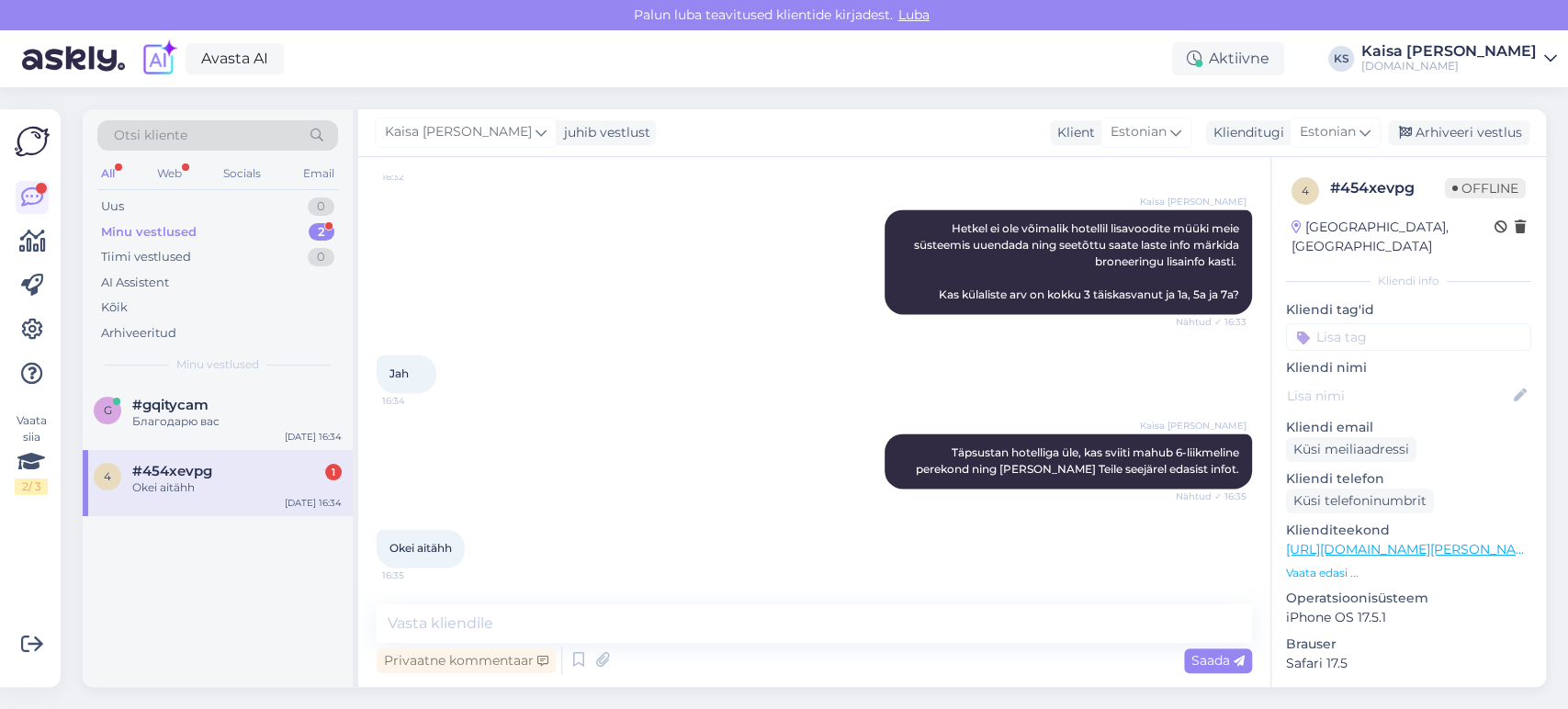
scroll to position [2048, 0]
click at [698, 623] on textarea at bounding box center [814, 624] width 876 height 39
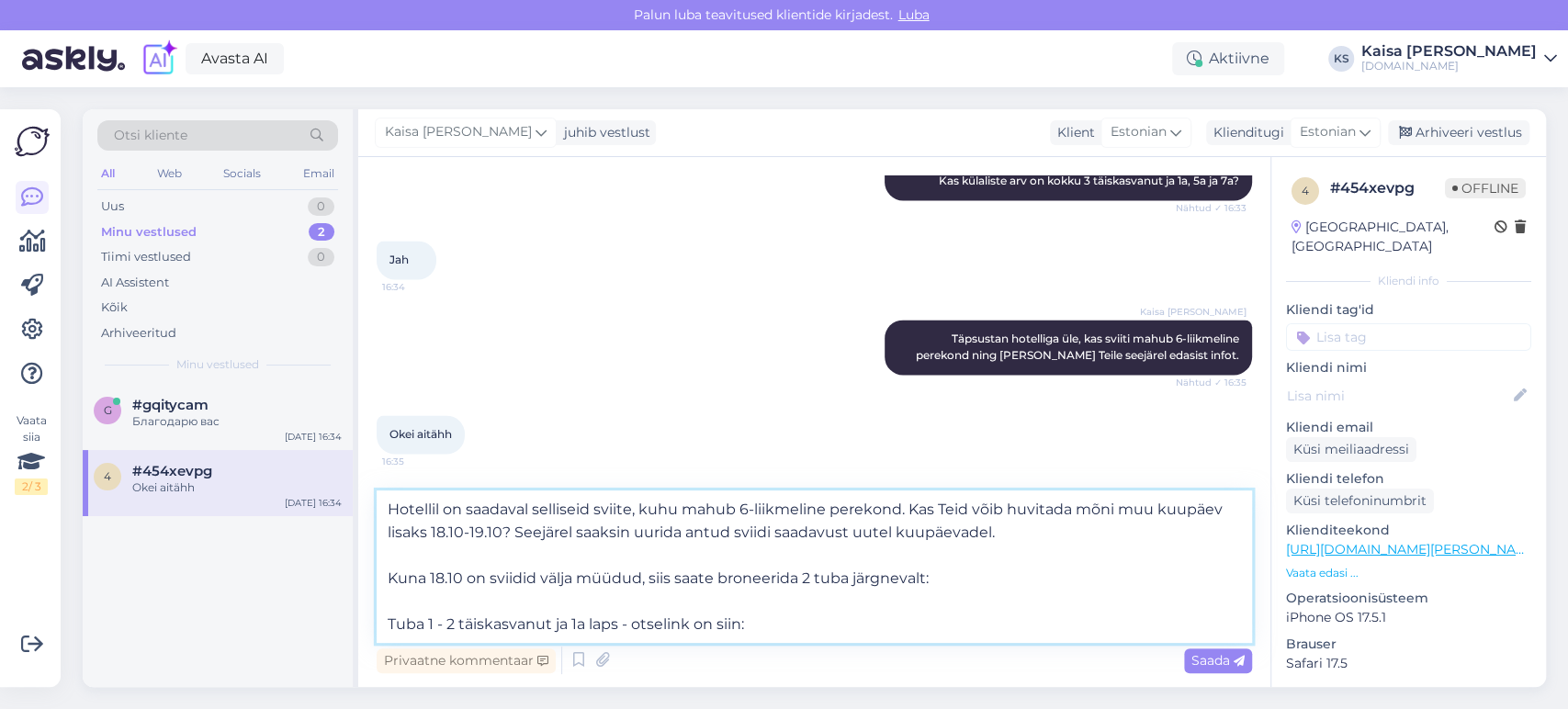
paste textarea "[URL][DOMAIN_NAME][PERSON_NAME][DATE][DATE][GEOGRAPHIC_DATA]"
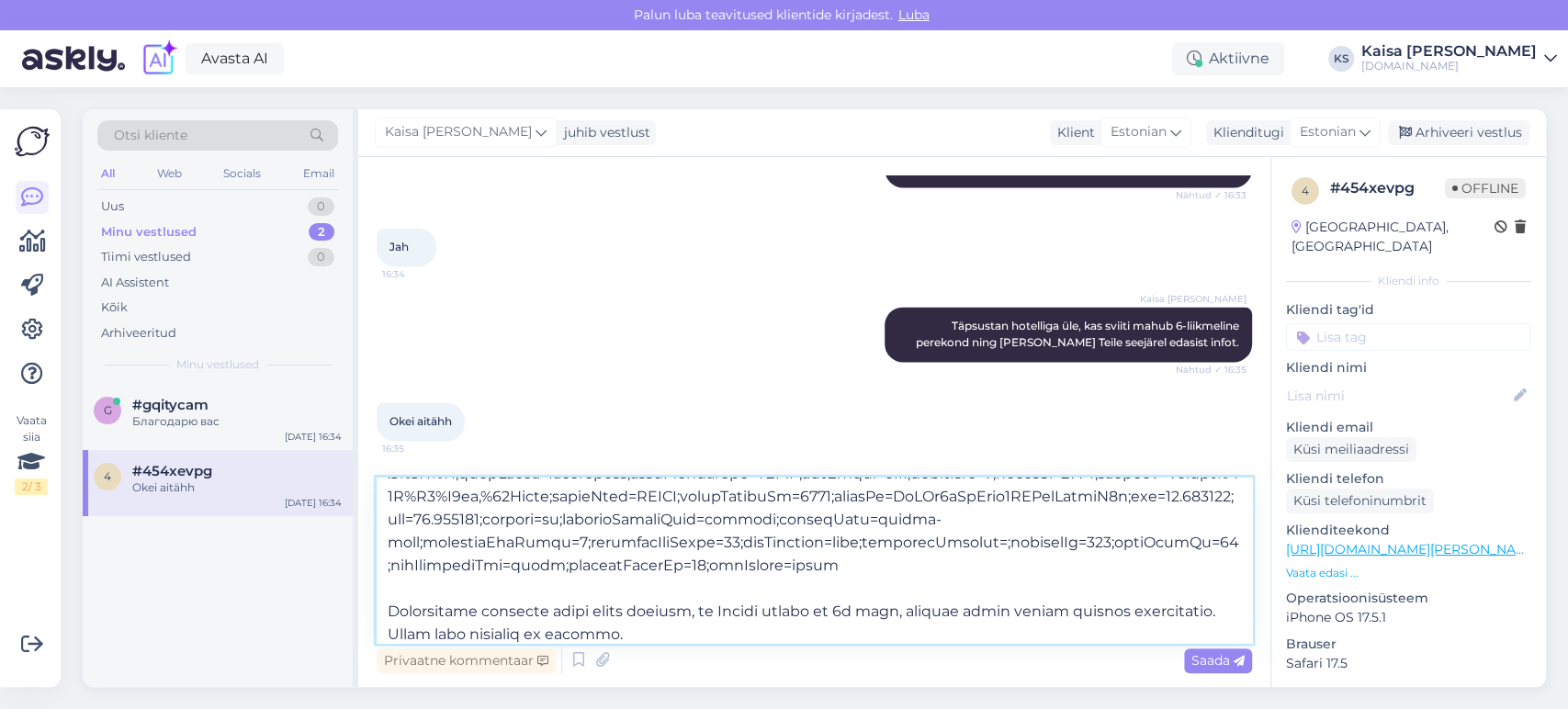
scroll to position [276, 0]
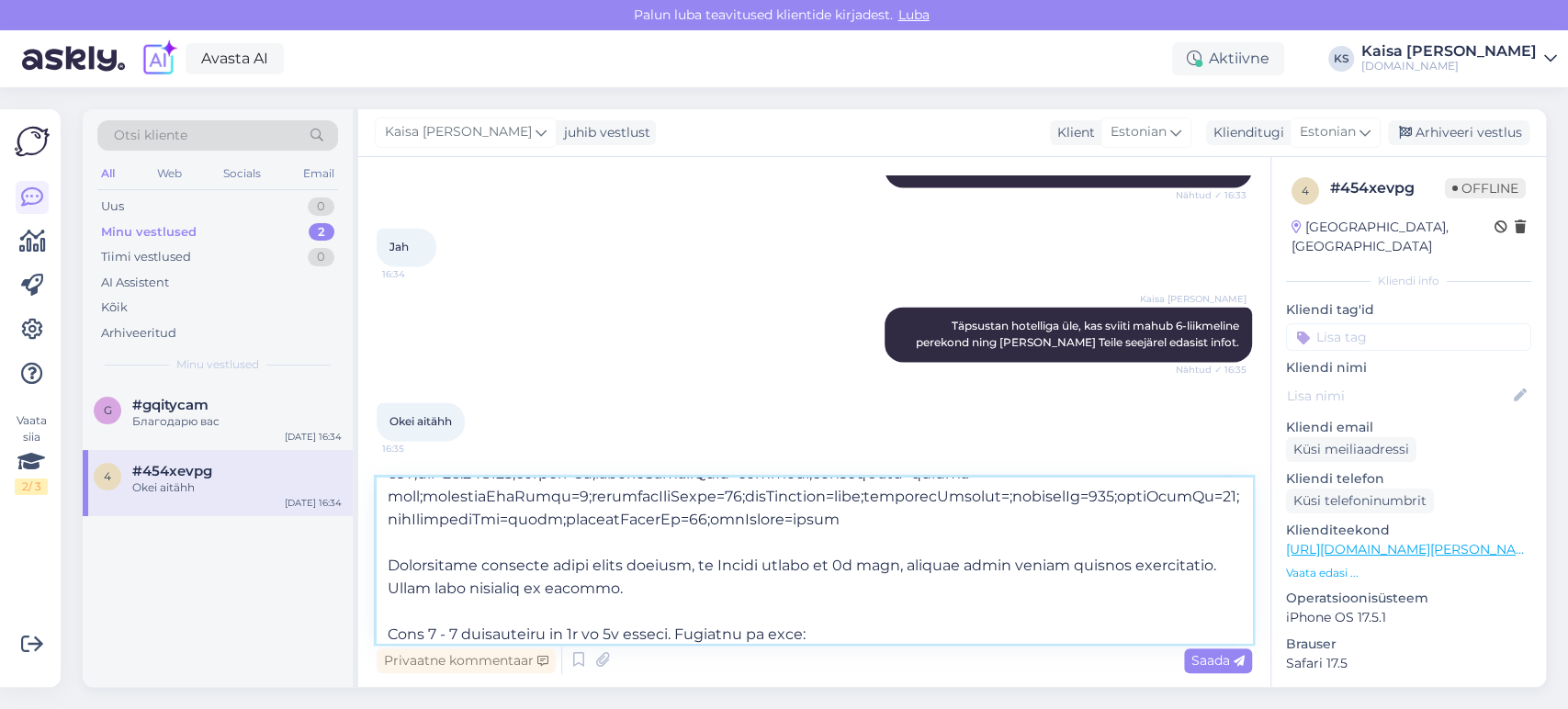
paste textarea "[URL][DOMAIN_NAME][PERSON_NAME][DATE][DATE][GEOGRAPHIC_DATA]"
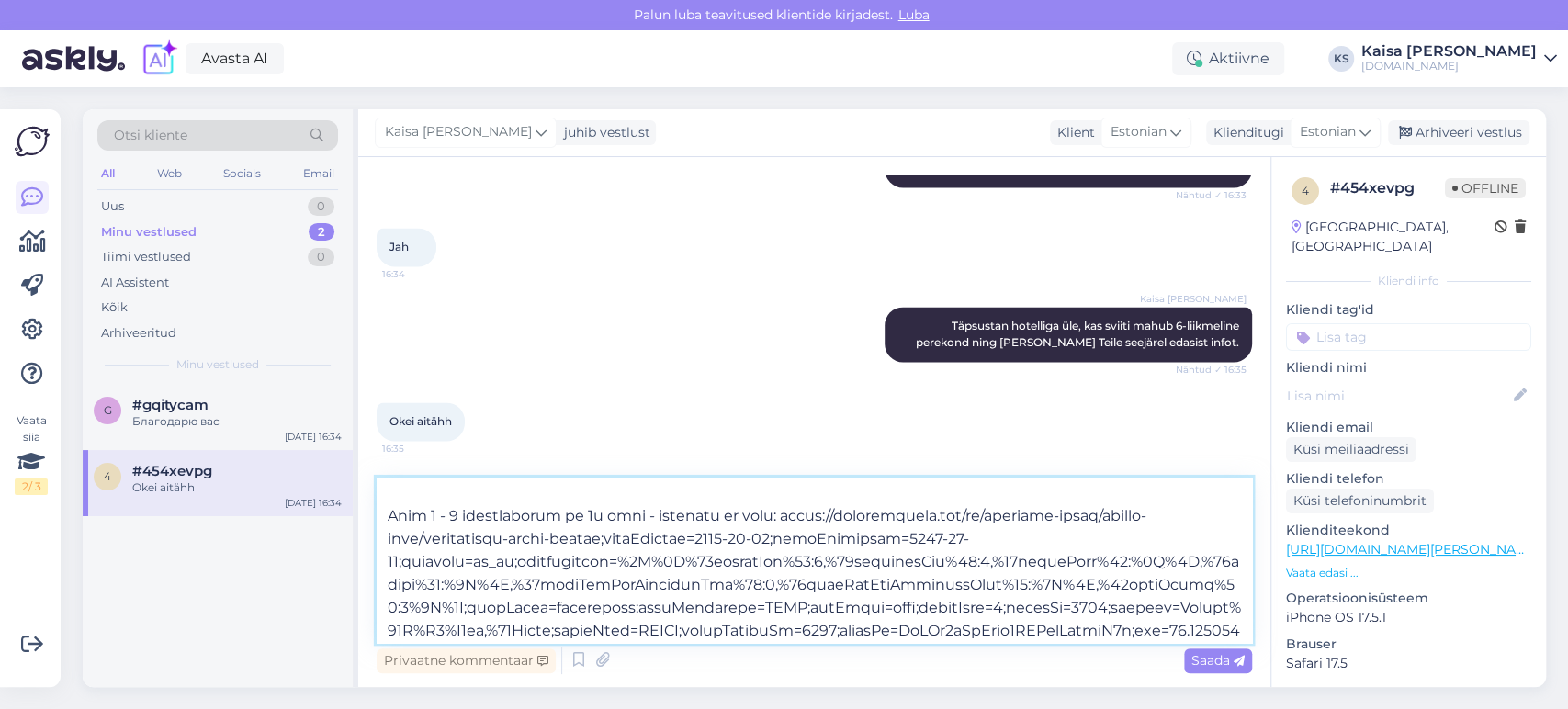
scroll to position [0, 0]
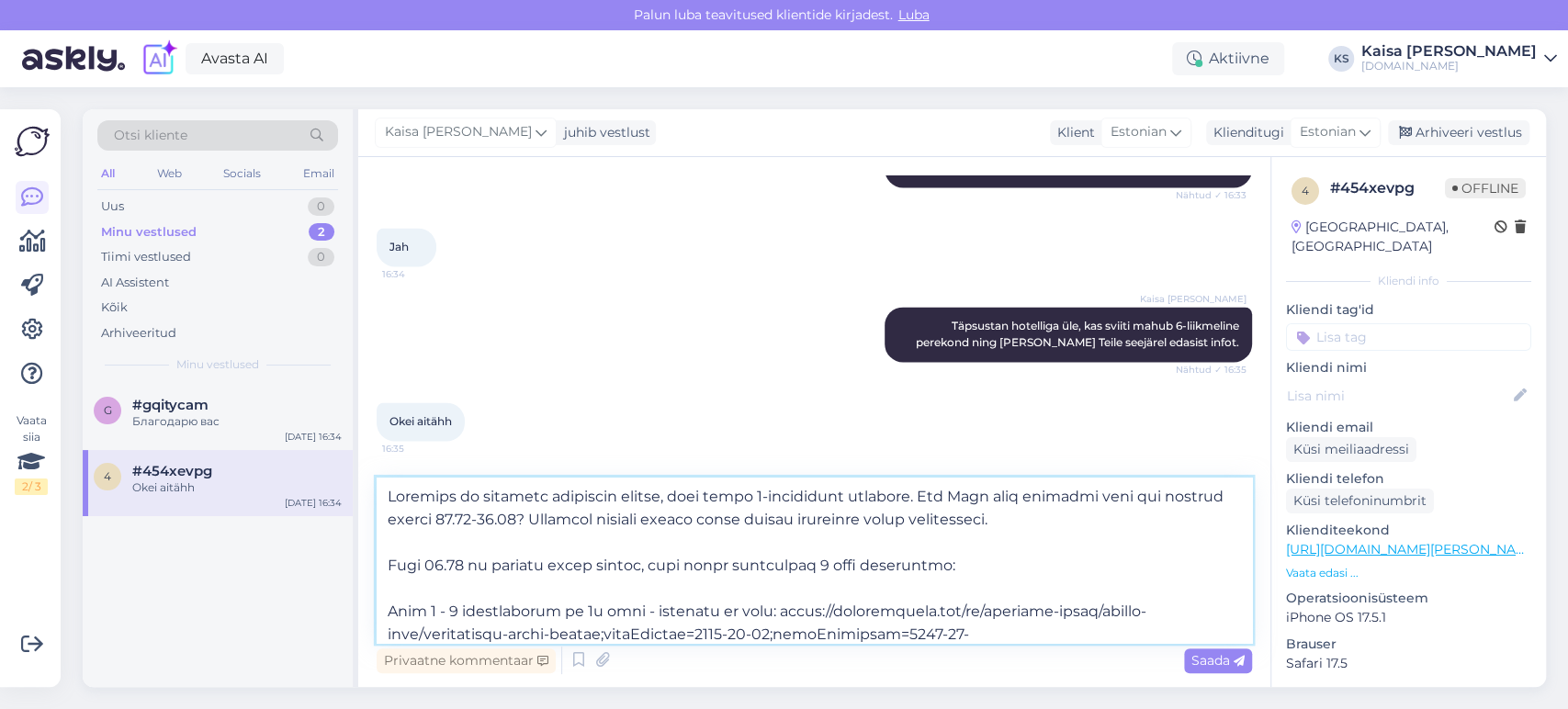
click at [816, 568] on textarea at bounding box center [814, 560] width 876 height 165
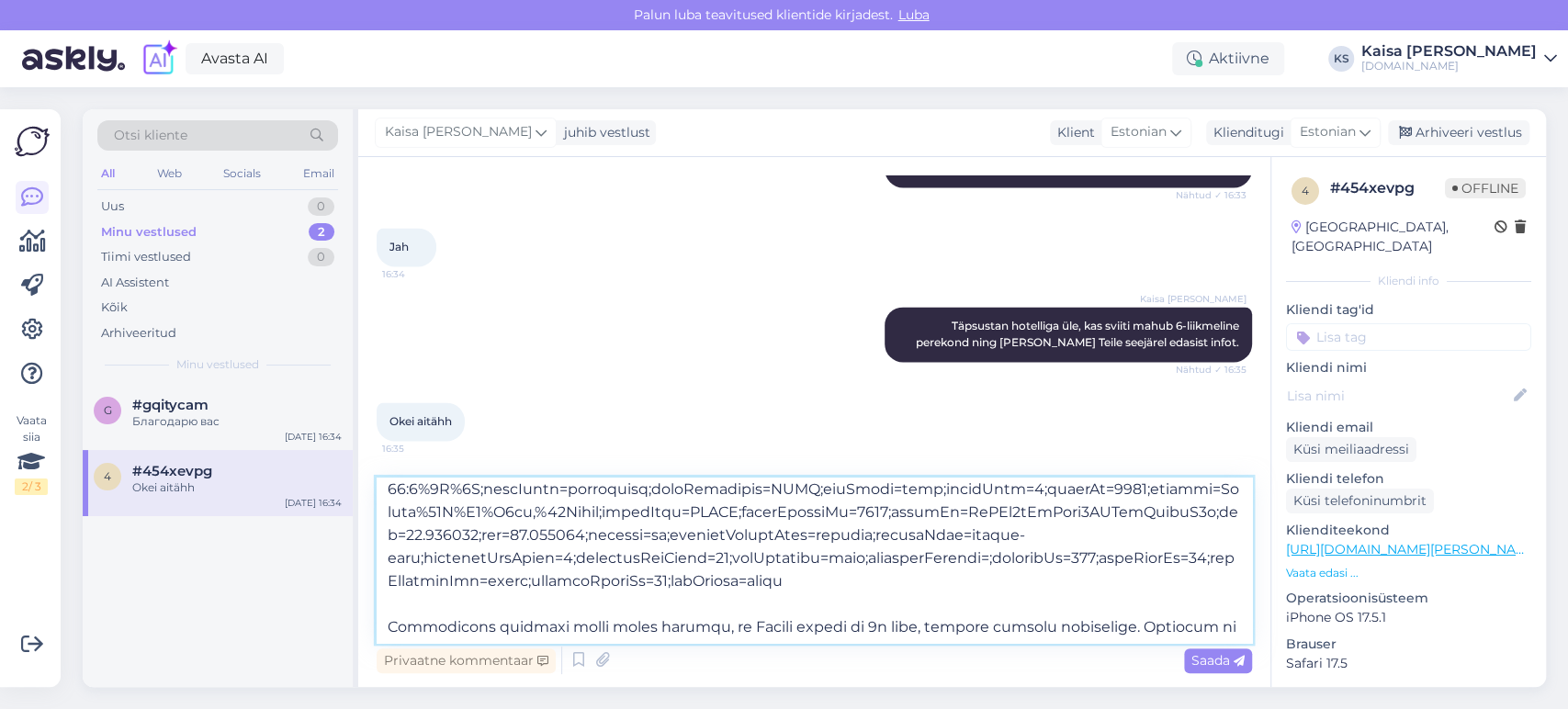
scroll to position [515, 0]
type textarea "Loremips do sitametc adipiscin elitse, doei tempo 0-incididunt utlabore. Etd Ma…"
click at [1221, 660] on span "Saada" at bounding box center [1218, 660] width 53 height 16
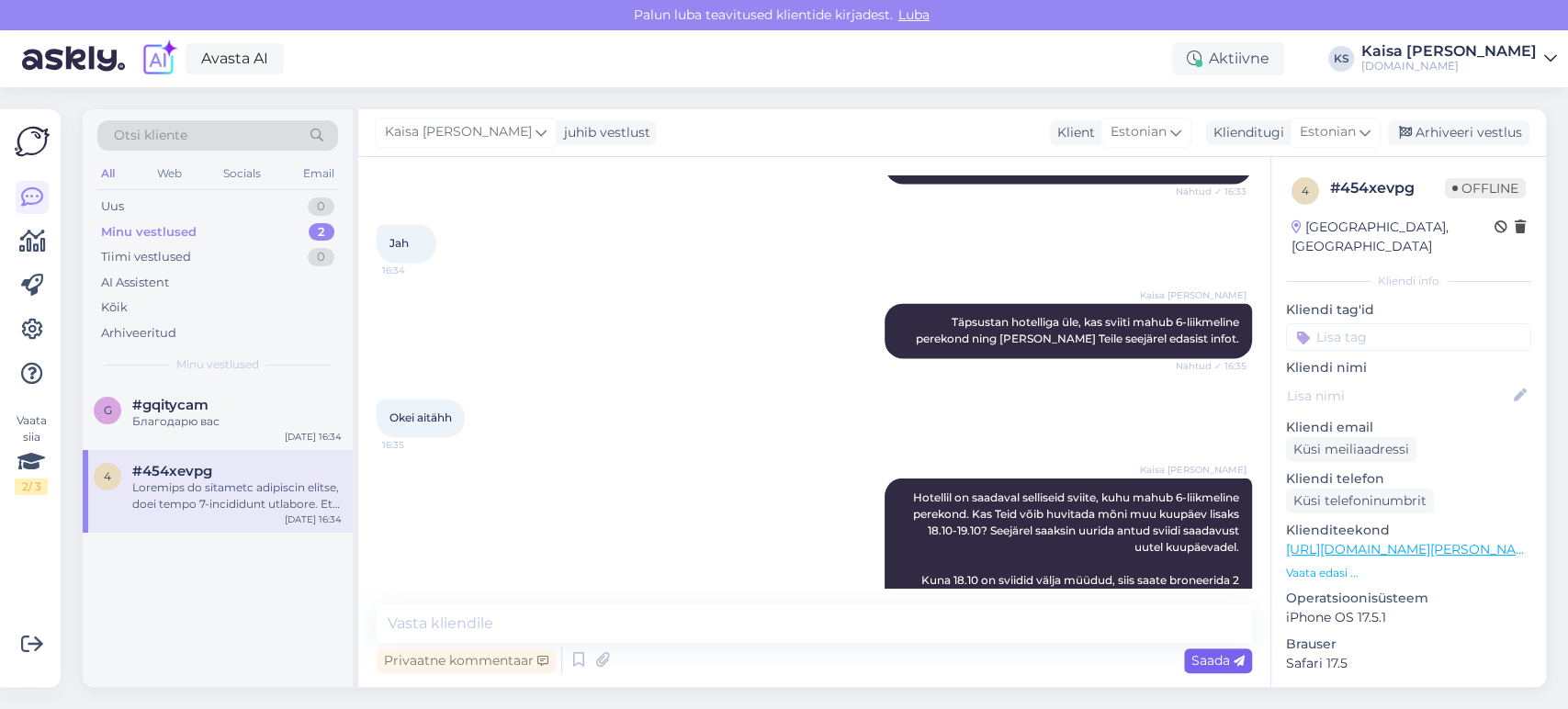
scroll to position [0, 0]
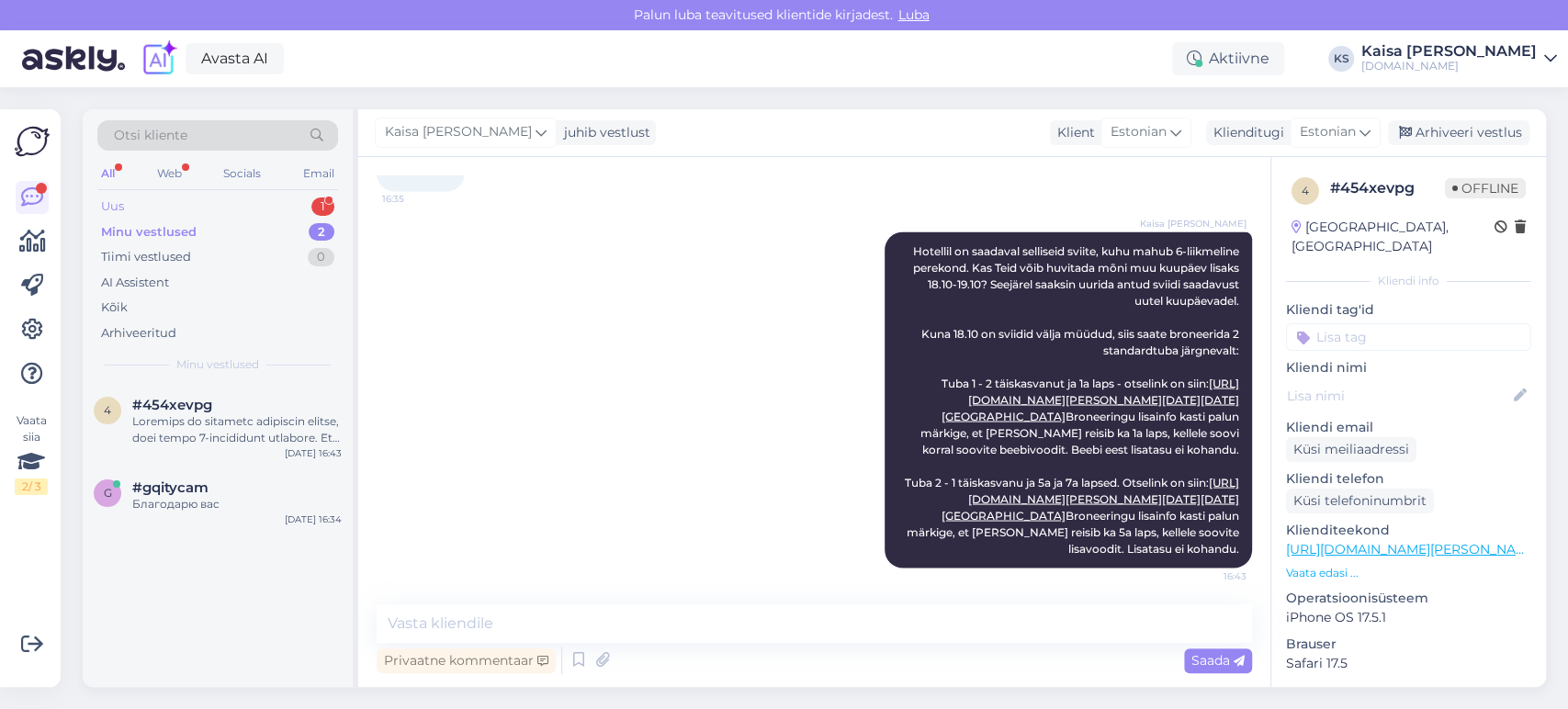
click at [250, 201] on div "Uus 1" at bounding box center [218, 206] width 241 height 26
click at [209, 421] on div "[PERSON_NAME] spa teenuseid saab kohapeal juurde osta?" at bounding box center [237, 429] width 209 height 33
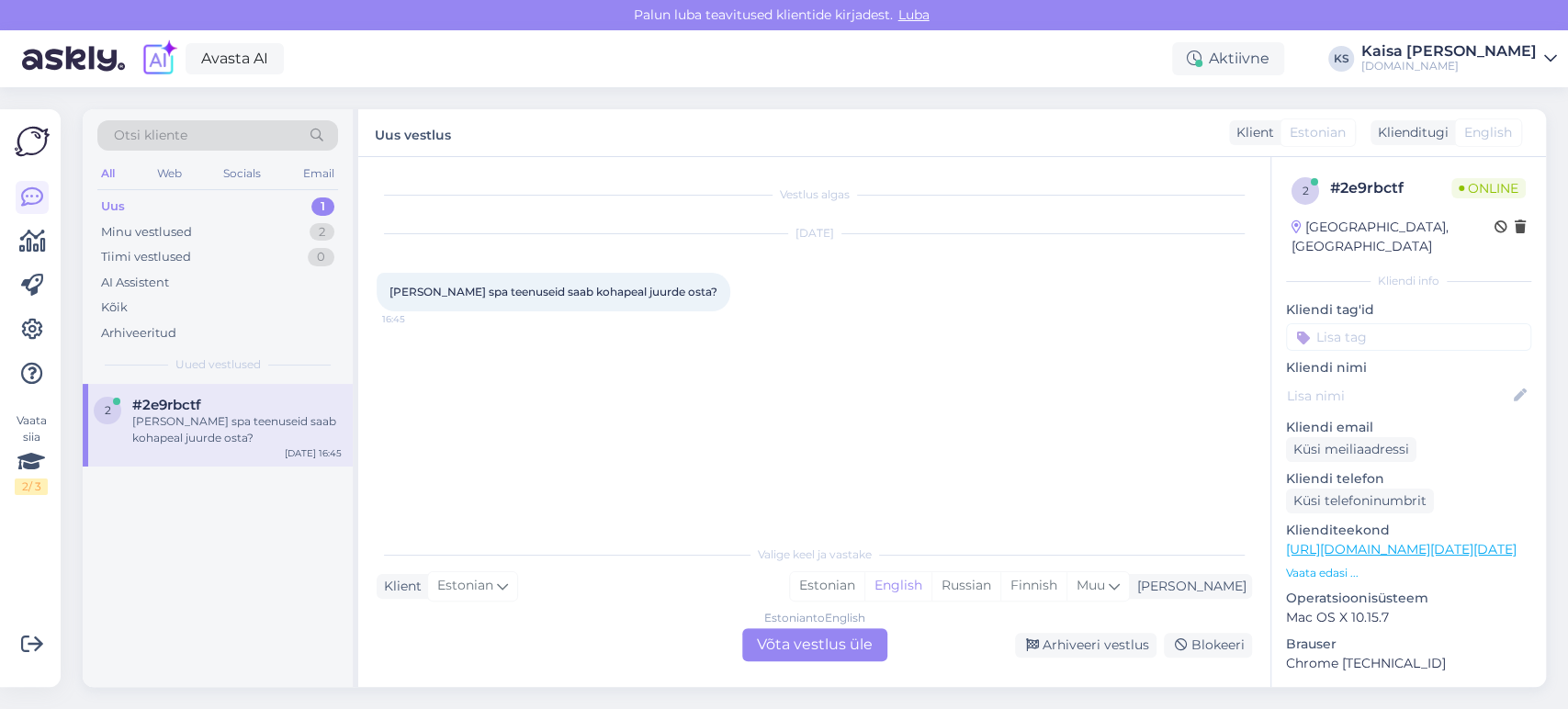
click at [1329, 565] on p "Vaata edasi ..." at bounding box center [1408, 573] width 245 height 16
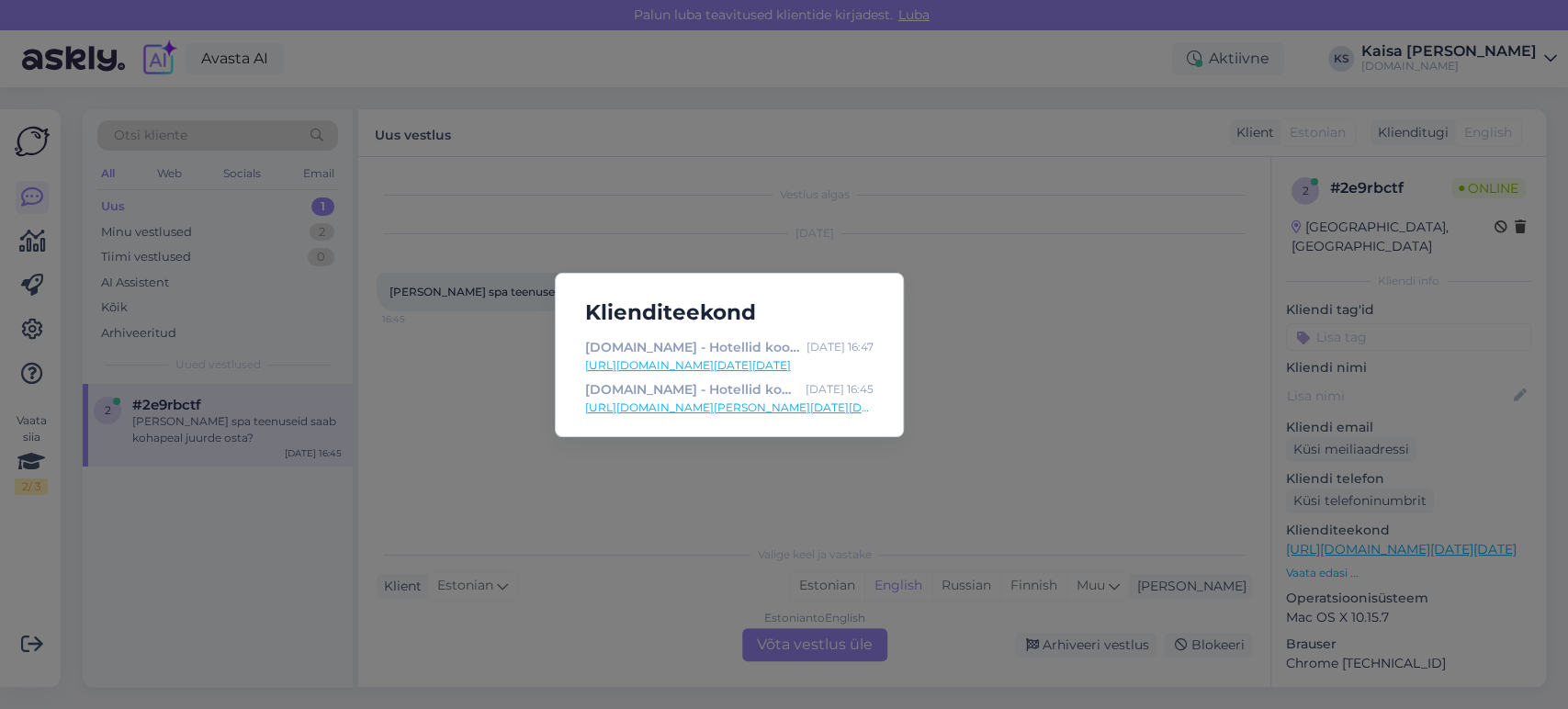
click at [816, 366] on link "[URL][DOMAIN_NAME][DATE][DATE]" at bounding box center [730, 365] width 288 height 16
click at [640, 505] on div "Klienditeekond [DOMAIN_NAME] - Hotellid koos võluvate lisavõimalustega [DATE] 1…" at bounding box center [784, 354] width 1568 height 709
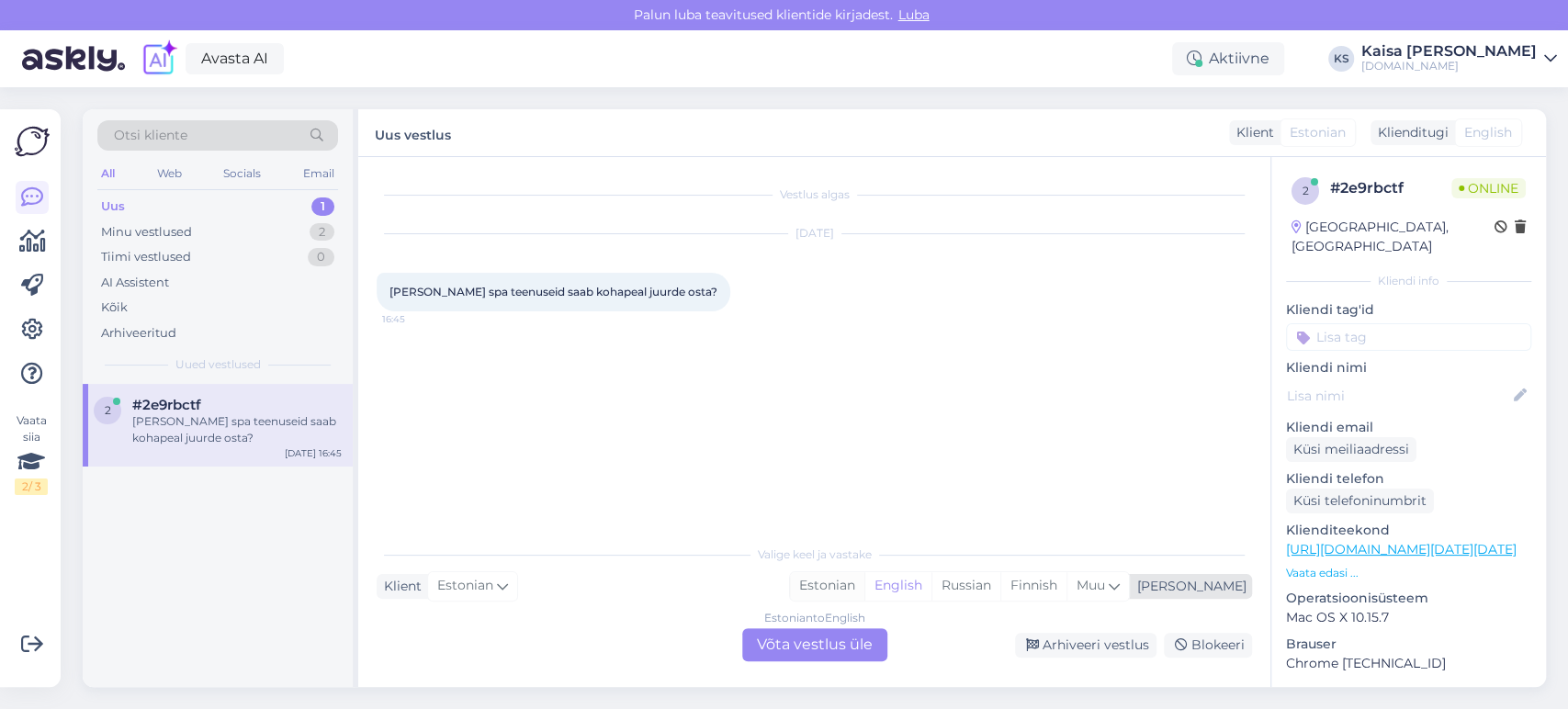
click at [864, 590] on div "Estonian" at bounding box center [827, 585] width 75 height 27
click at [845, 644] on div "Estonian to Estonian Võta vestlus üle" at bounding box center [815, 644] width 145 height 33
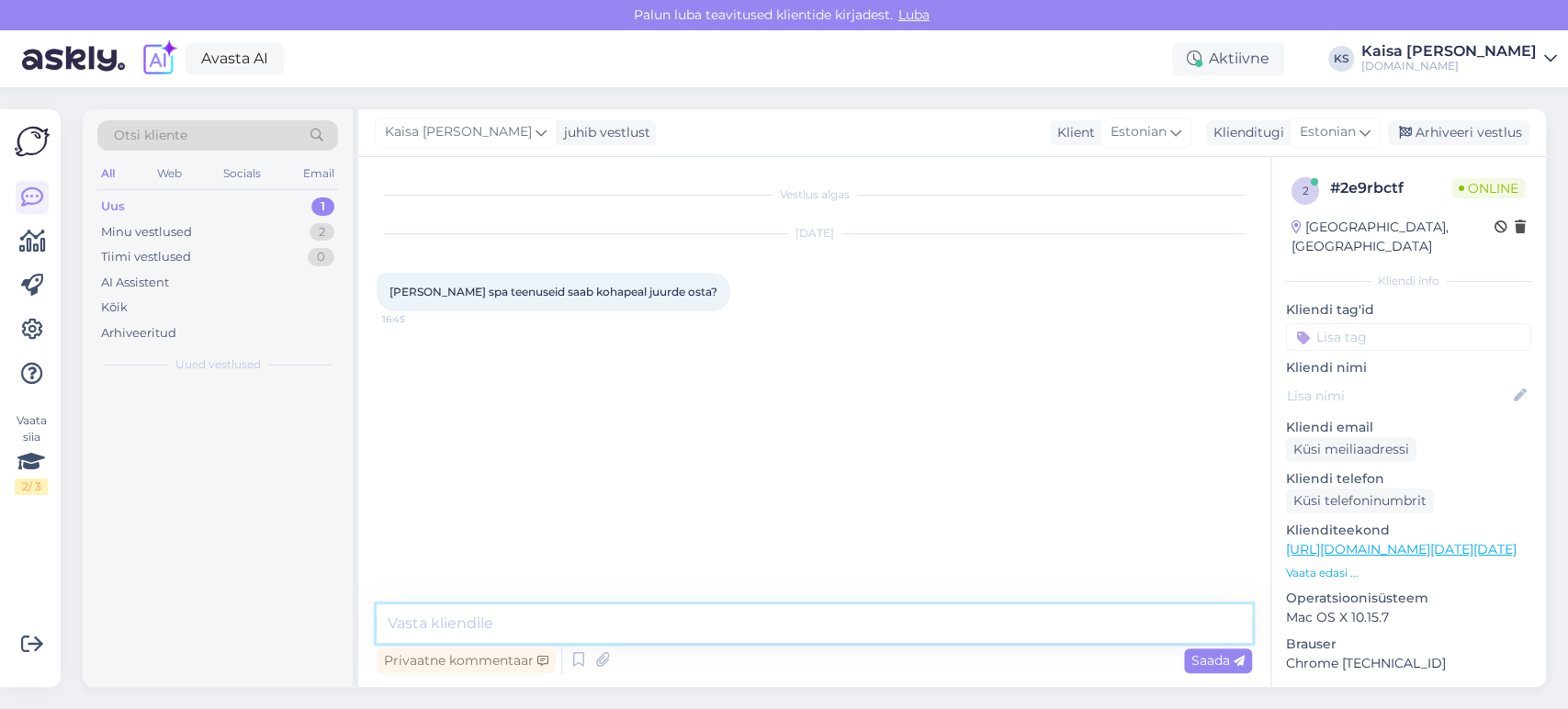
click at [836, 629] on textarea at bounding box center [814, 624] width 876 height 39
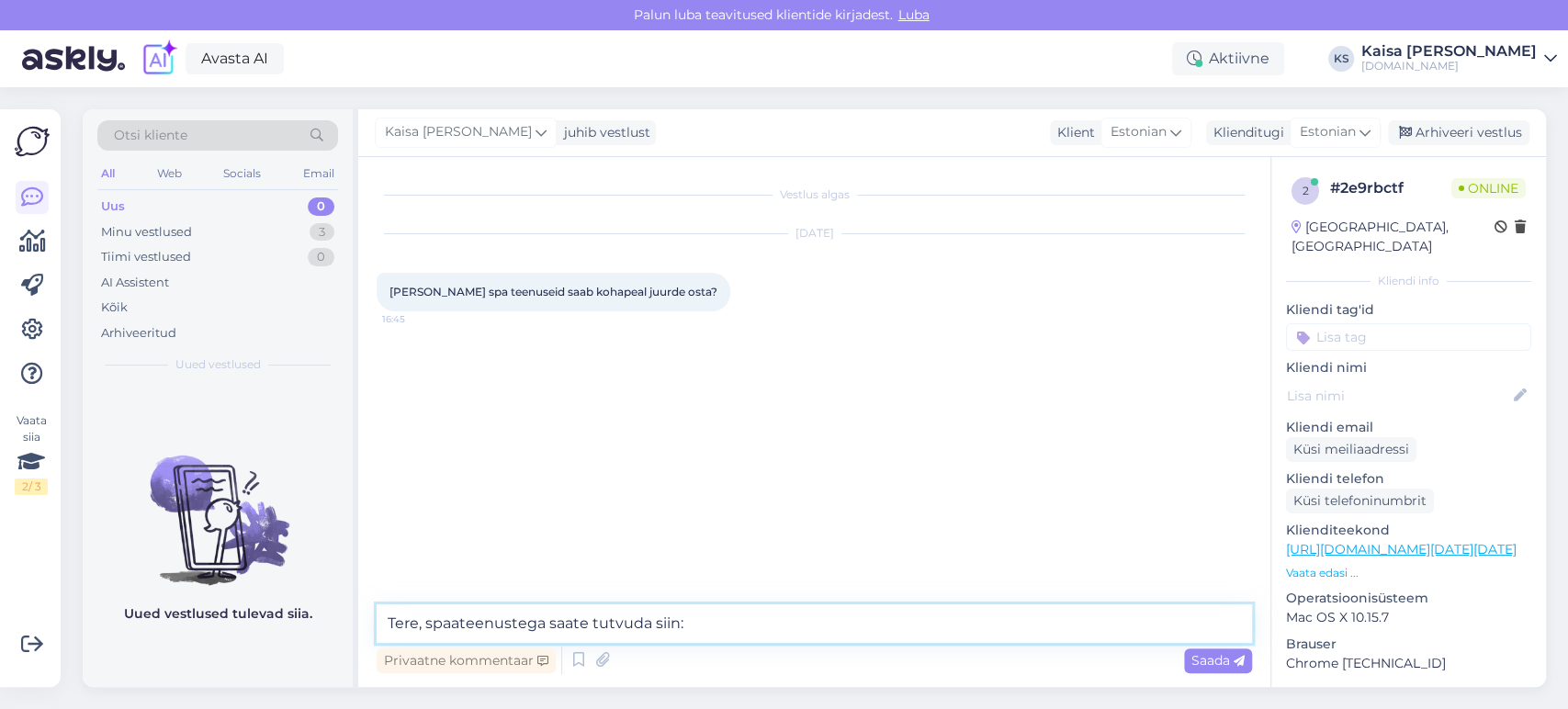
paste textarea "[URL][DOMAIN_NAME]"
type textarea "Tere, spaateenustega saate tutvuda siin: [URL][DOMAIN_NAME]"
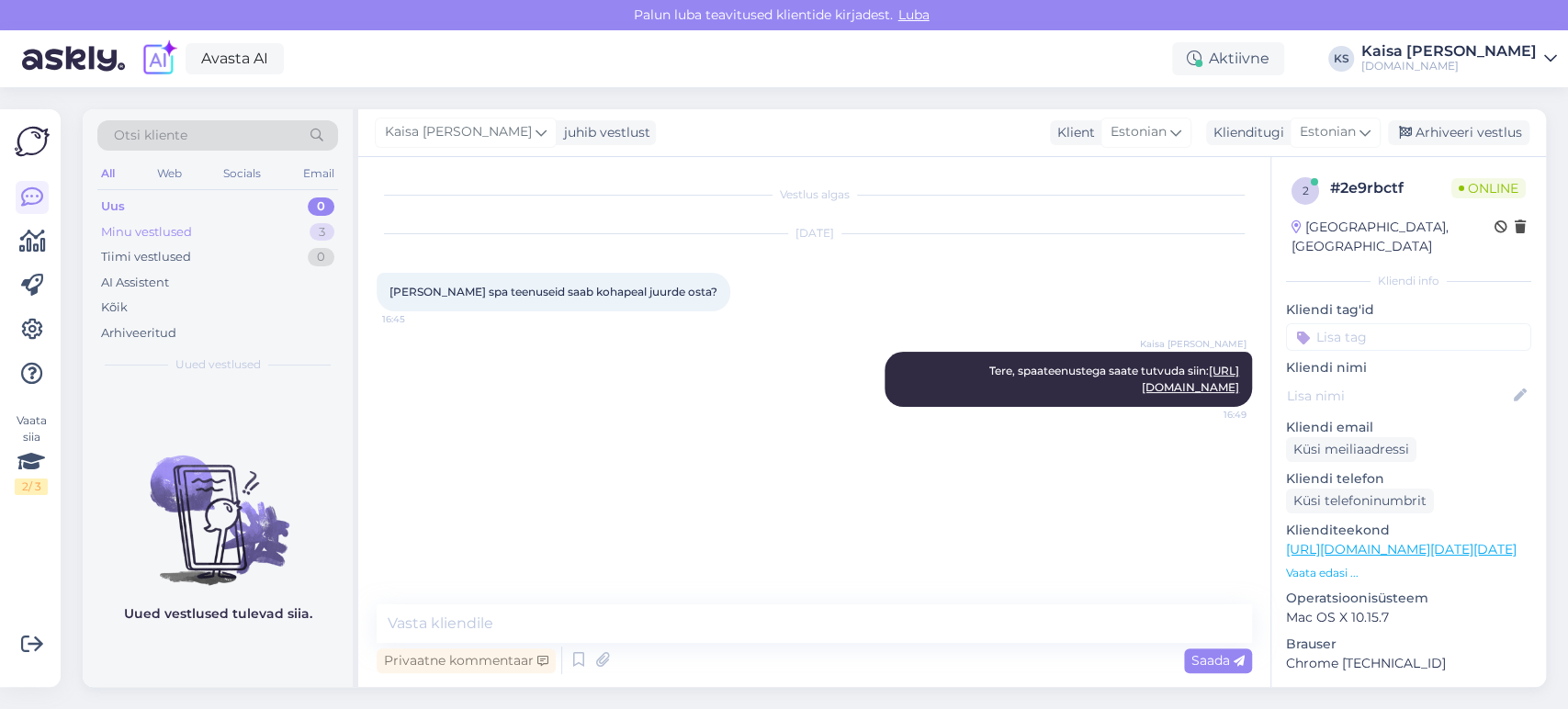
click at [293, 233] on div "Minu vestlused 3" at bounding box center [218, 232] width 241 height 26
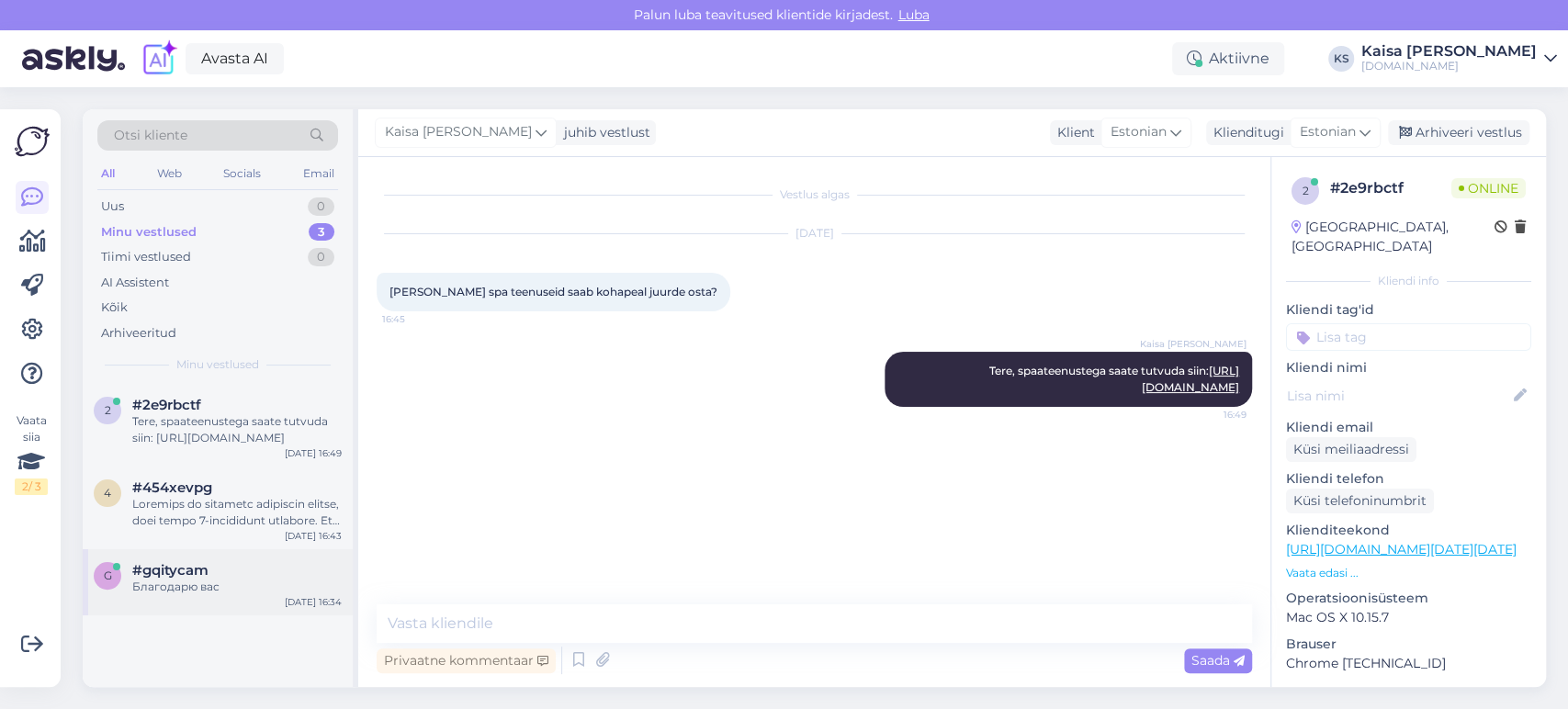
click at [230, 578] on div "Благодарю вас" at bounding box center [237, 586] width 209 height 16
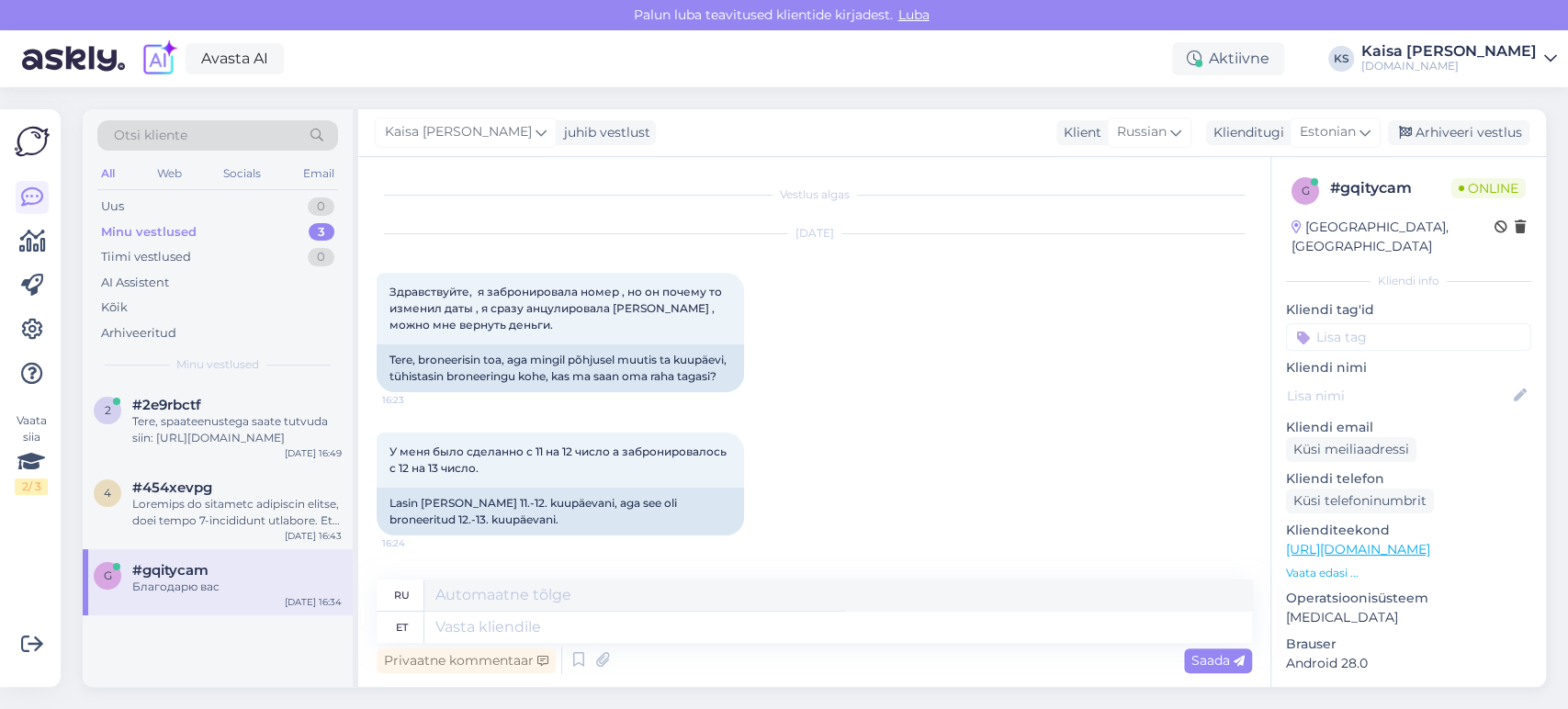
scroll to position [1170, 0]
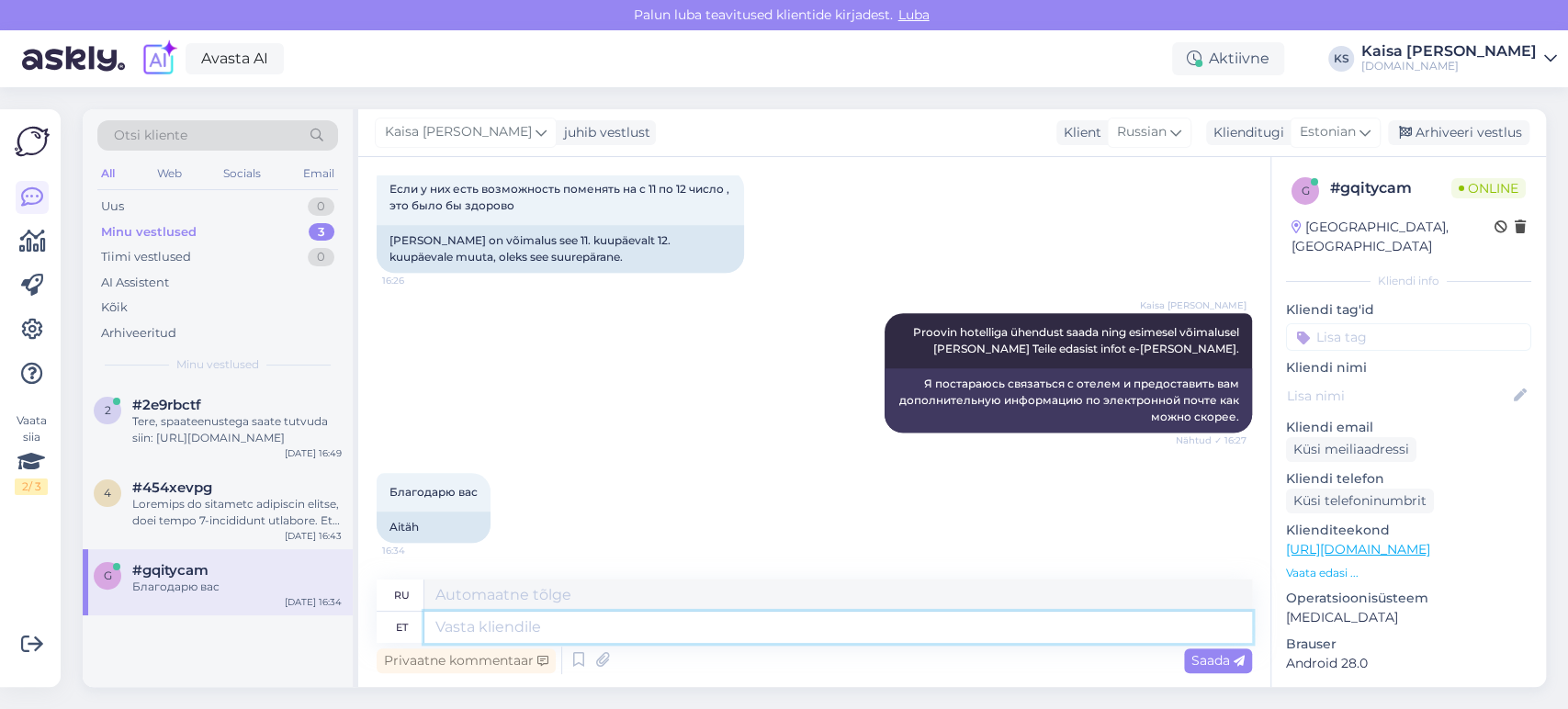
click at [776, 637] on textarea at bounding box center [837, 627] width 828 height 31
type textarea "Hotell ol"
type textarea "Отель"
type textarea "Hotell oli"
type textarea "Отель был"
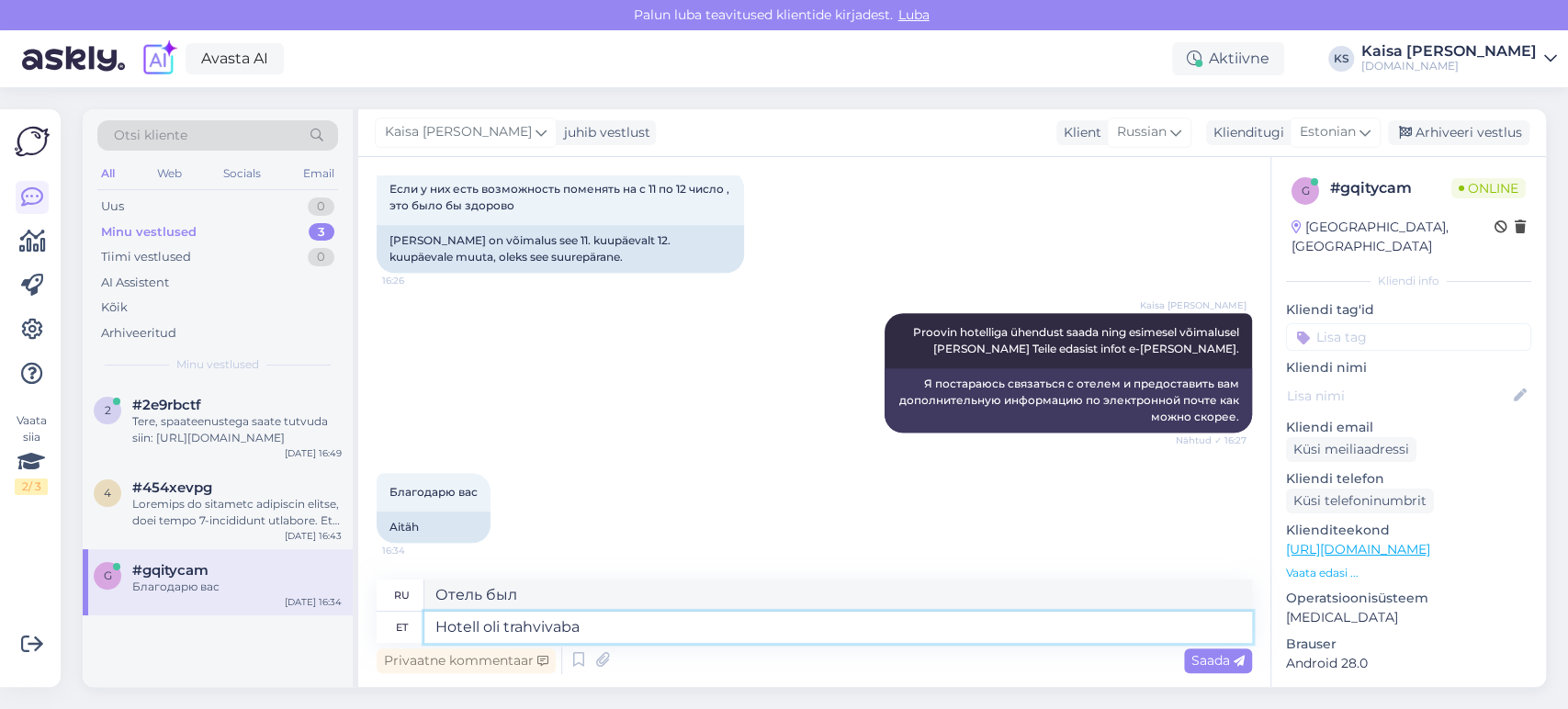
type textarea "Hotell oli trahvivaba t"
type textarea "Отель обошелся без штрафов."
type textarea "Hotell oli trahvivaba tühistamisega n"
type textarea "В отеле была возможность отмены бронирования без штрафных санкций."
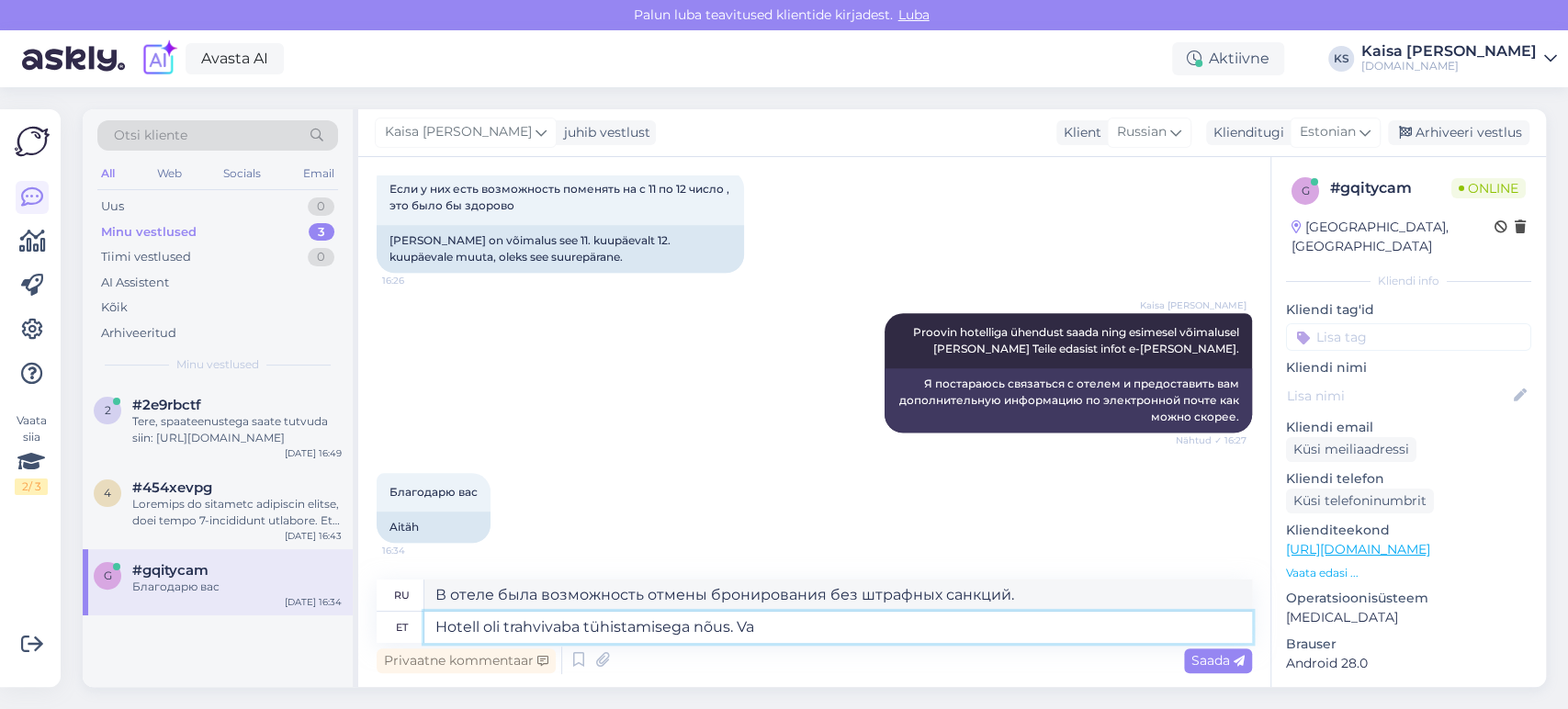
type textarea "Hotell oli trahvivaba tühistamisega nõus. Vas"
type textarea "[PERSON_NAME] согласился на отмену бронирования без штрафных санкций."
type textarea "Hotell oli trahvivaba tühistamisega nõus. Vastavalt tingimustele"
type textarea "[PERSON_NAME] согласился отменить бронирование без штрафных санкций. Согласно у…"
type textarea "Hotell oli trahvivaba tühistamisega nõus. Vastavalt tingimustele tühi"
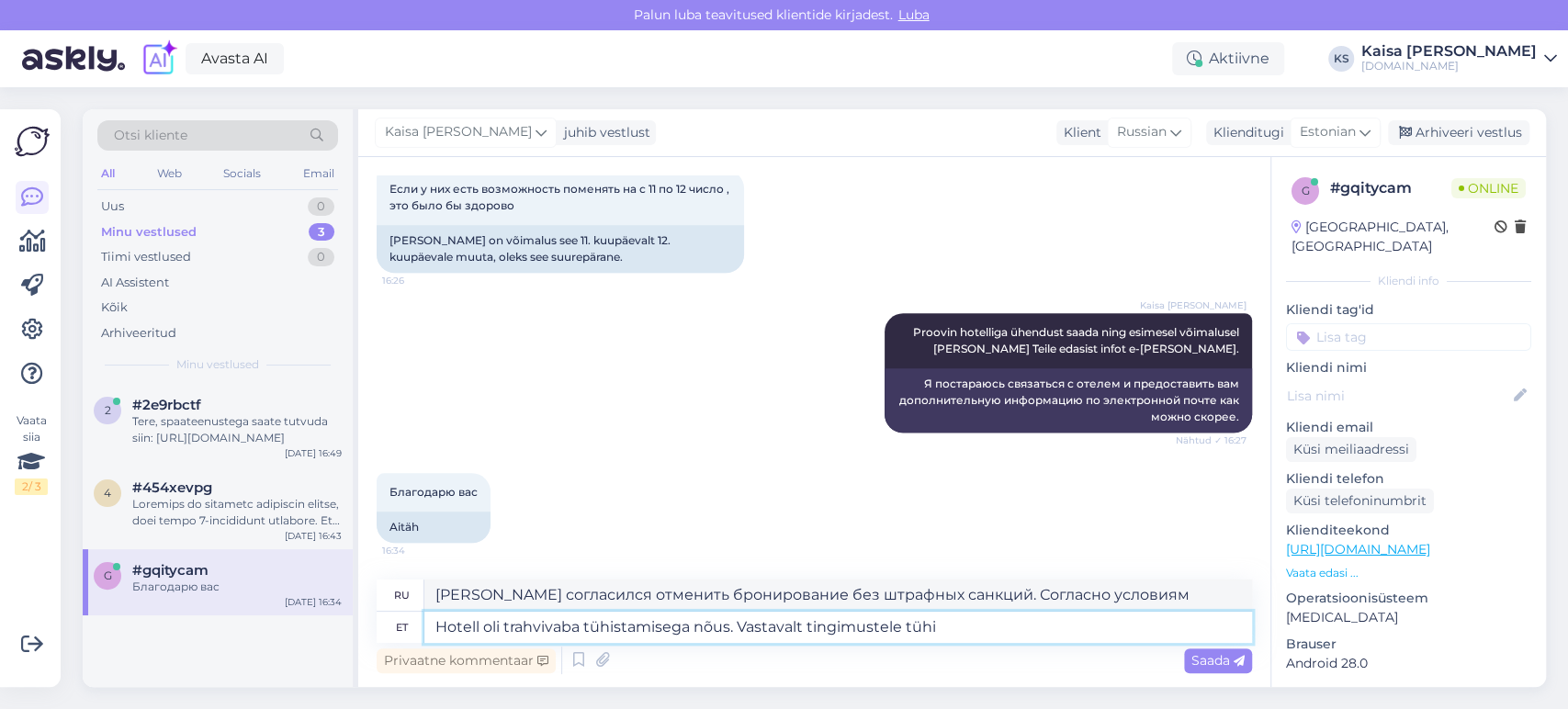
type textarea "[PERSON_NAME] согласился отменить бронирование без штрафных санкций. Согласно у…"
type textarea "Hotell oli trahvivaba tühistamisega nõus. Vastavalt tingimustele tühistamise ko…"
type textarea "[PERSON_NAME] согласился отменить бронирование без штрафных санкций. Согласно у…"
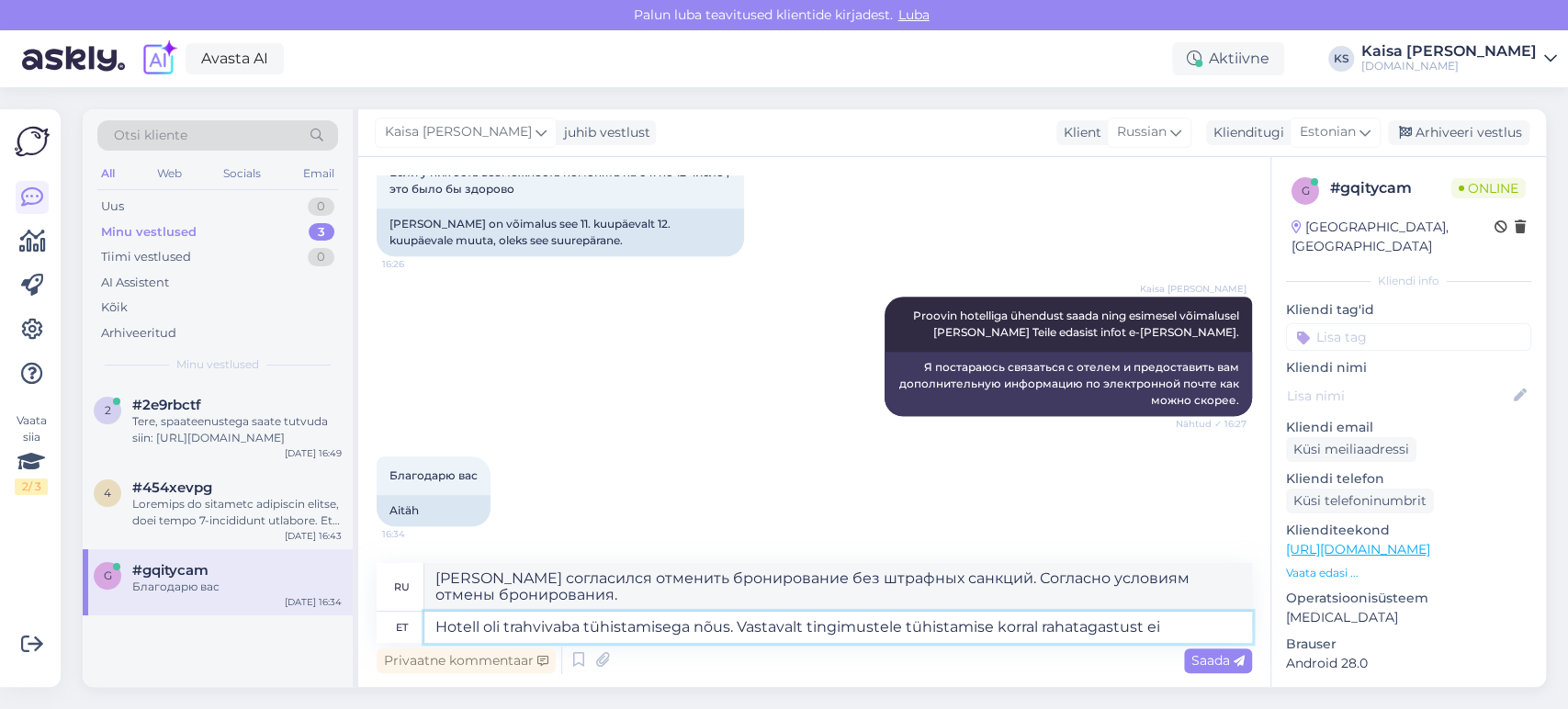
type textarea "Hotell oli trahvivaba tühistamisega nõus. Vastavalt tingimustele tühistamise ko…"
type textarea "[PERSON_NAME] согласился на отмену бронирования без штрафных санкций. Возврат с…"
type textarea "Hotell oli trahvivaba tühistamisega nõus. Vastavalt tingimustele tühistamise ko…"
type textarea "[PERSON_NAME] согласился на отмену бронирования без штрафных санкций. Согласно …"
type textarea "Hotell oli trahvivaba tühistamisega nõus. Vastavalt tingimustele tühistamise ko…"
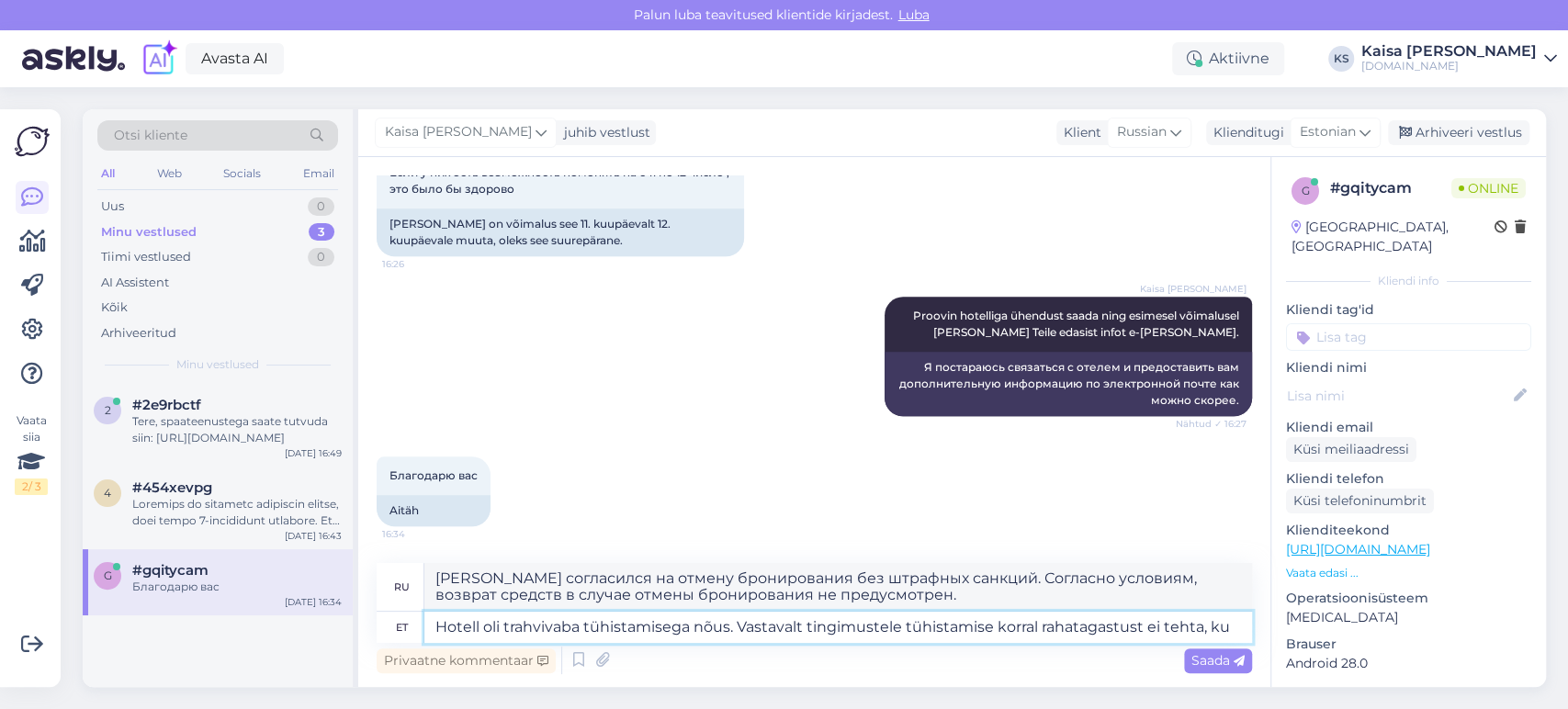
type textarea "[PERSON_NAME] согласился на отмену бронирования без штрафных санкций. Согласно …"
type textarea "Hotell oli trahvivaba tühistamisega nõus. Vastavalt tingimustele tühistamise ko…"
type textarea "[PERSON_NAME] согласился на отмену бронирования без штрафных санкций. Согласно …"
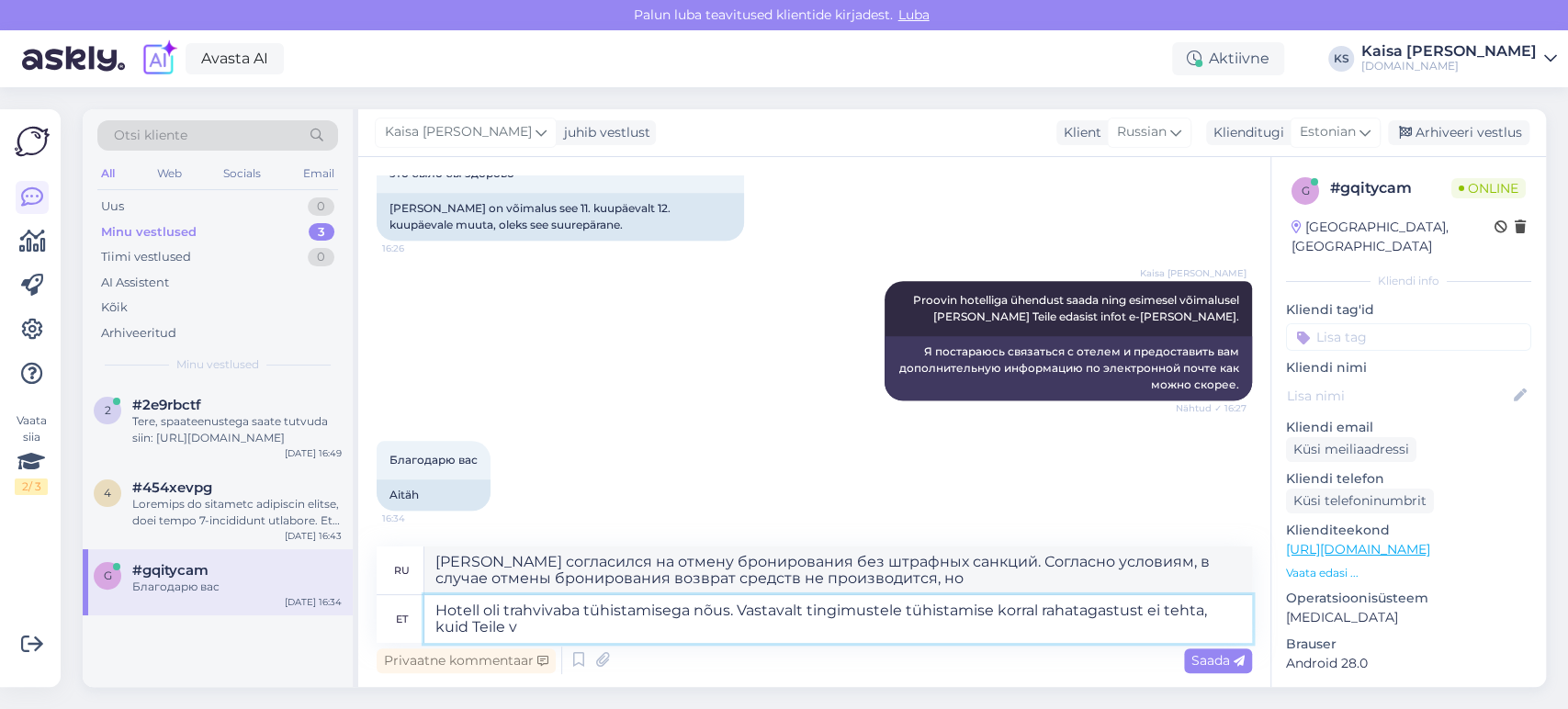
type textarea "Hotell oli trahvivaba tühistamisega nõus. Vastavalt tingimustele tühistamise ko…"
type textarea "[PERSON_NAME] согласился на отмену бронирования без штрафных санкций. Согласно …"
type textarea "Hotell oli trahvivaba tühistamisega nõus. Vastavalt tingimustele tühistamise ko…"
type textarea "[PERSON_NAME] согласился на отмену бронирования без штрафных санкций. Согласно …"
type textarea "Hotell oli trahvivaba tühistamisega nõus. Vastavalt tingimustele tühistamise ko…"
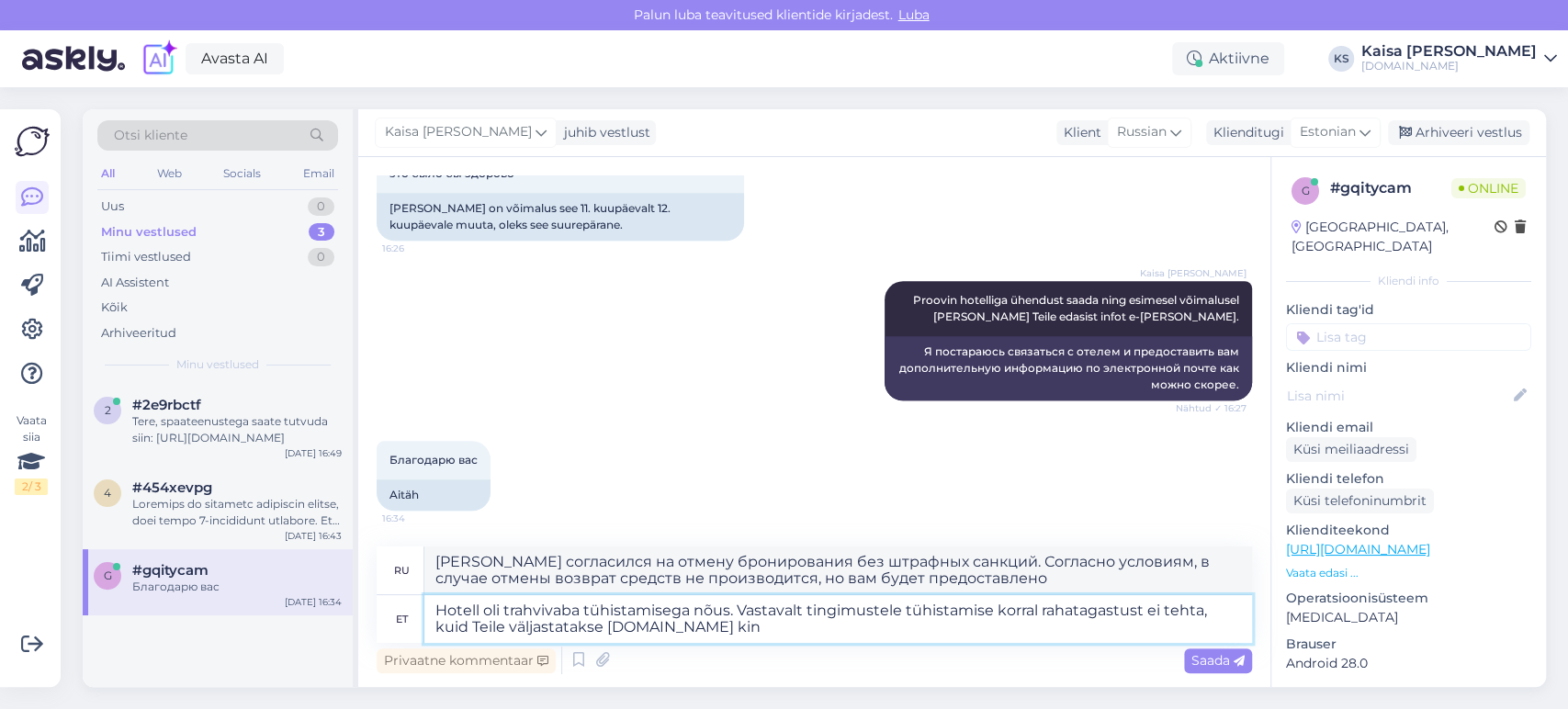
type textarea "[PERSON_NAME] согласился на отмену бронирования без штрафных санкций. Согласно …"
type textarea "Hotell oli trahvivaba tühistamisega nõus. Vastavalt tingimustele tühistamise ko…"
type textarea "[PERSON_NAME] согласился на отмену бронирования без штрафных санкций. Согласно …"
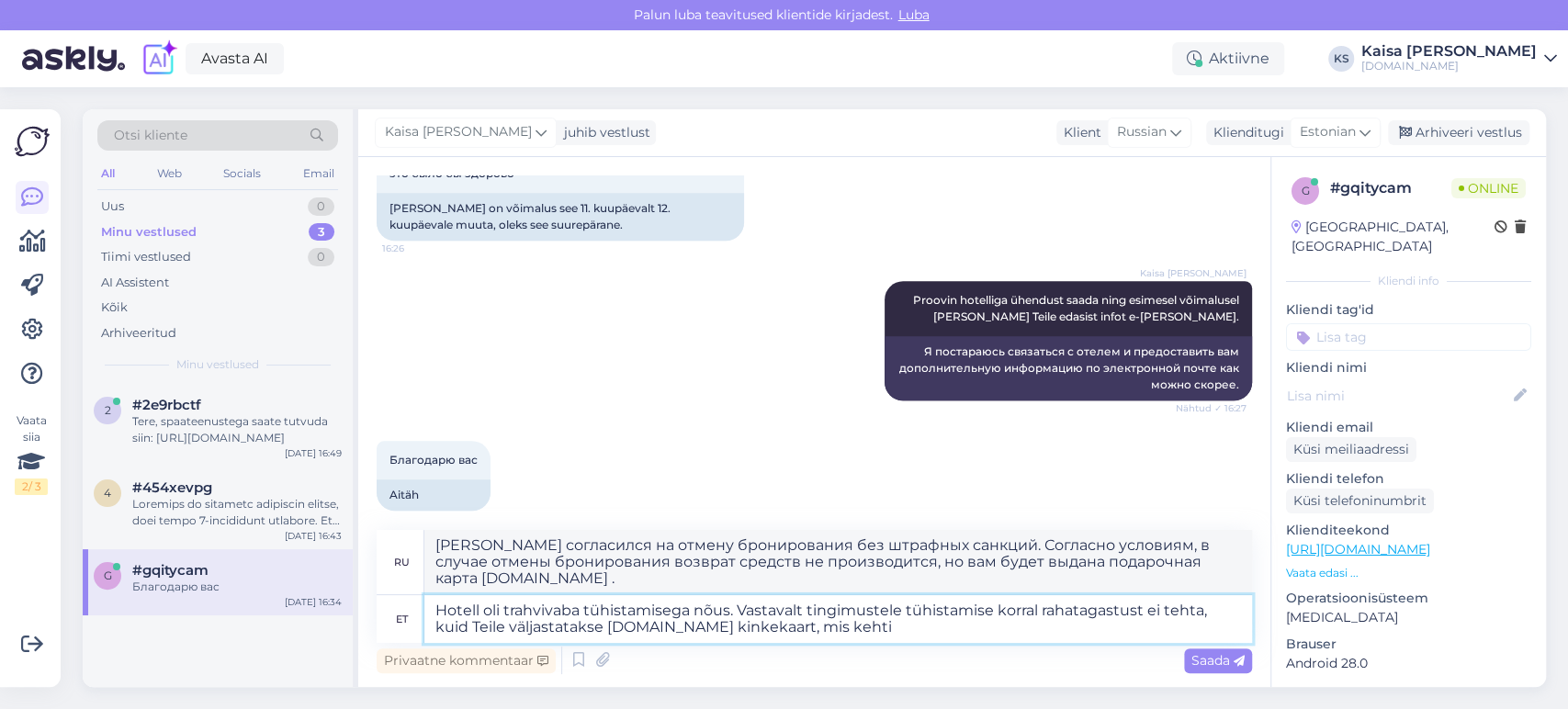
type textarea "Hotell oli trahvivaba tühistamisega nõus. Vastavalt tingimustele tühistamise ko…"
type textarea "[PERSON_NAME] согласился на отмену бронирования без штрафных санкций. Согласно …"
type textarea "Hotell oli trahvivaba tühistamisega nõus. Vastavalt tingimustele tühistamise ko…"
type textarea "[PERSON_NAME] согласился на отмену бронирования без штрафных санкций. Согласно …"
type textarea "Hotell oli trahvivaba tühistamisega nõus. Vastavalt tingimustele tühistamise ko…"
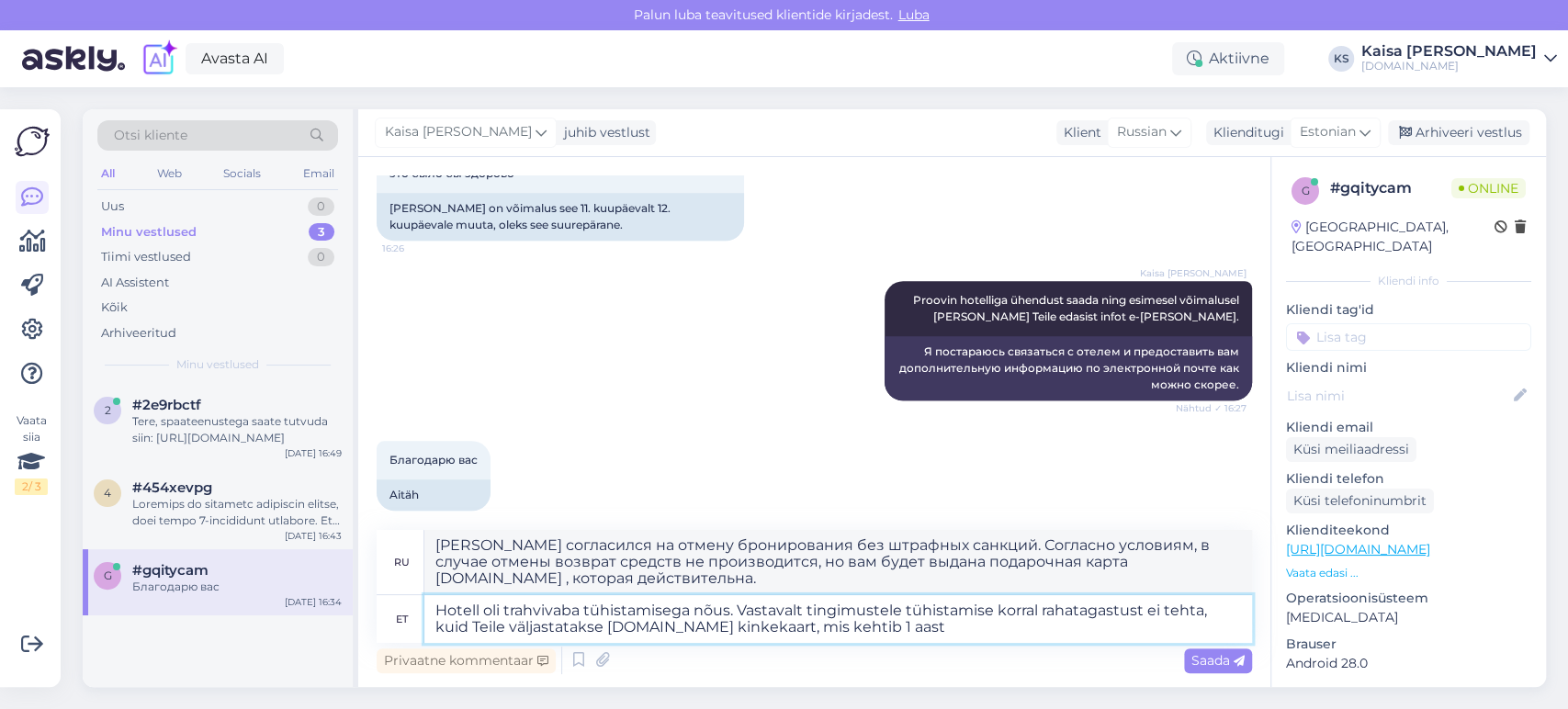
type textarea "[PERSON_NAME] согласился на отмену бронирования без штрафных санкций. Согласно …"
type textarea "Hotell oli trahvivaba tühistamisega nõus. Vastavalt tingimustele tühistamise ko…"
type textarea "[PERSON_NAME] согласился на отмену бронирования без штрафных санкций. Согласно …"
type textarea "Hotell oli trahvivaba tühistamisega nõus. Vastavalt tingimustele tühistamise ko…"
type textarea "[PERSON_NAME] согласился на отмену бронирования без штрафных санкций. Согласно …"
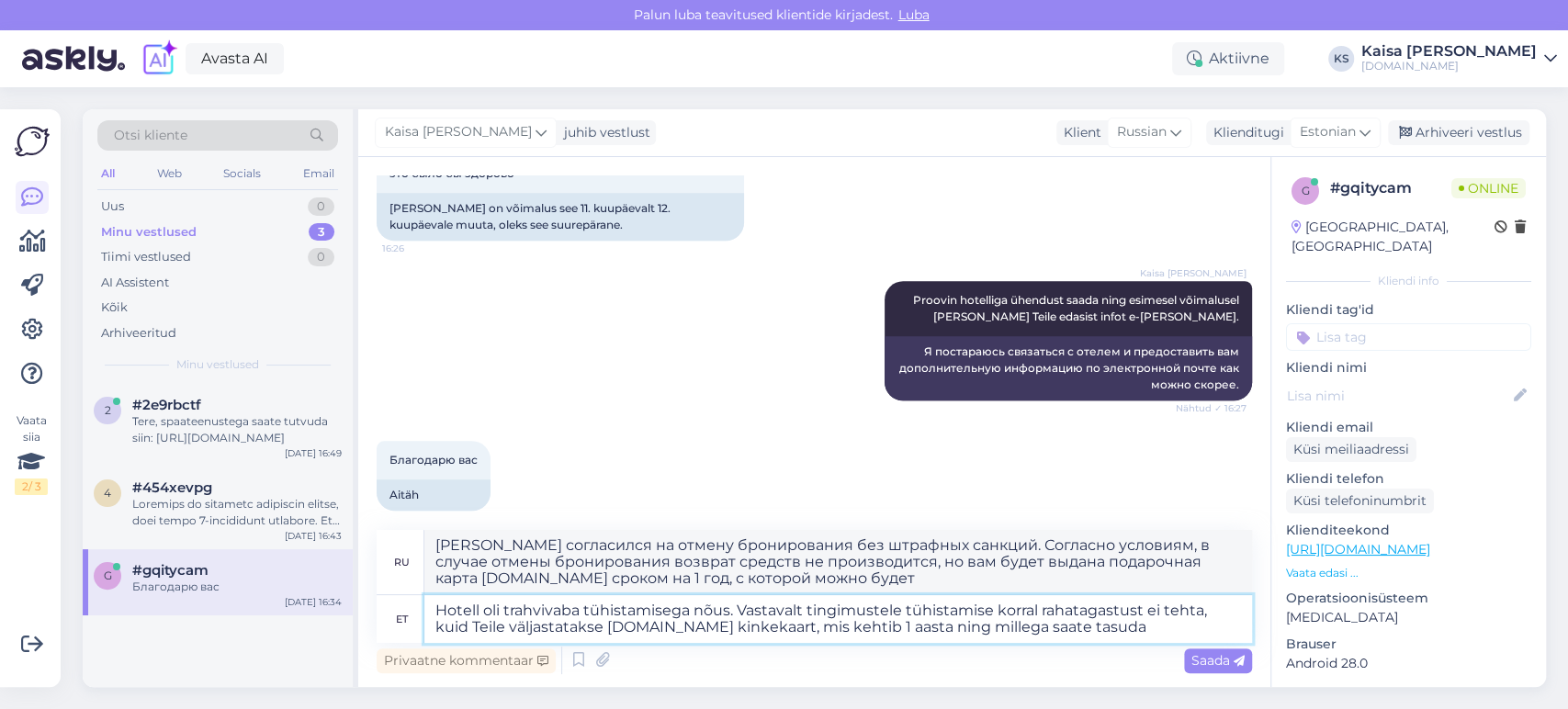
type textarea "Hotell oli trahvivaba tühistamisega nõus. Vastavalt tingimustele tühistamise ko…"
type textarea "[PERSON_NAME] согласился на отмену бронирования без штрафных санкций. Согласно …"
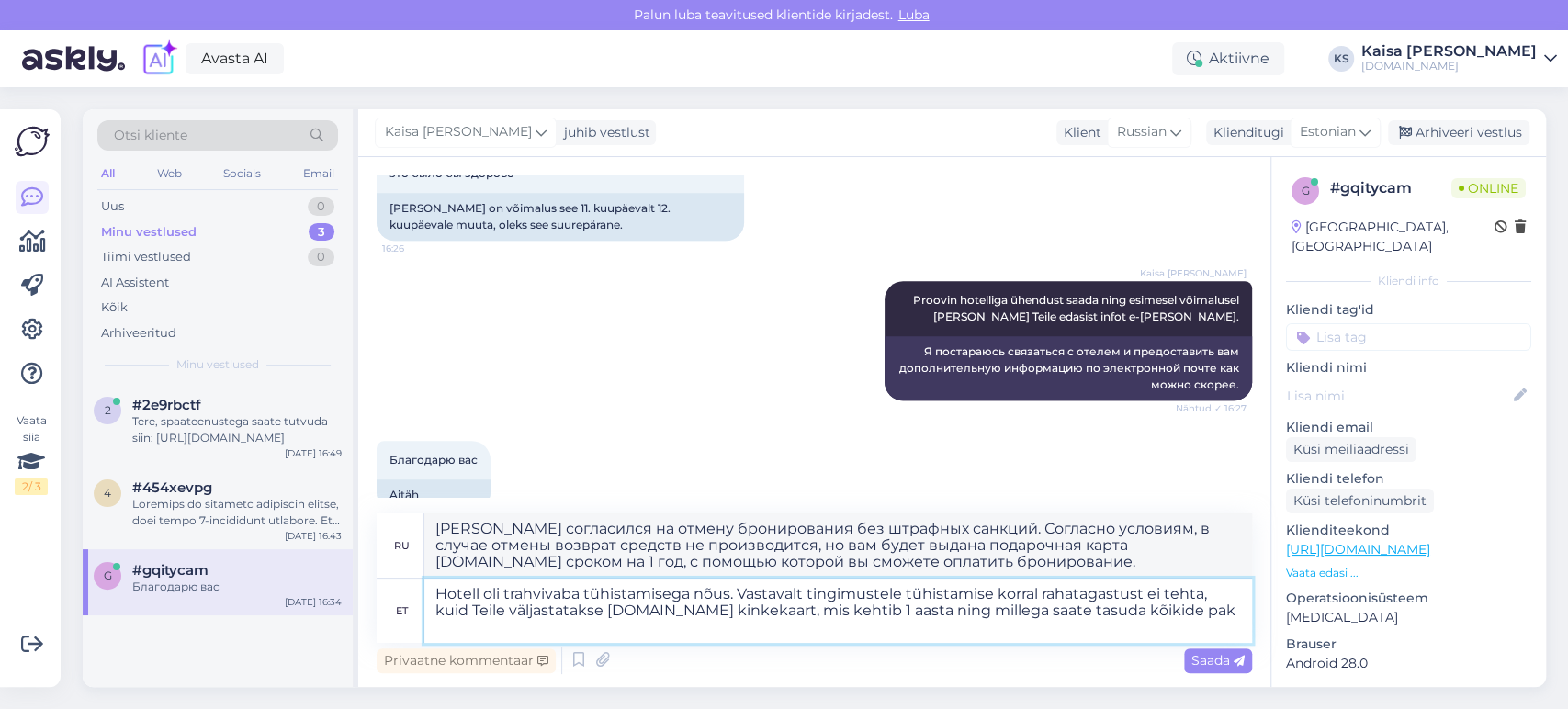
type textarea "Hotell oli trahvivaba tühistamisega nõus. Vastavalt tingimustele tühistamise ko…"
type textarea "[PERSON_NAME] согласился на отмену бронирования без штрафных санкций. Согласно …"
type textarea "Hotell oli trahvivaba tühistamisega nõus. Vastavalt tingimustele tühistamise ko…"
type textarea "[PERSON_NAME] согласился на отмену бронирования без штрафных санкций. Согласно …"
type textarea "Hotell oli trahvivaba tühistamisega nõus. Vastavalt tingimustele tühistamise ko…"
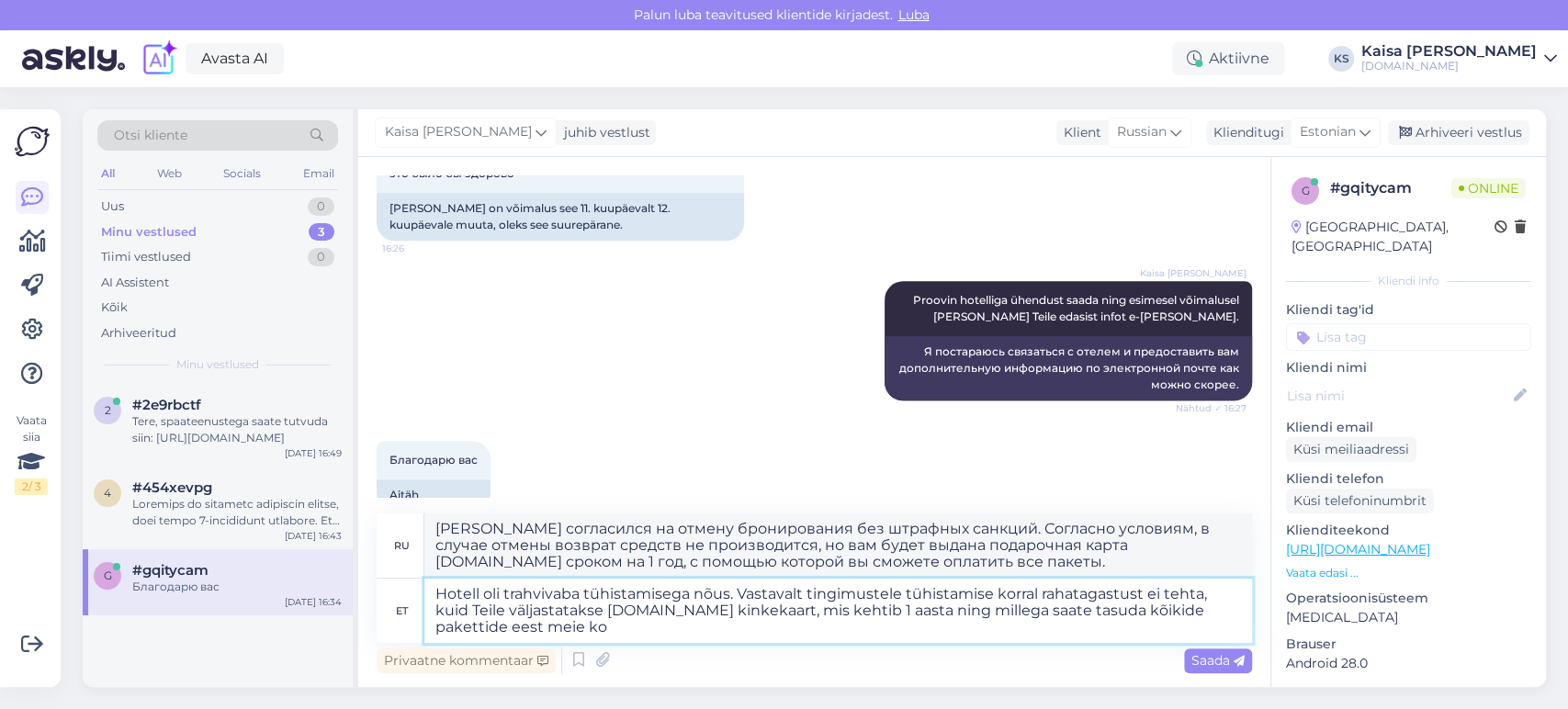
type textarea "[PERSON_NAME] согласился на отмену бронирования без штрафных санкций. Согласно …"
type textarea "Hotell oli trahvivaba tühistamisega nõus. Vastavalt tingimustele tühistamise ko…"
type textarea "[PERSON_NAME] согласился на отмену бронирования без штрафных санкций. Согласно …"
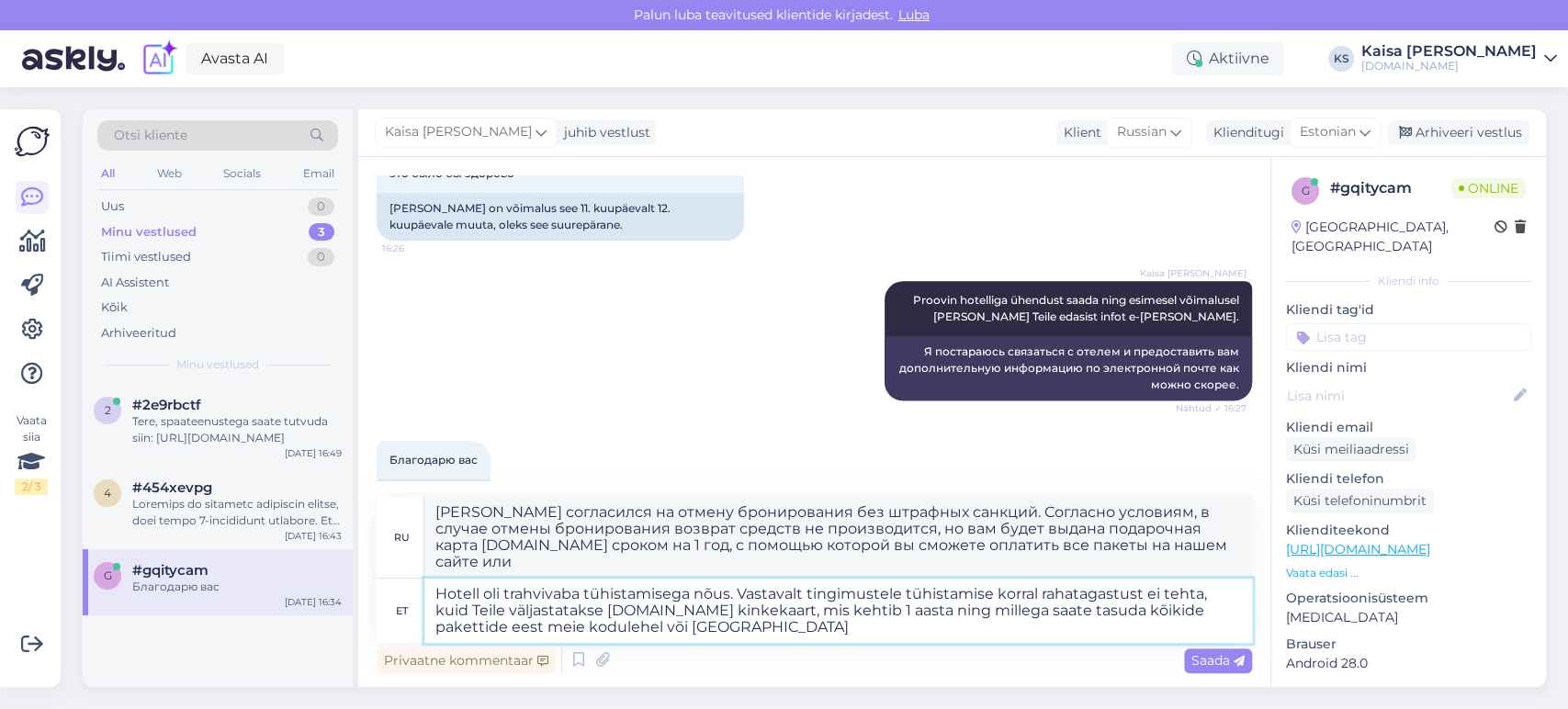
type textarea "Hotell oli trahvivaba tühistamisega nõus. Vastavalt tingimustele tühistamise ko…"
type textarea "[PERSON_NAME] согласился на отмену бронирования без штрафных санкций. Согласно …"
type textarea "Hotell oli trahvivaba tühistamisega nõus. Vastavalt tingimustele tühistamise ko…"
type textarea "[PERSON_NAME] согласился на отмену бронирования без штрафных санкций. Согласно …"
type textarea "Hotell oli trahvivaba tühistamisega nõus. Vastavalt tingimustele tühistamise ko…"
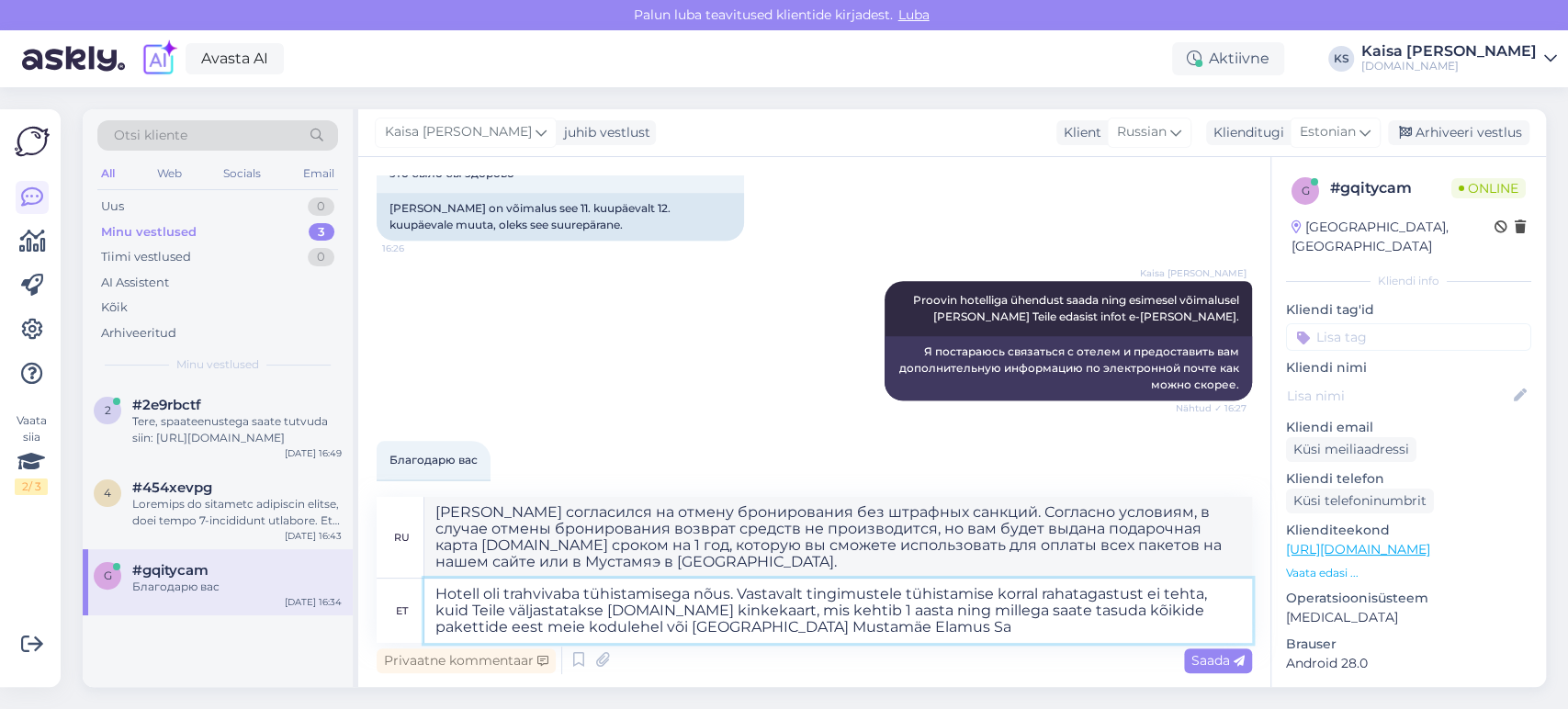
type textarea "[PERSON_NAME] согласился на отмену бронирования без штрафных санкций. Согласно …"
type textarea "Hotell oli trahvivaba tühistamisega nõus. Vastavalt tingimustele tühistamise ko…"
type textarea "[PERSON_NAME] согласился на отмену бронирования без штрафных санкций. Согласно …"
type textarea "Hotell oli trahvivaba tühistamisega nõus. Vastavalt tingimustele tühistamise ko…"
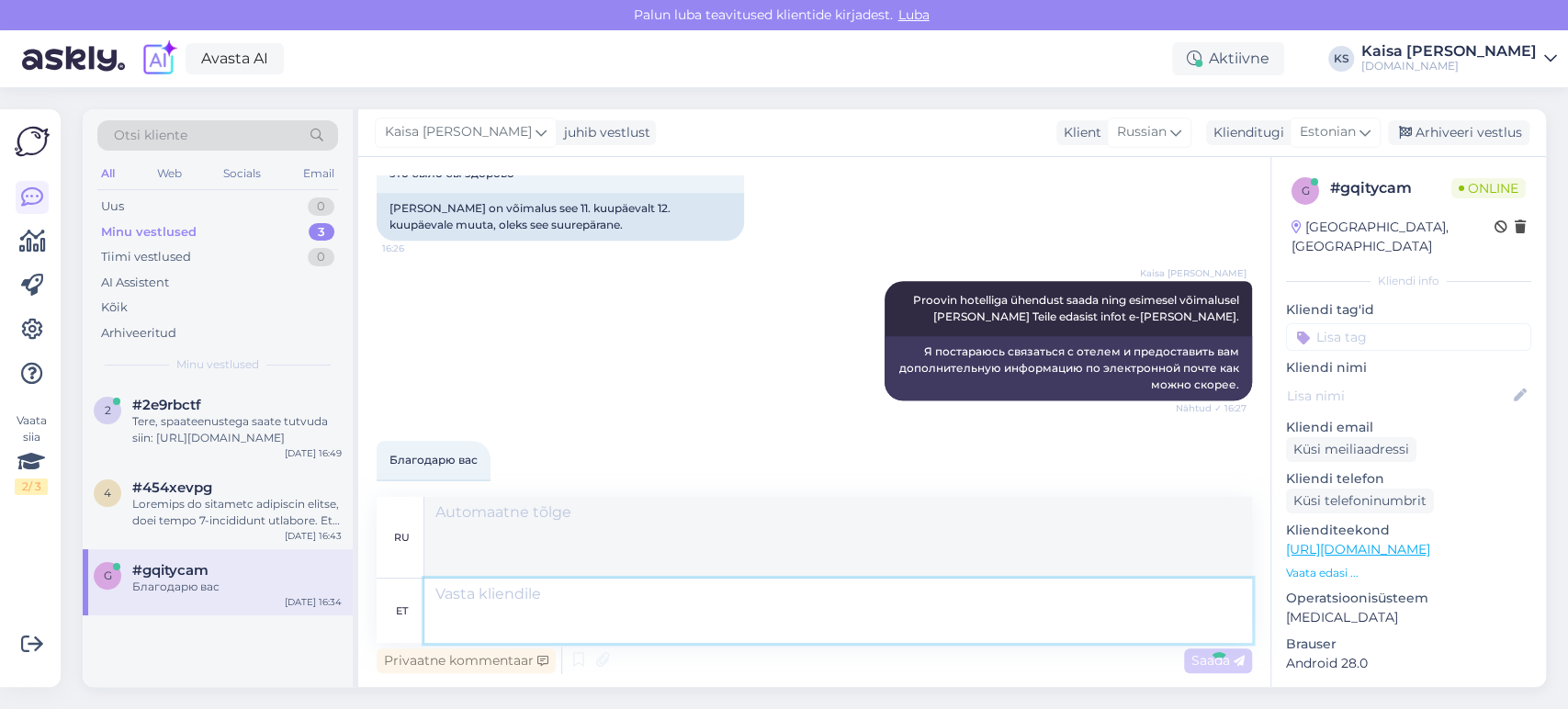
scroll to position [1462, 0]
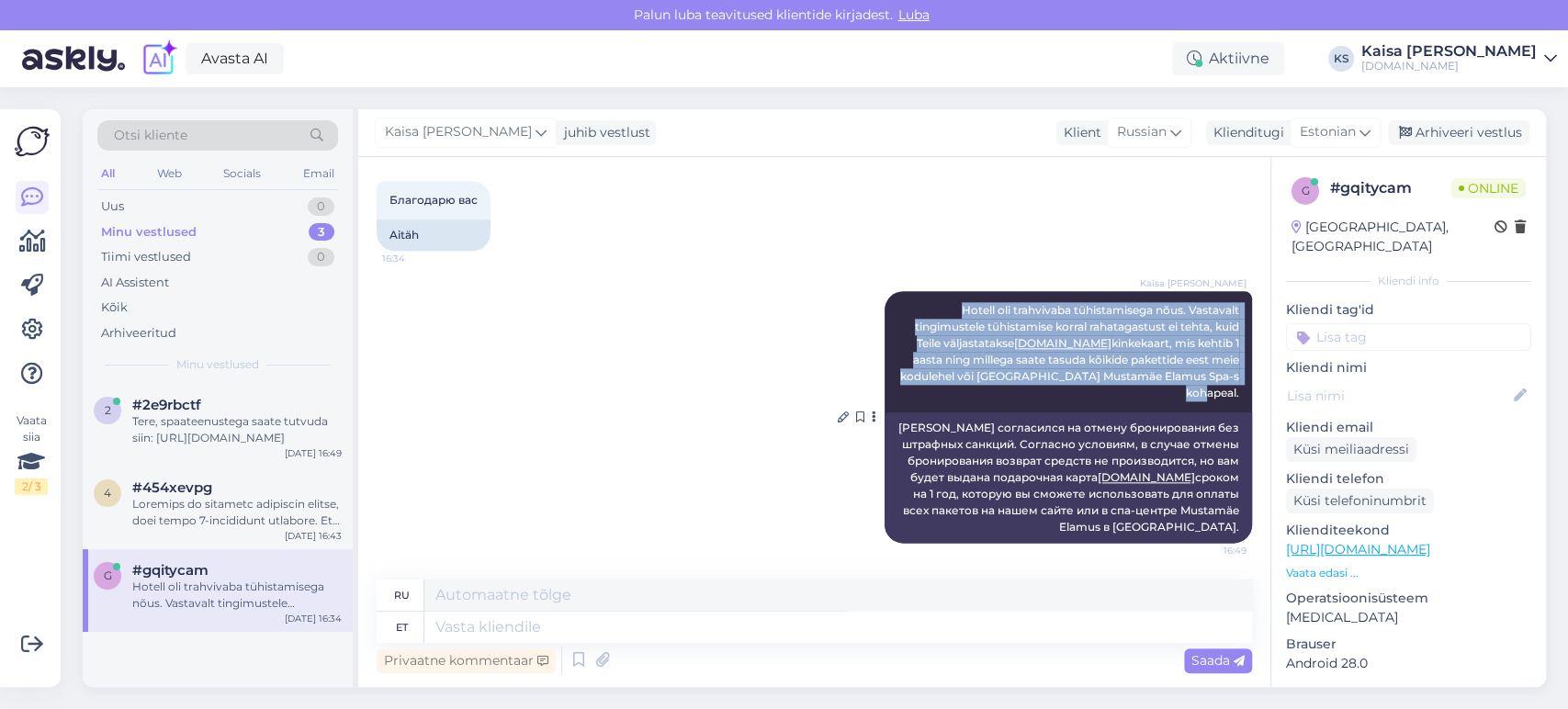
drag, startPoint x: 936, startPoint y: 307, endPoint x: 1227, endPoint y: 396, distance: 304.3
click at [1227, 396] on div "Kaisa [PERSON_NAME] Hotell oli trahvivaba tühistamisega nõus. Vastavalt tingimu…" at bounding box center [1069, 351] width 368 height 121
copy span "Hotell oli trahvivaba tühistamisega nõus. Vastavalt tingimustele tühistamise ko…"
click at [1454, 135] on div "Arhiveeri vestlus" at bounding box center [1459, 133] width 141 height 25
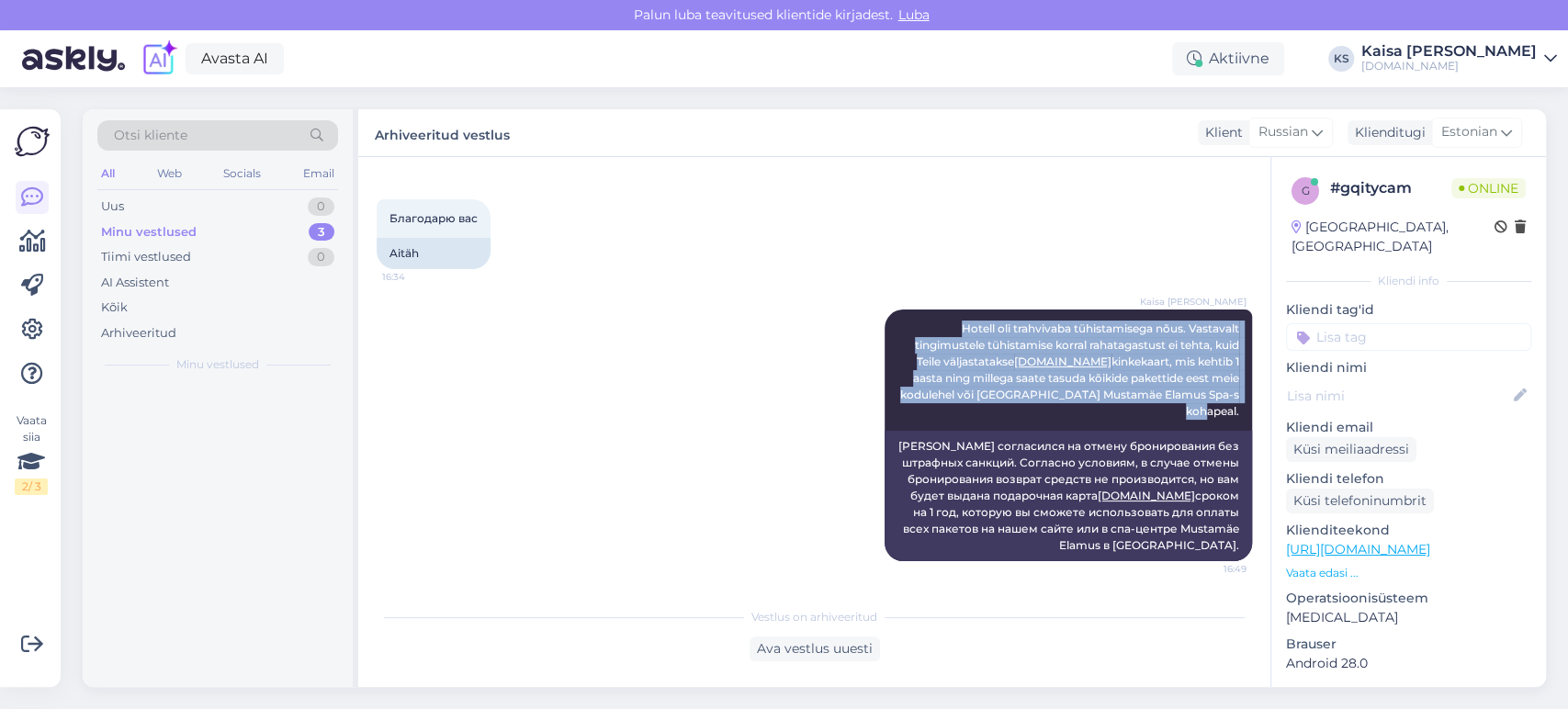
scroll to position [1444, 0]
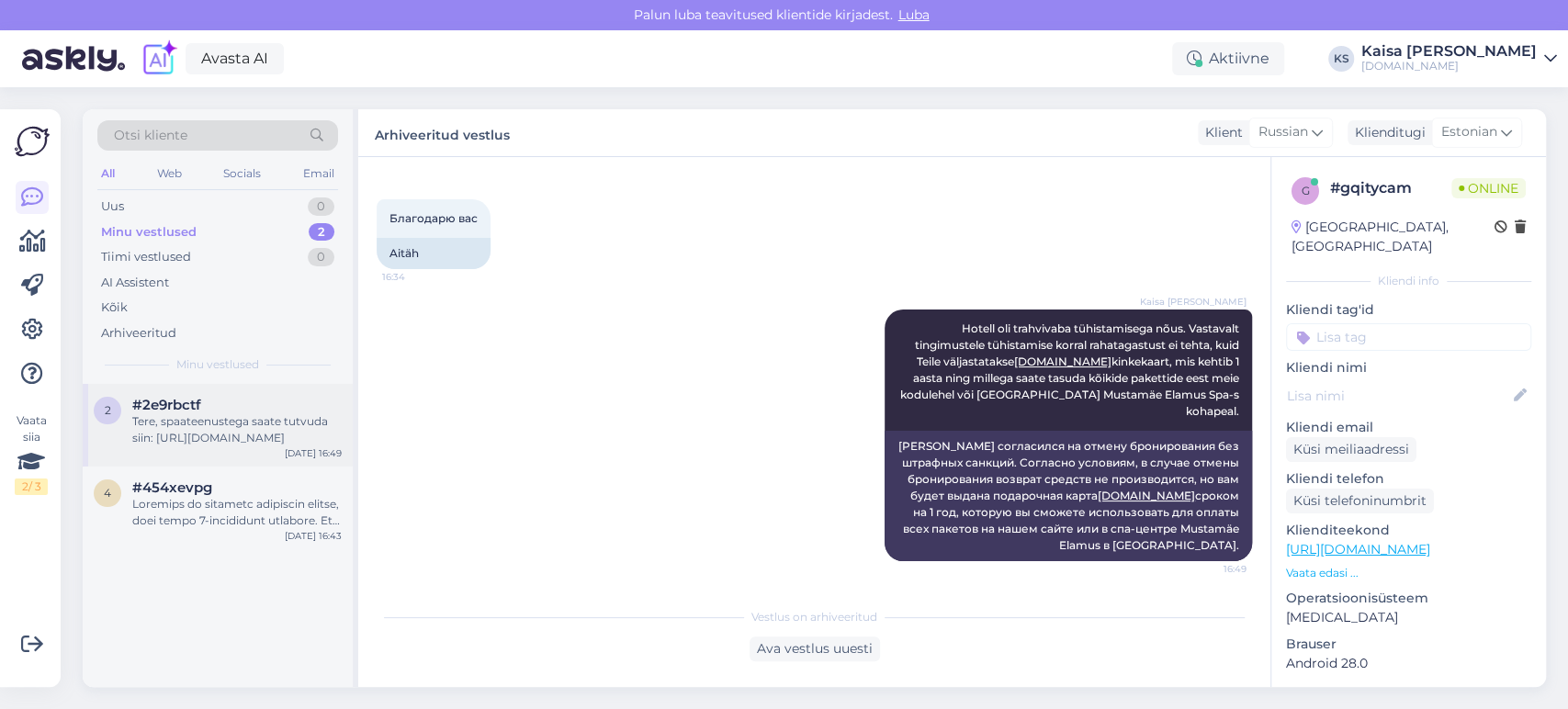
click at [268, 448] on div "2 #2e9rbctf Tere, spaateenustega saate tutvuda siin: [URL][DOMAIN_NAME] [DATE] …" at bounding box center [217, 425] width 270 height 82
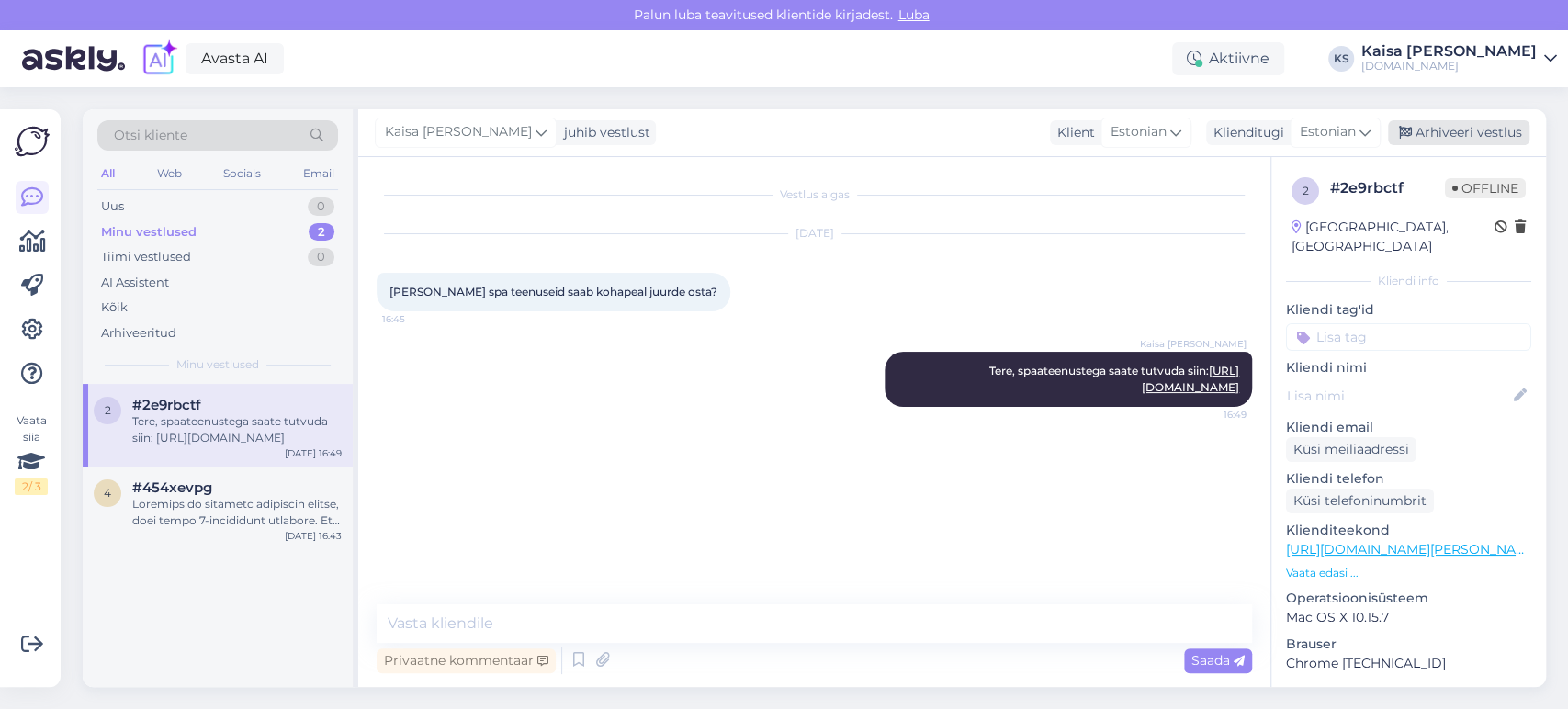
click at [1455, 135] on div "Arhiveeri vestlus" at bounding box center [1459, 133] width 141 height 25
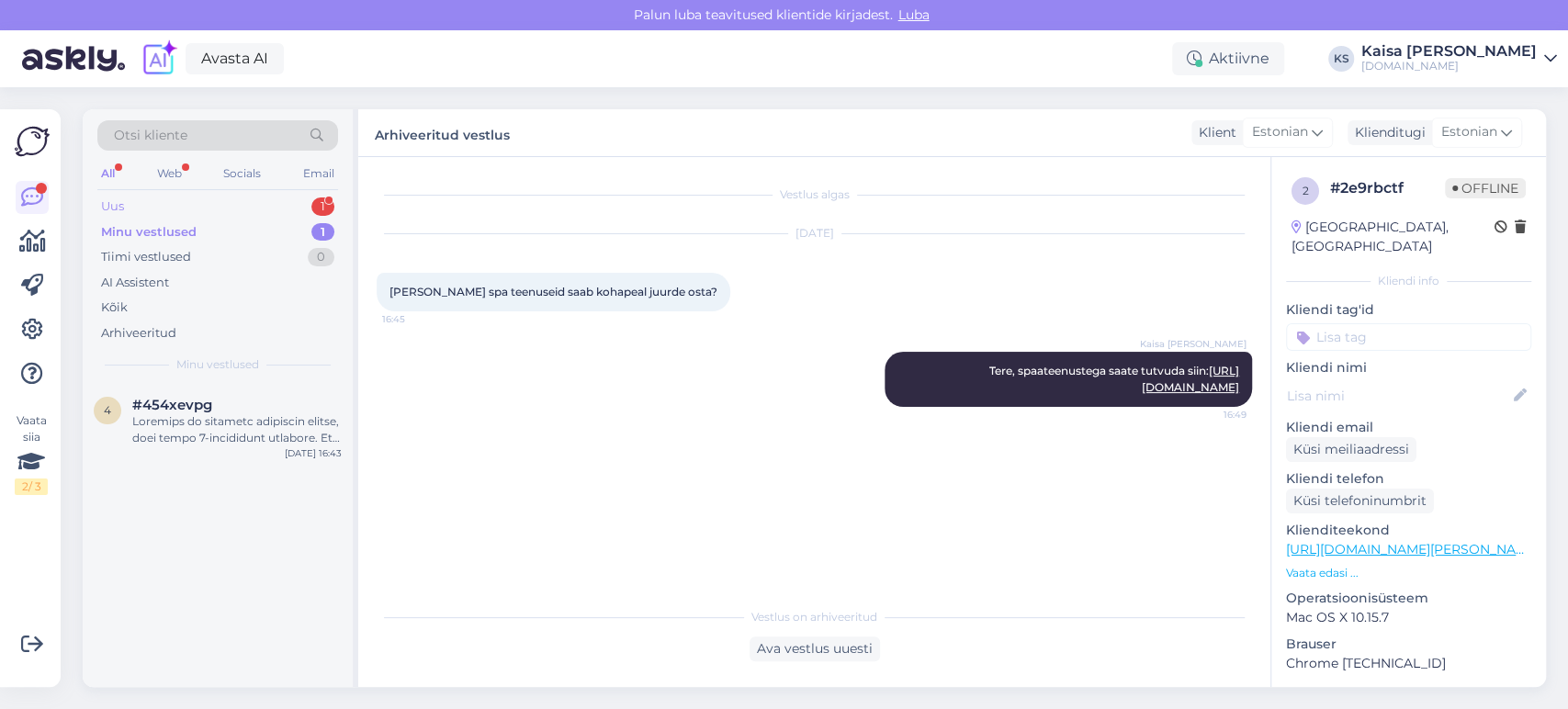
click at [298, 208] on div "Uus 1" at bounding box center [218, 206] width 241 height 26
click at [212, 402] on span "#5mlkbfdw" at bounding box center [173, 404] width 82 height 16
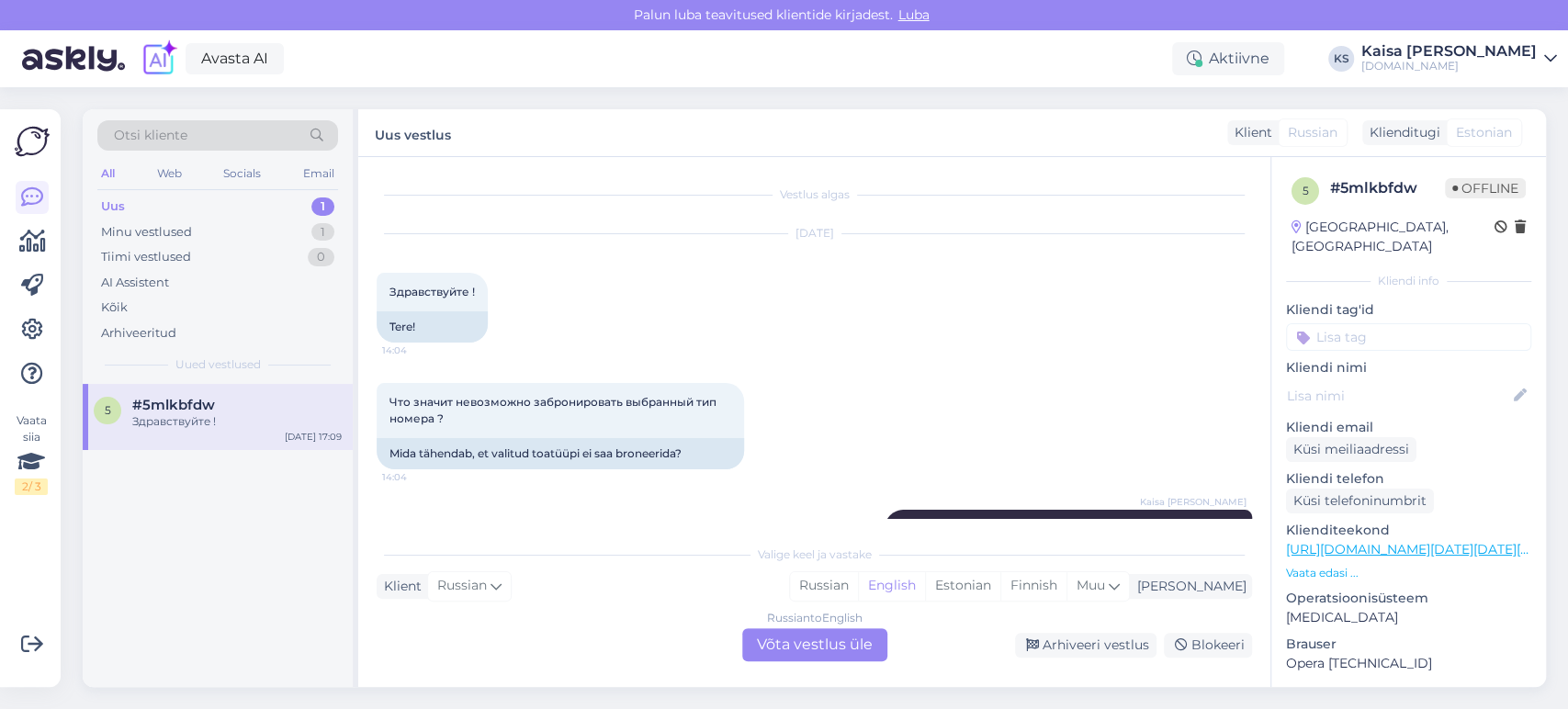
scroll to position [2659, 0]
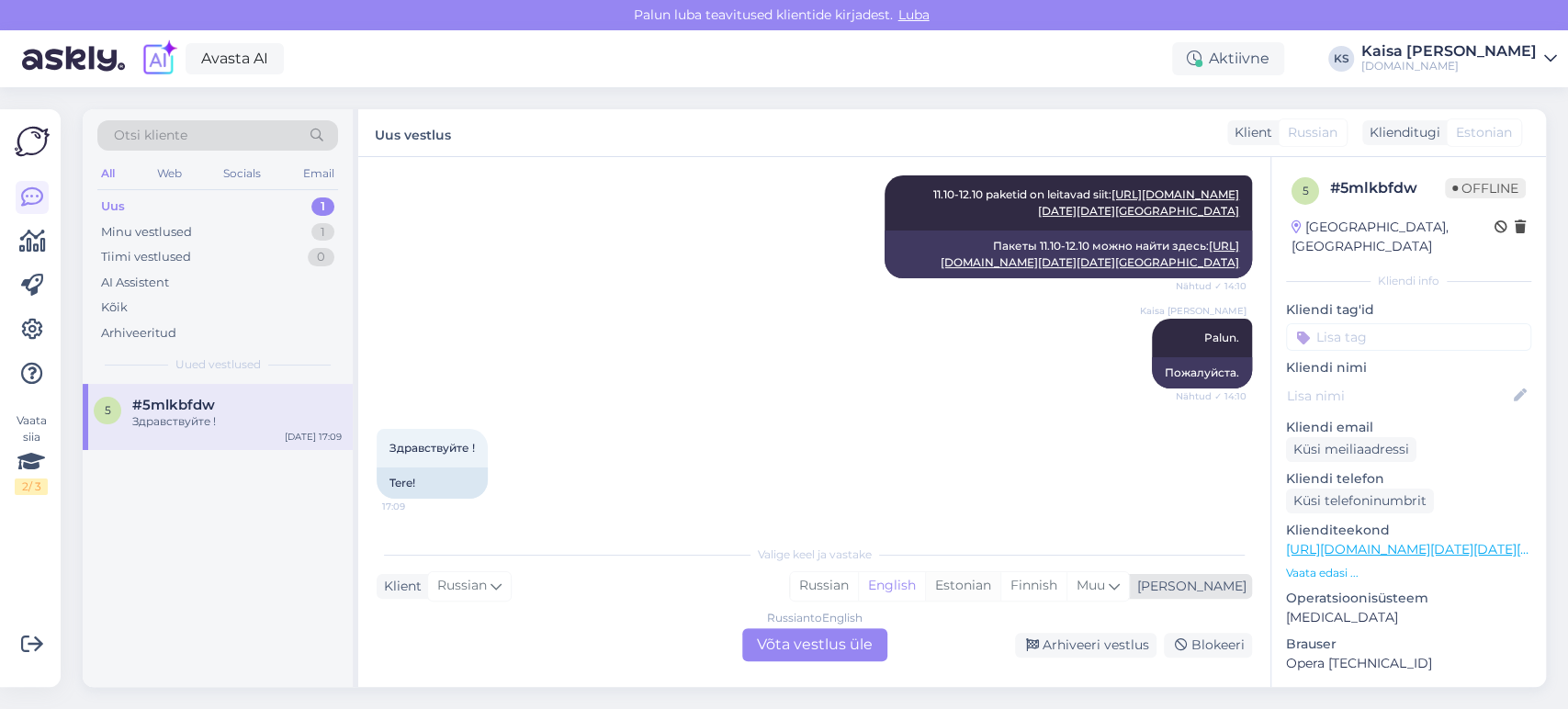
click at [1001, 586] on div "Estonian" at bounding box center [963, 585] width 75 height 27
click at [858, 645] on div "Russian to Estonian Võta vestlus üle" at bounding box center [815, 644] width 145 height 33
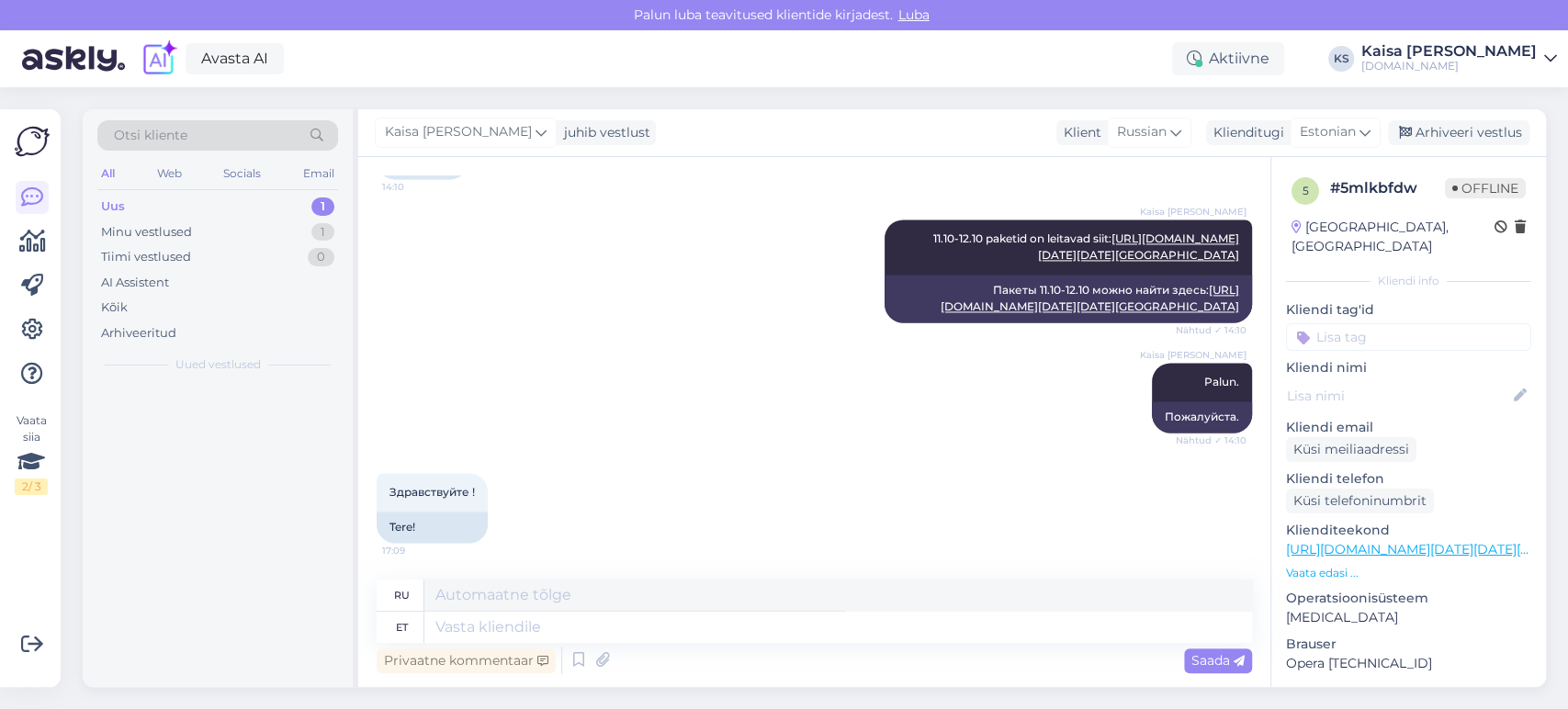
scroll to position [2614, 0]
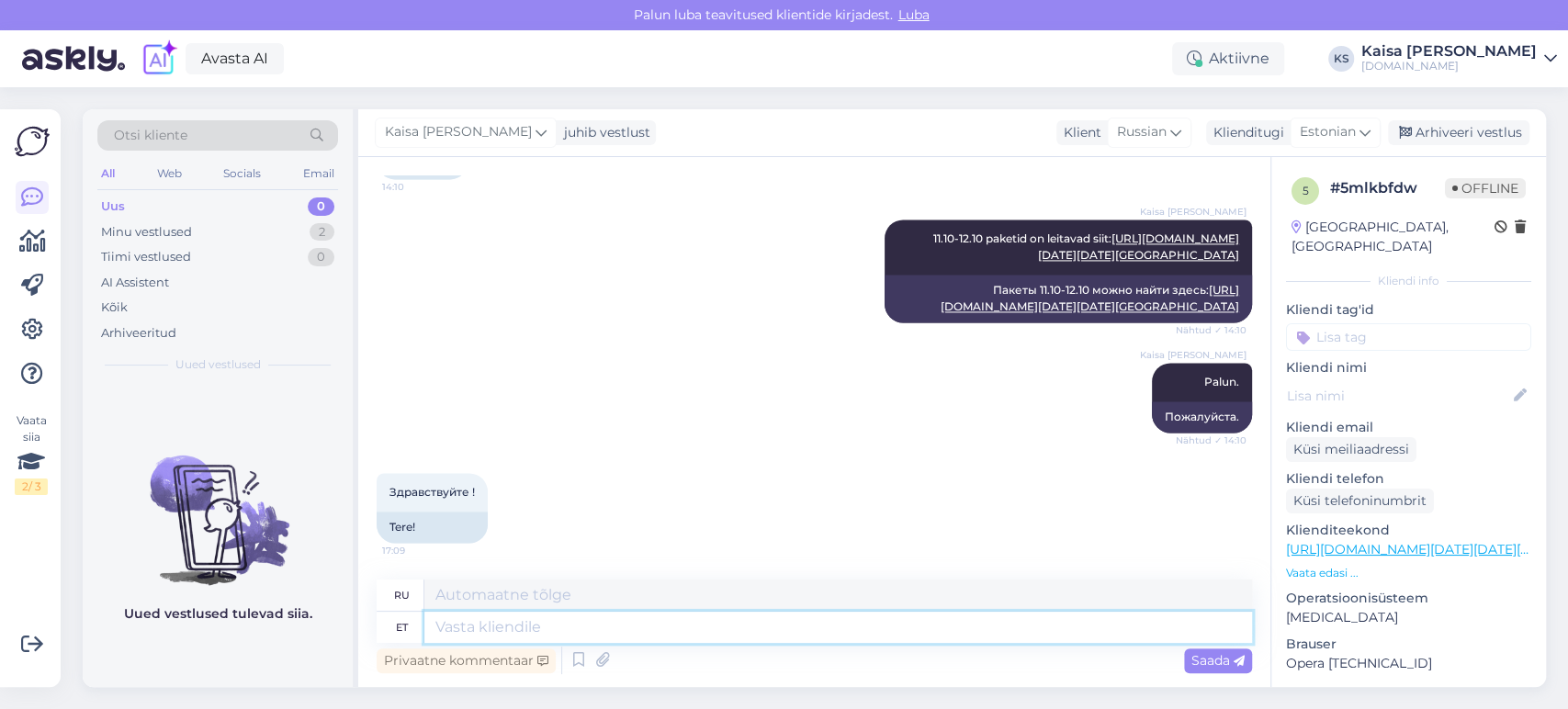
click at [856, 631] on textarea at bounding box center [837, 627] width 828 height 31
type textarea "Tere"
type textarea "Привет"
type textarea "Tere!"
type textarea "Привет!"
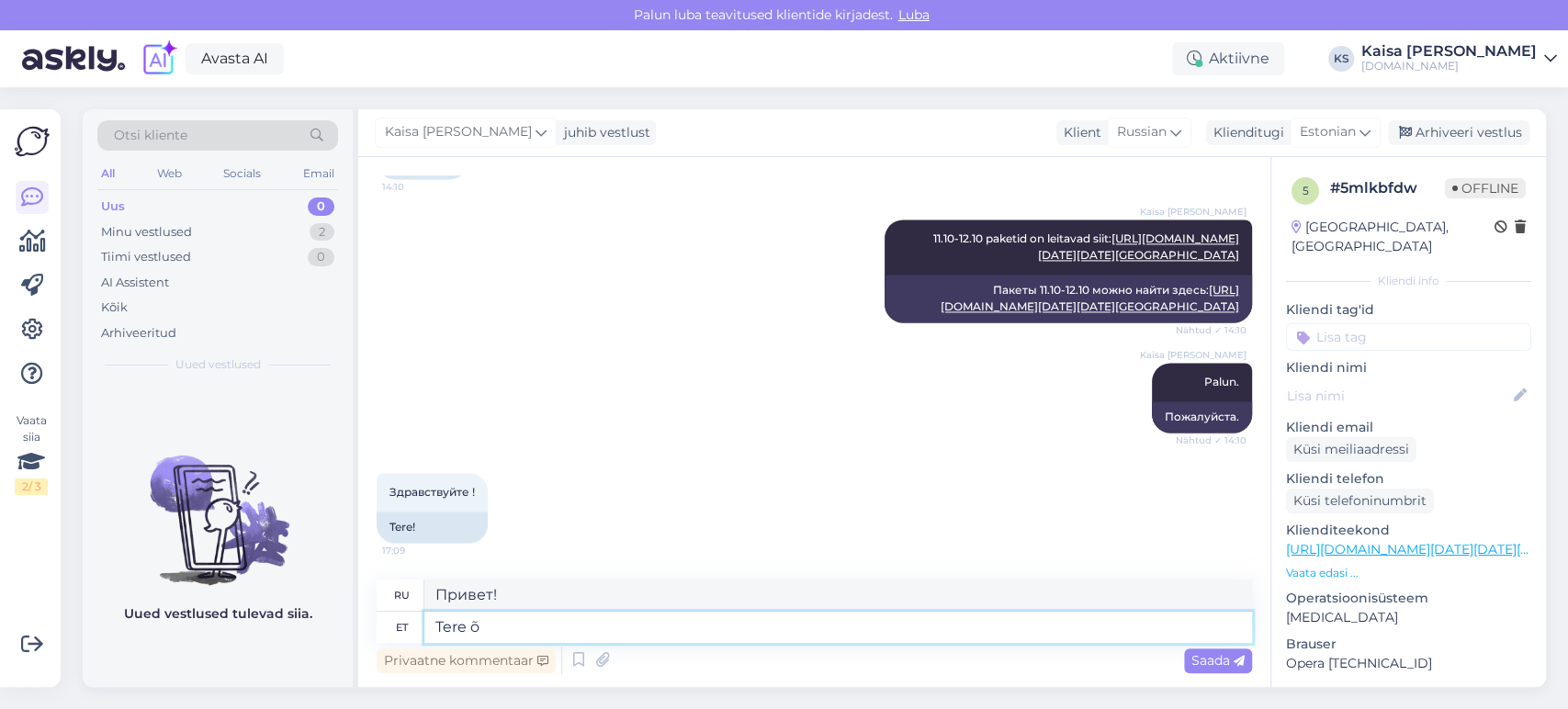
type textarea "Tere õh"
type textarea "Привет"
type textarea "Tere õhtust!"
type textarea "Добрый вечер!"
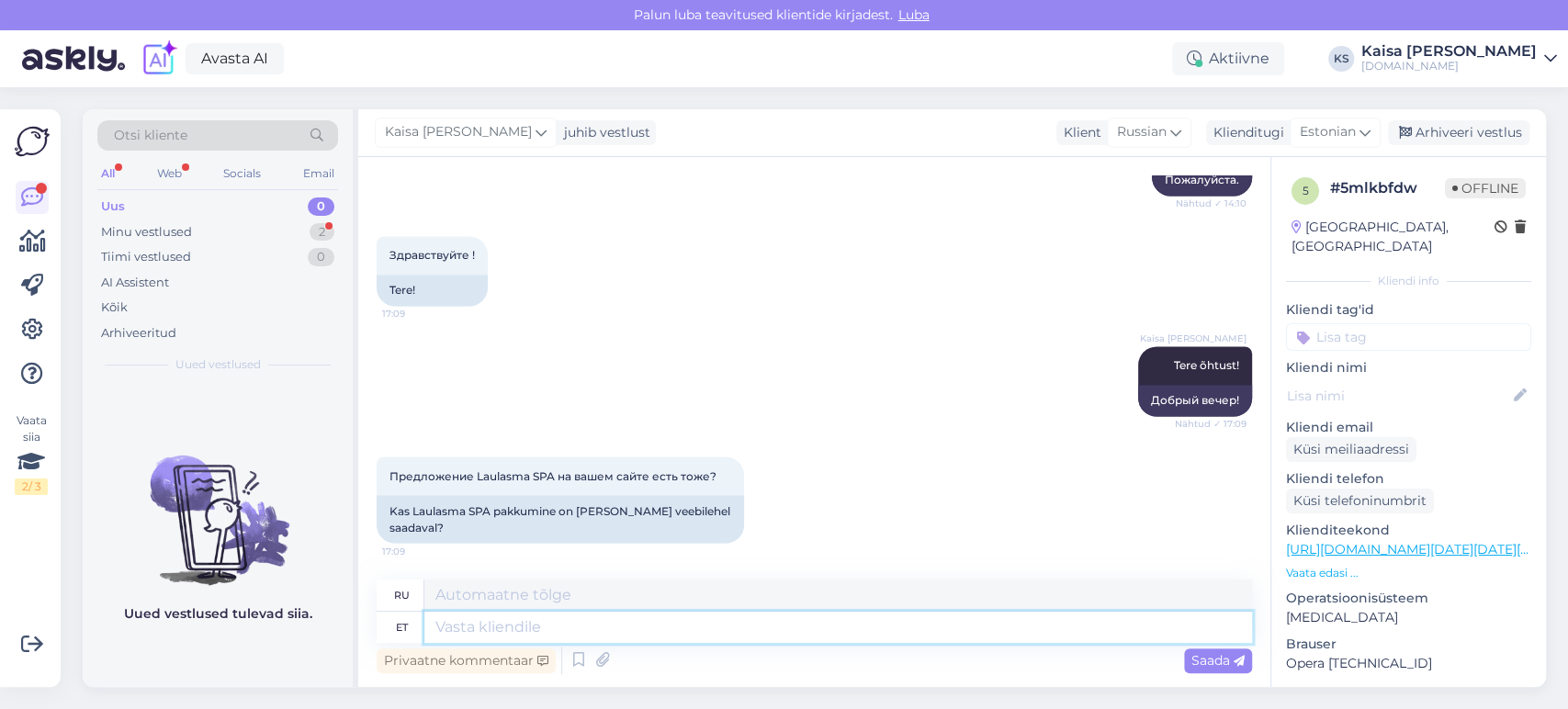
scroll to position [2851, 0]
type textarea "Kahjuks ei ole Laulasmaa meie partner."
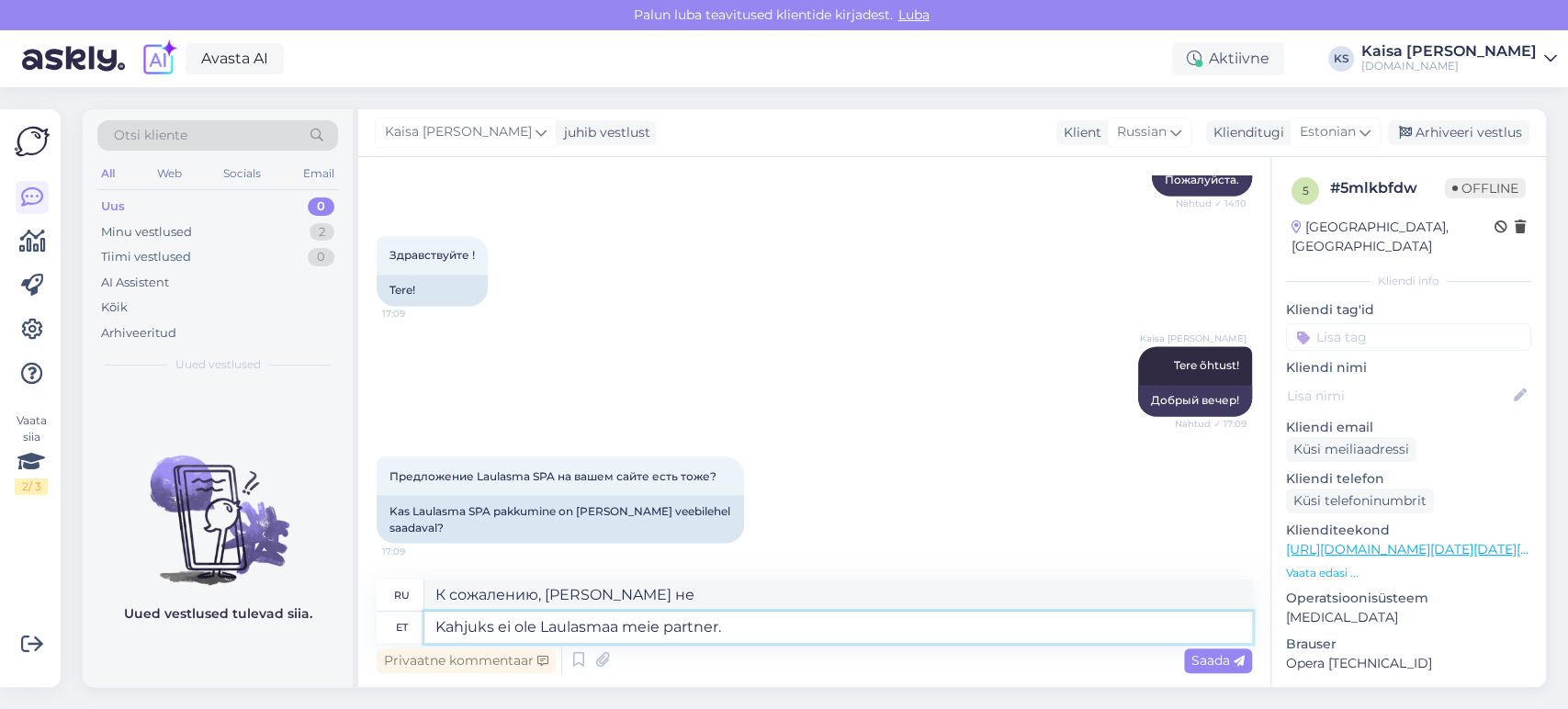
type textarea "К сожалению, Laulasmaa не является нашим партнером."
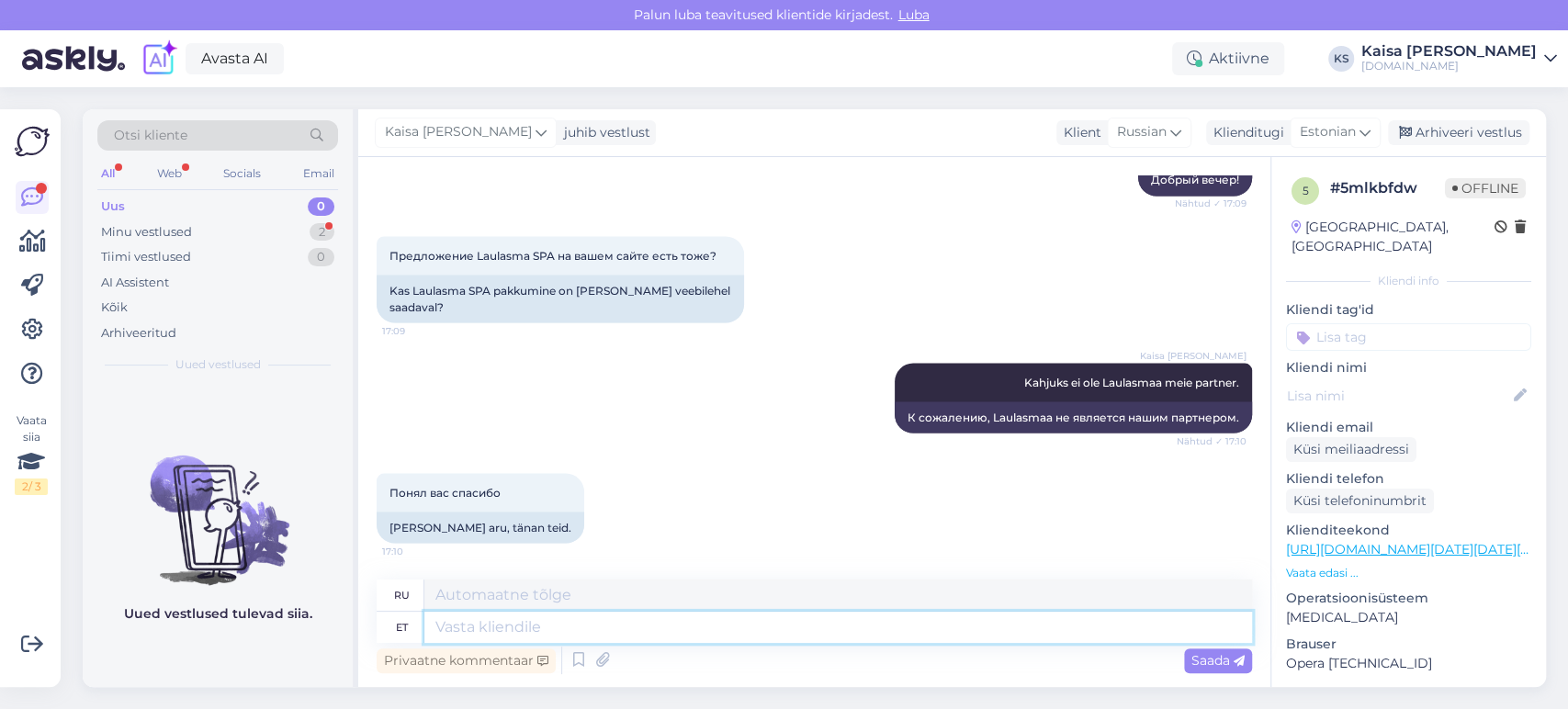
scroll to position [3071, 0]
type textarea "Palun."
type textarea "Пожалуйста."
